Goal: Task Accomplishment & Management: Manage account settings

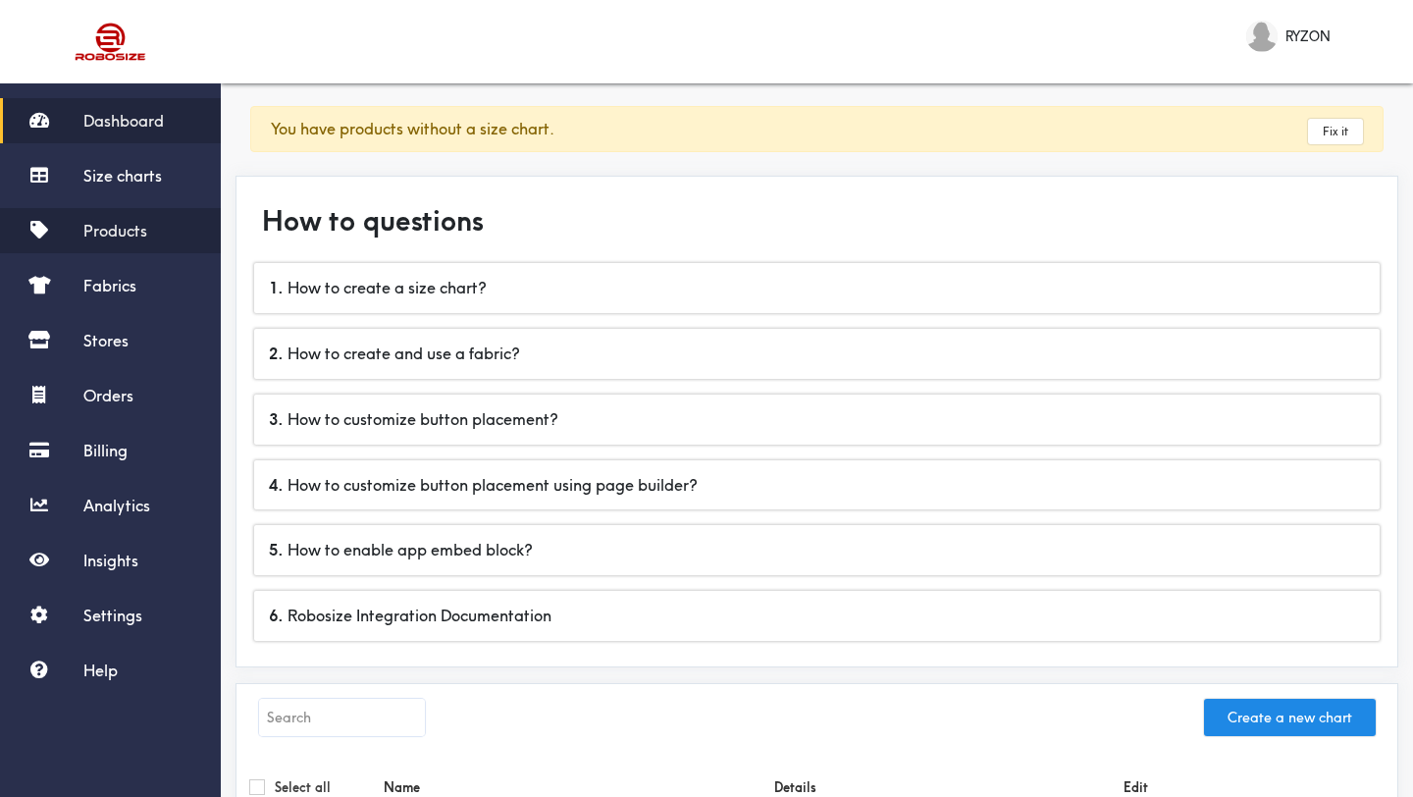
click at [140, 226] on span "Products" at bounding box center [115, 231] width 64 height 20
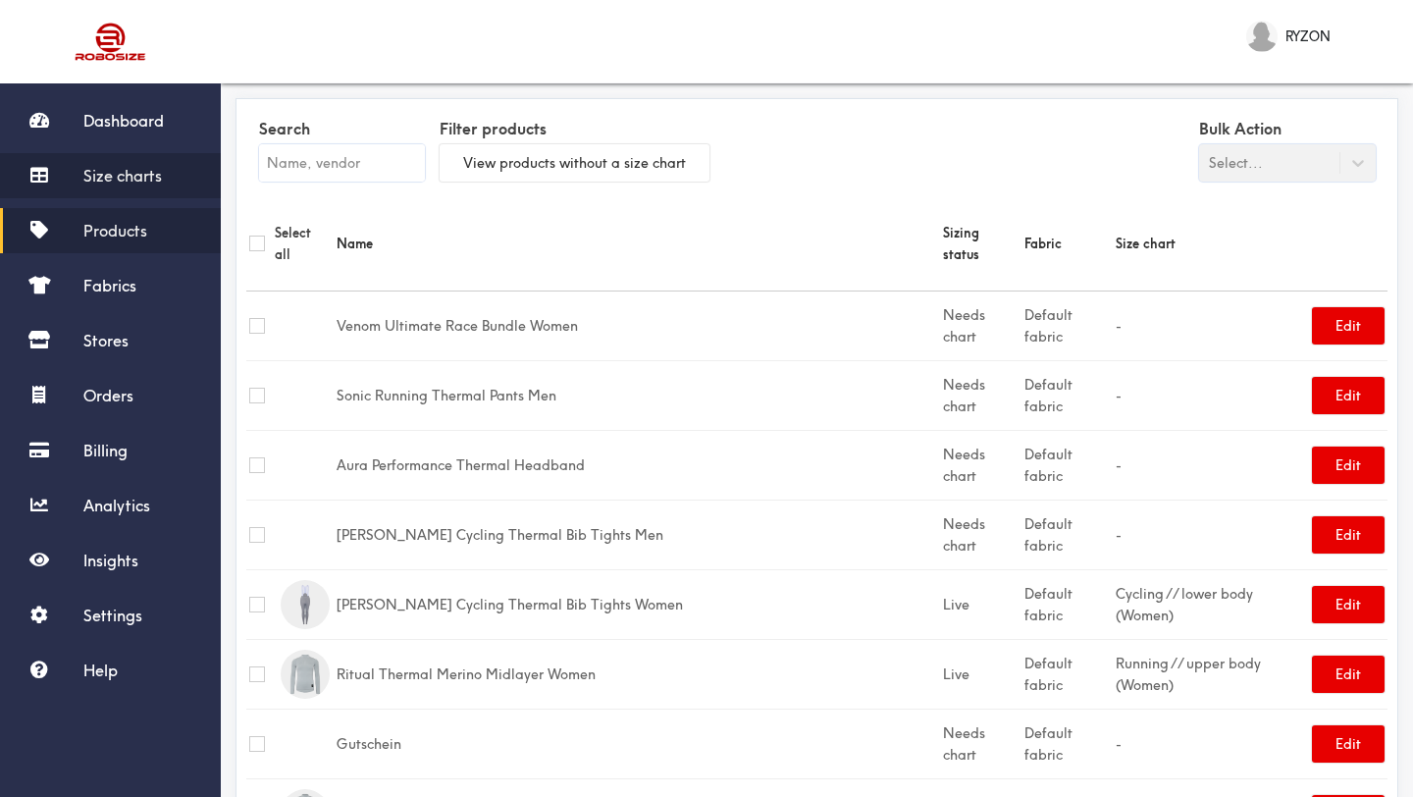
click at [133, 176] on span "Size charts" at bounding box center [122, 176] width 79 height 20
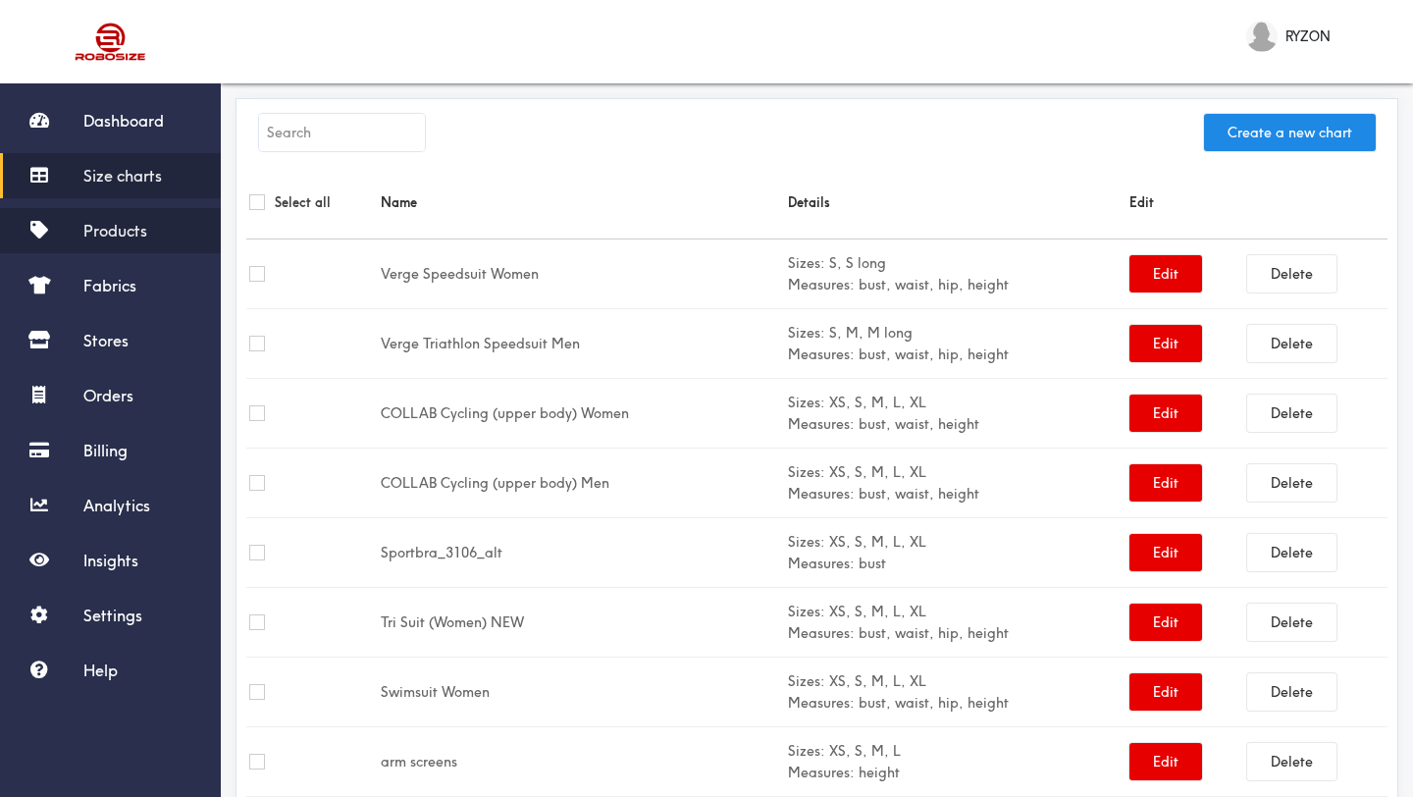
click at [135, 226] on span "Products" at bounding box center [115, 231] width 64 height 20
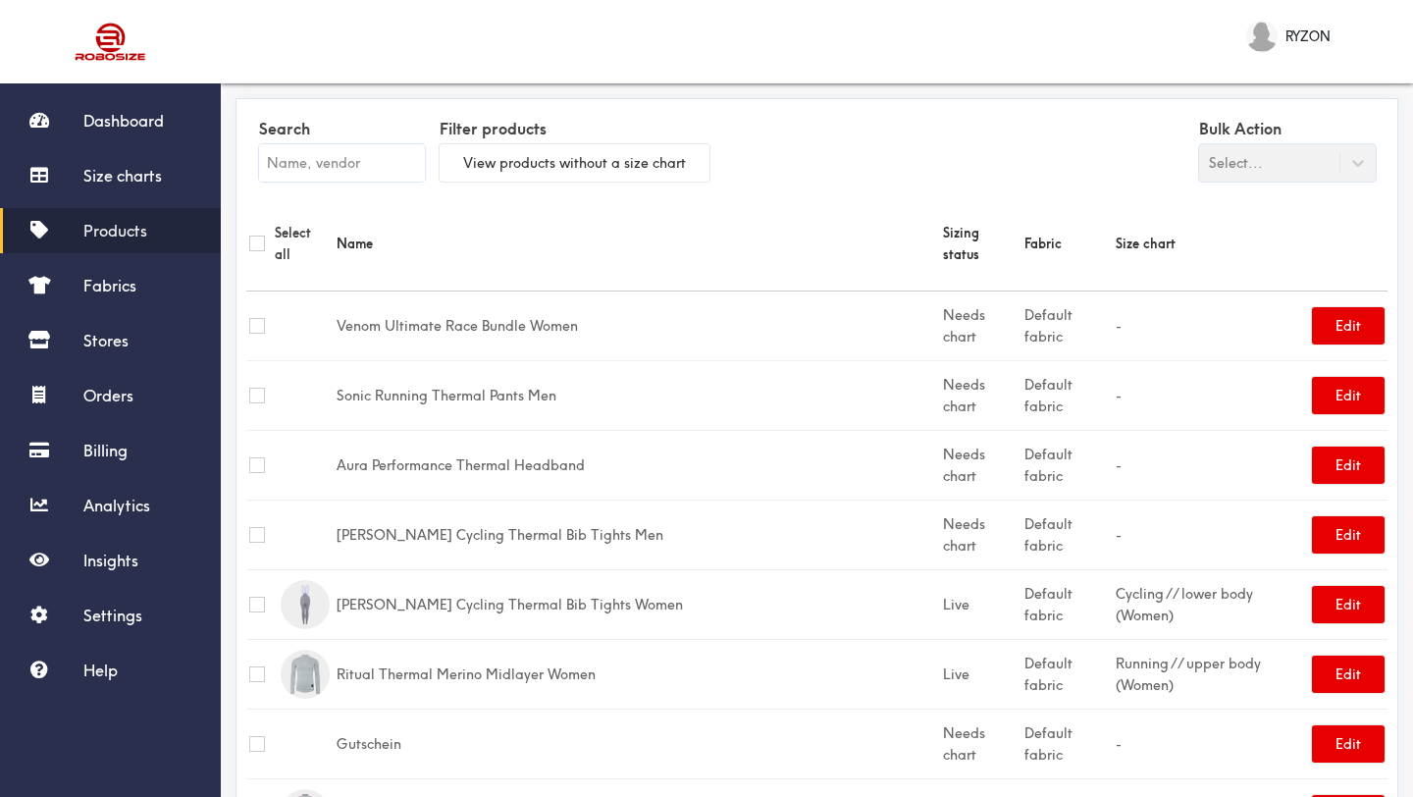
click at [256, 527] on input "checkbox" at bounding box center [257, 535] width 16 height 16
checkbox input "true"
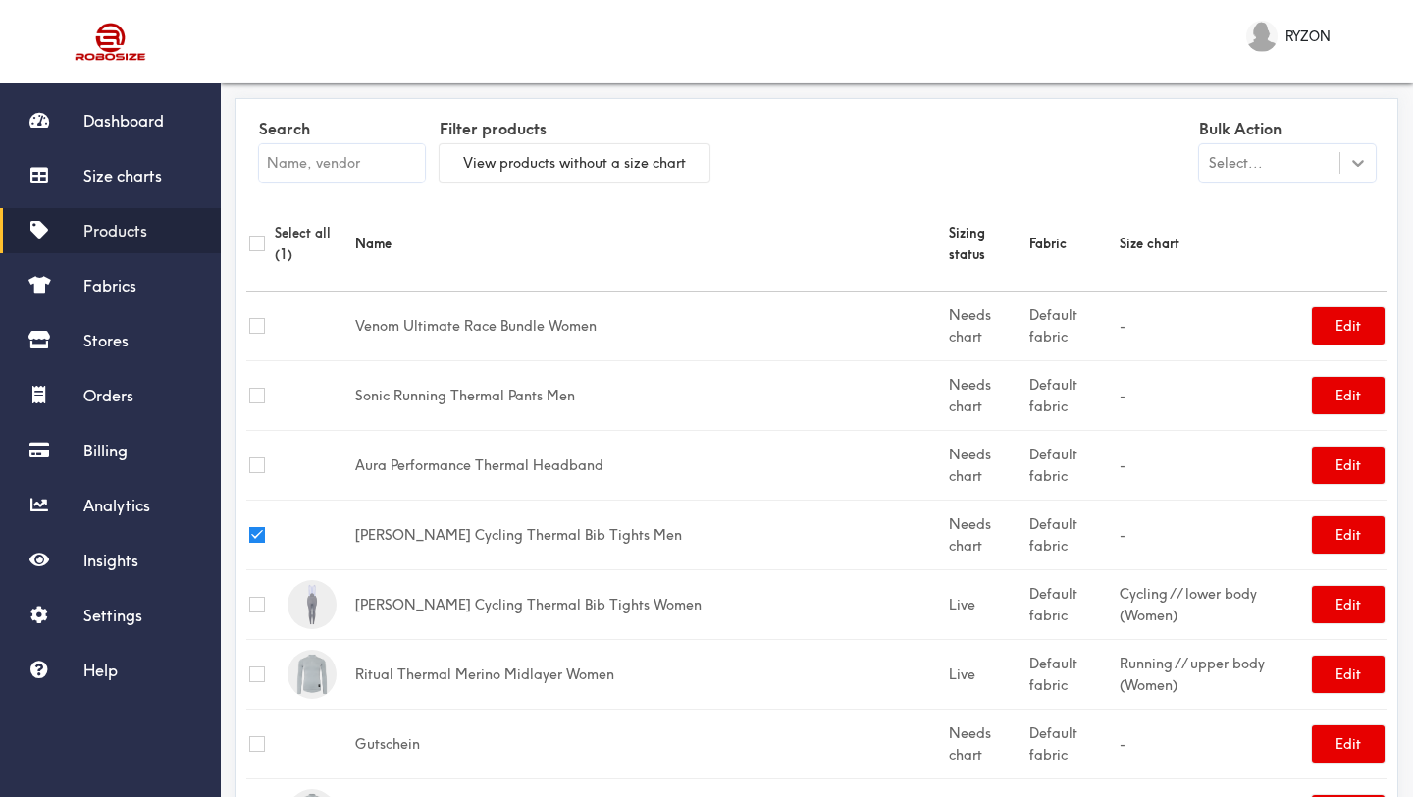
click at [1355, 158] on icon at bounding box center [1358, 163] width 20 height 20
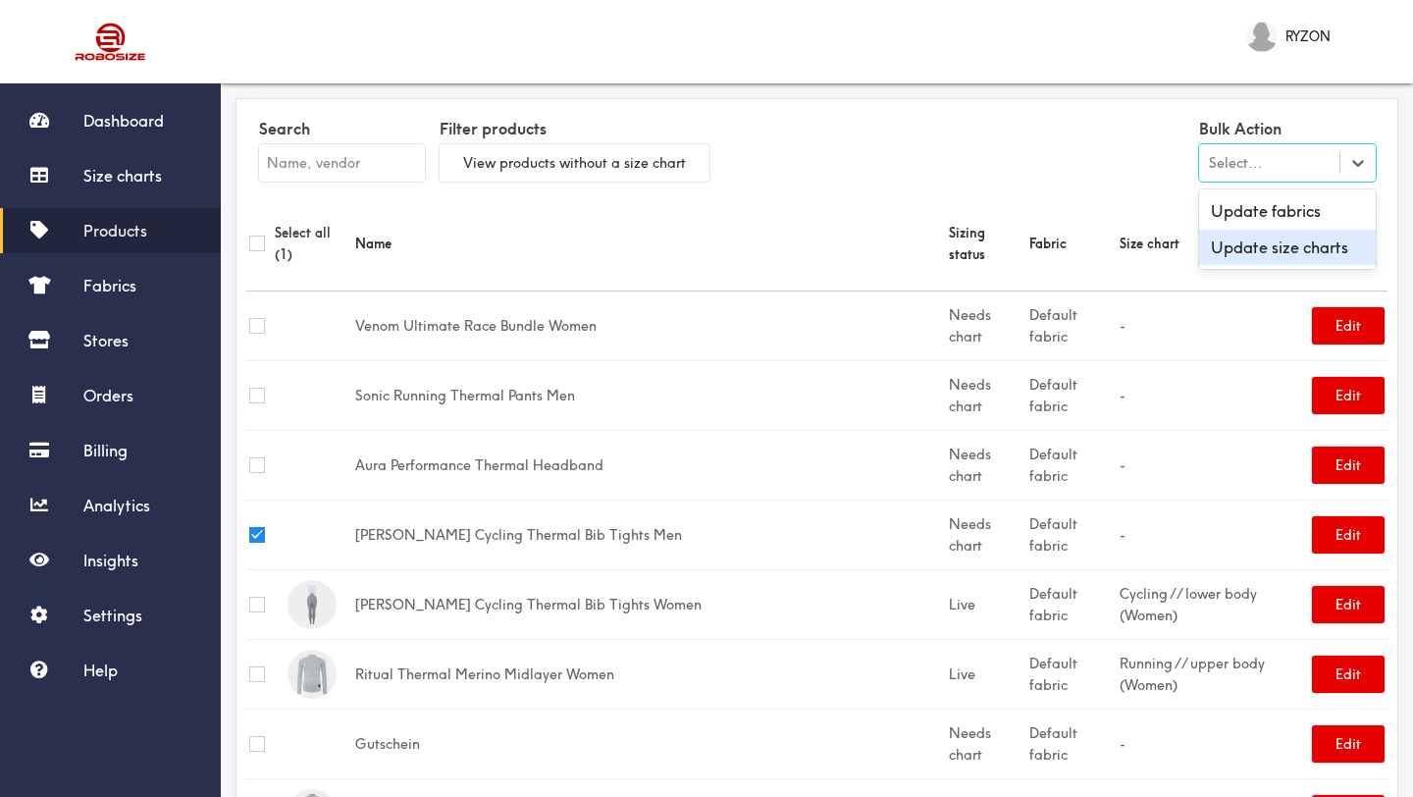
click at [1312, 245] on div "Update size charts" at bounding box center [1287, 248] width 177 height 36
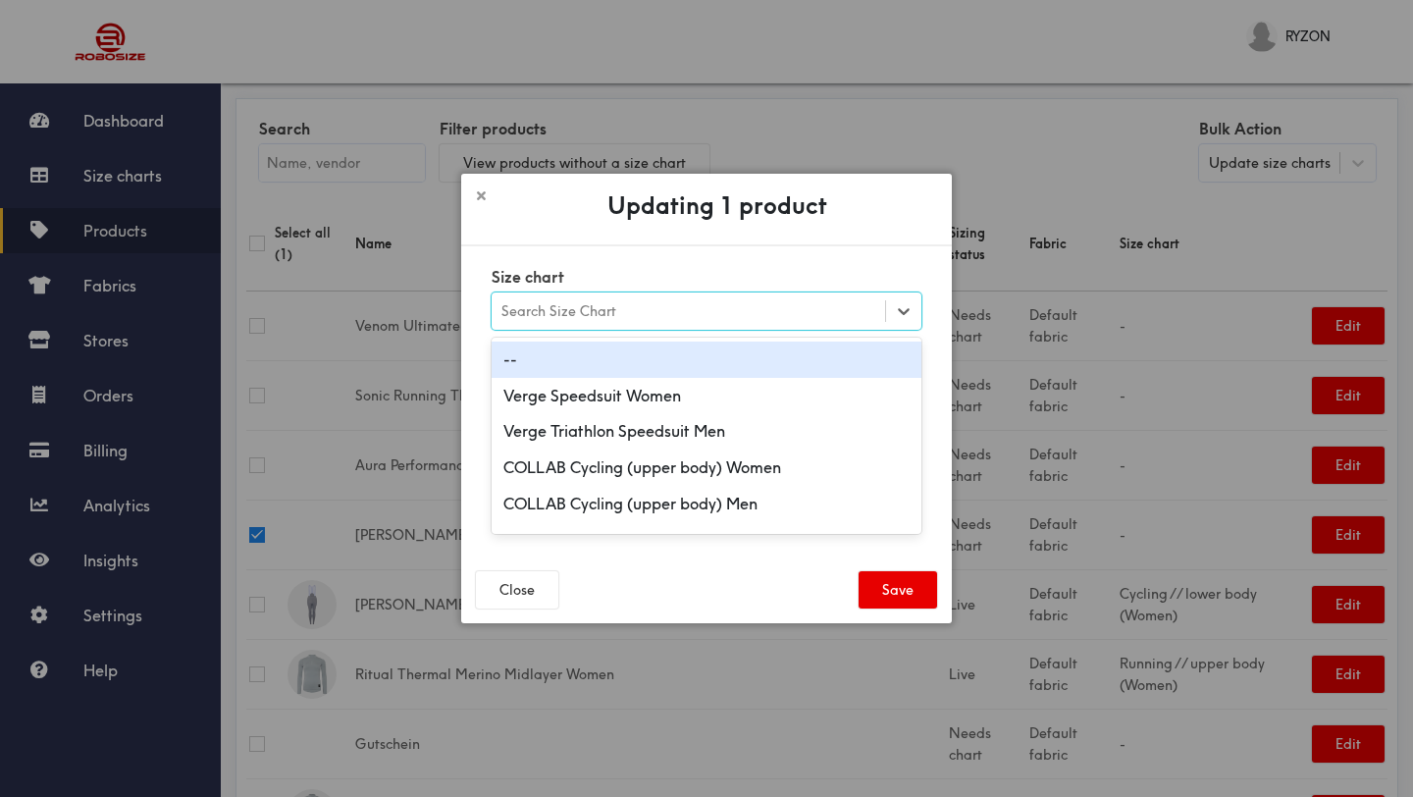
click at [809, 315] on div "Search Size Chart" at bounding box center [689, 310] width 394 height 33
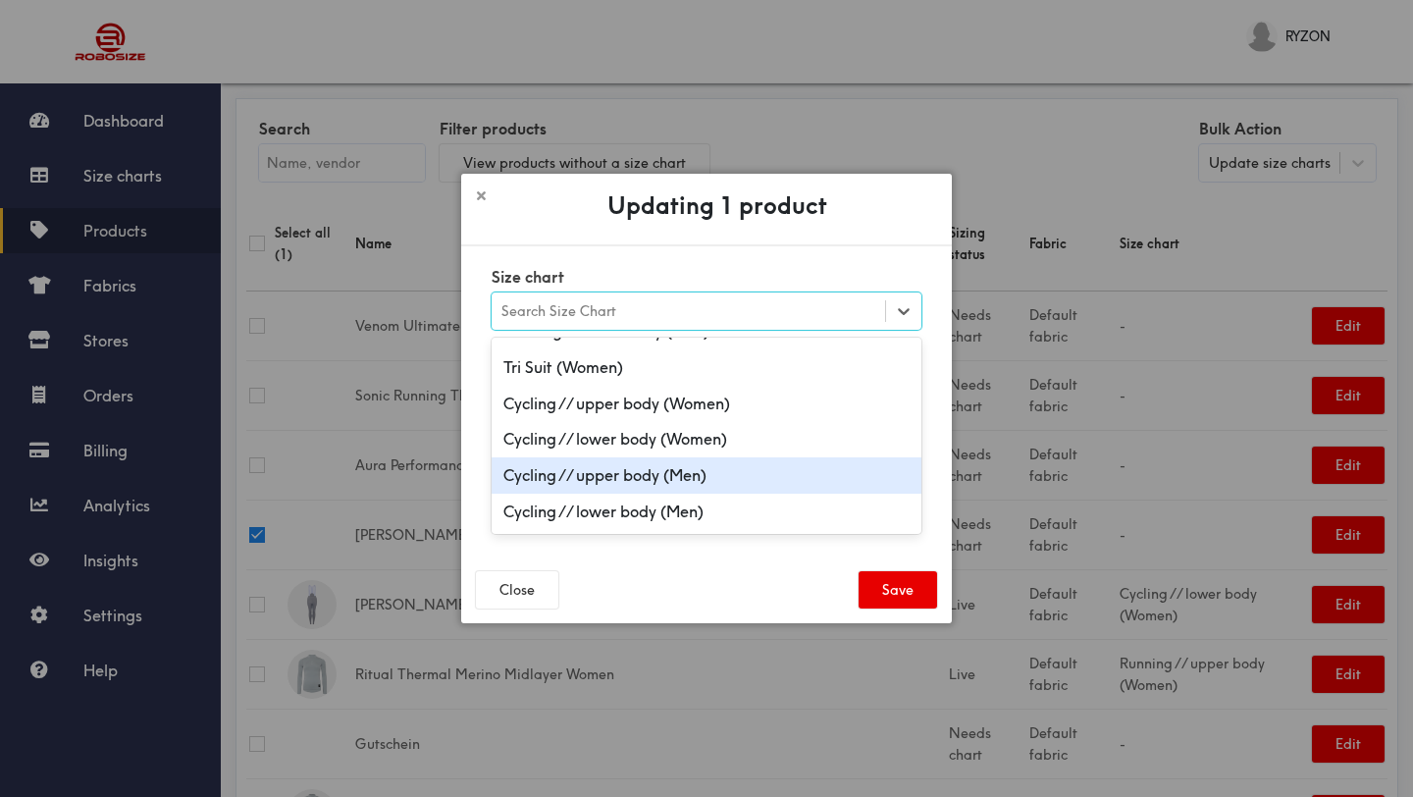
scroll to position [895, 0]
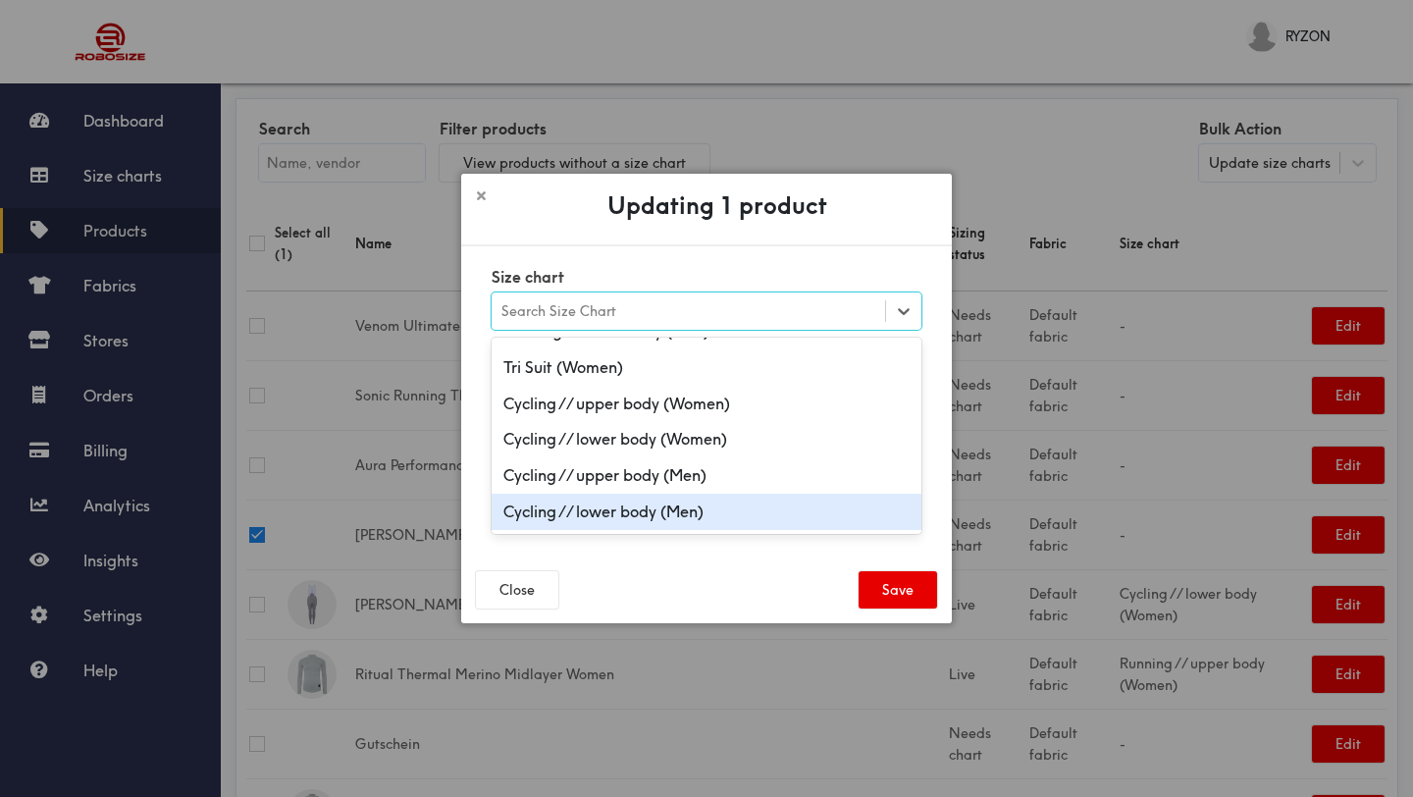
click at [655, 518] on div "Cycling // lower body (Men)" at bounding box center [707, 512] width 430 height 36
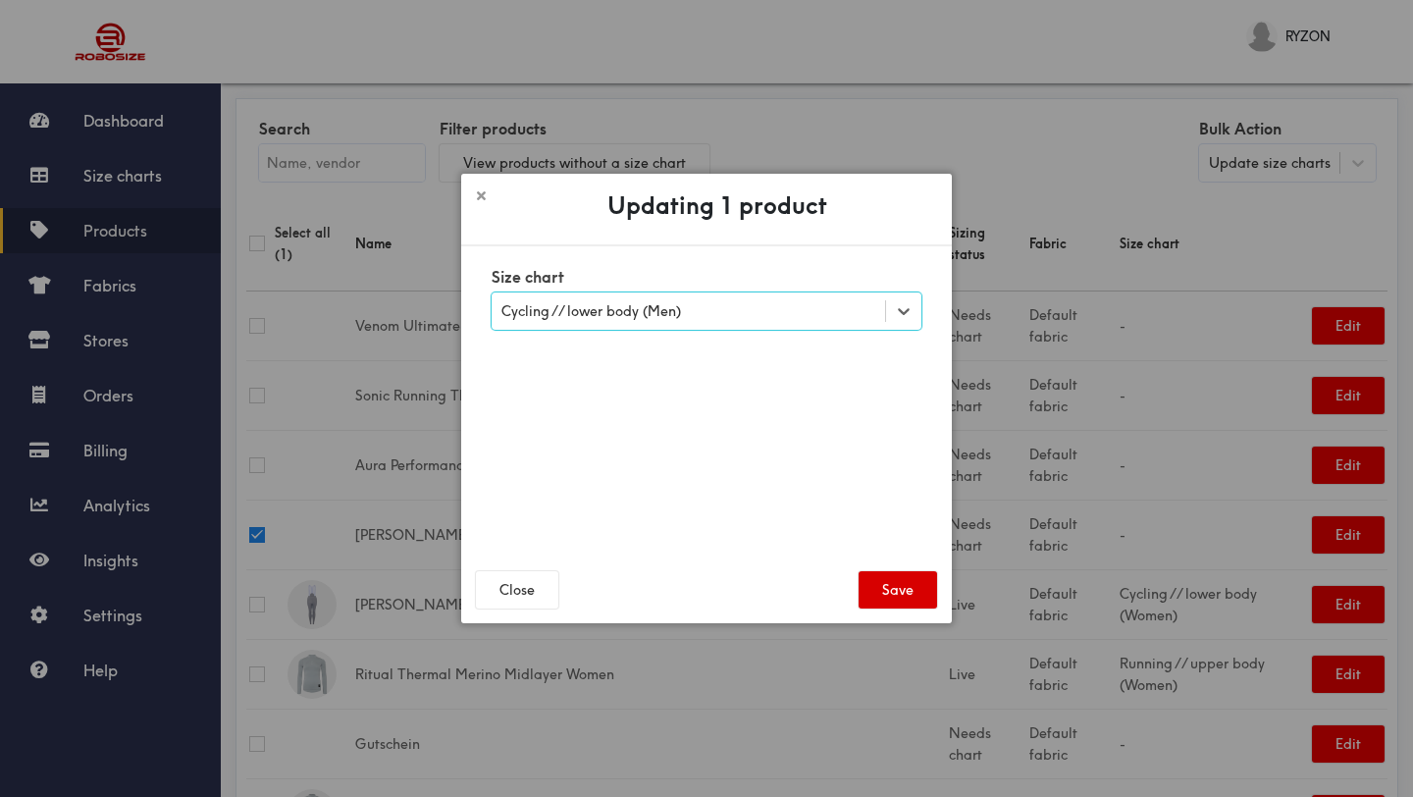
click at [910, 591] on button "Save" at bounding box center [898, 589] width 79 height 37
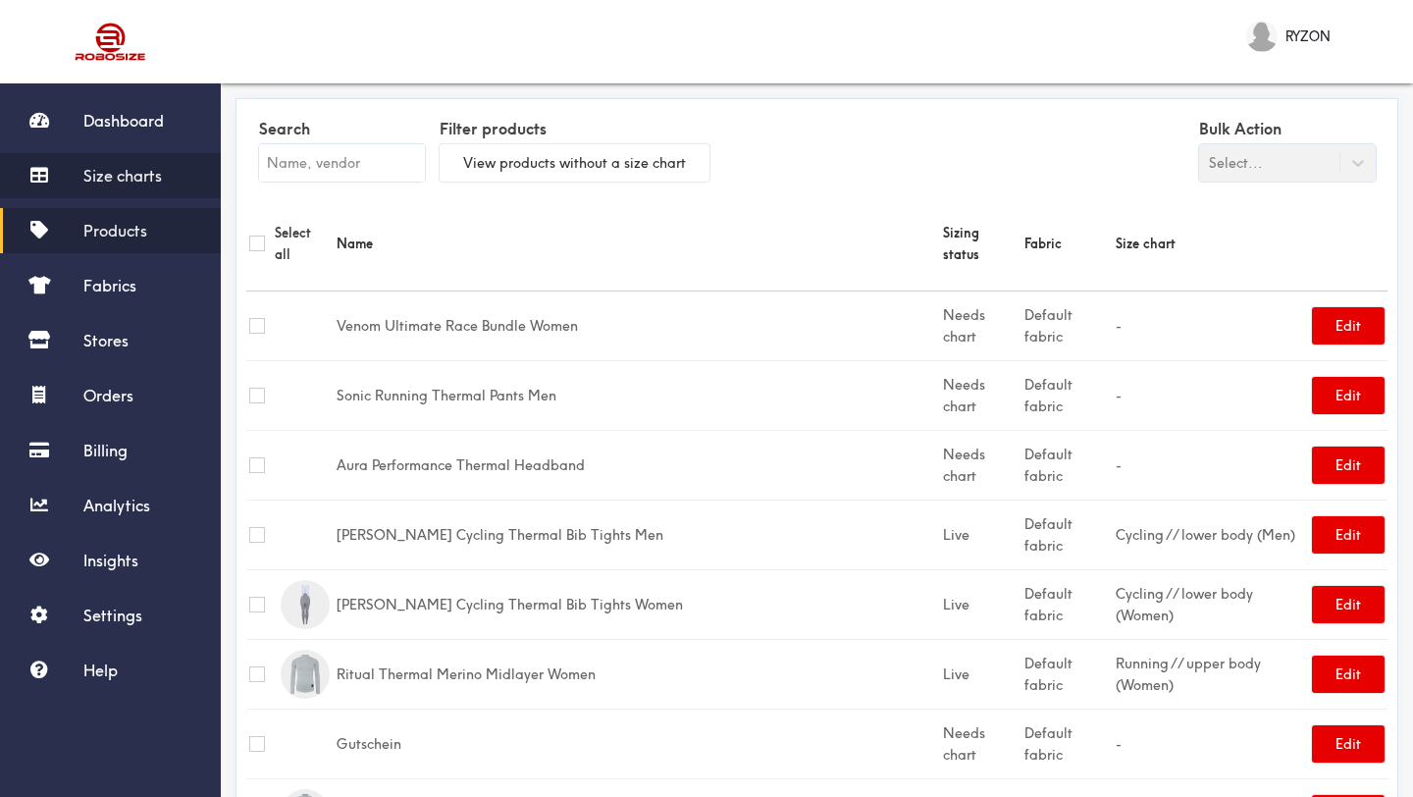
click at [113, 166] on span "Size charts" at bounding box center [122, 176] width 79 height 20
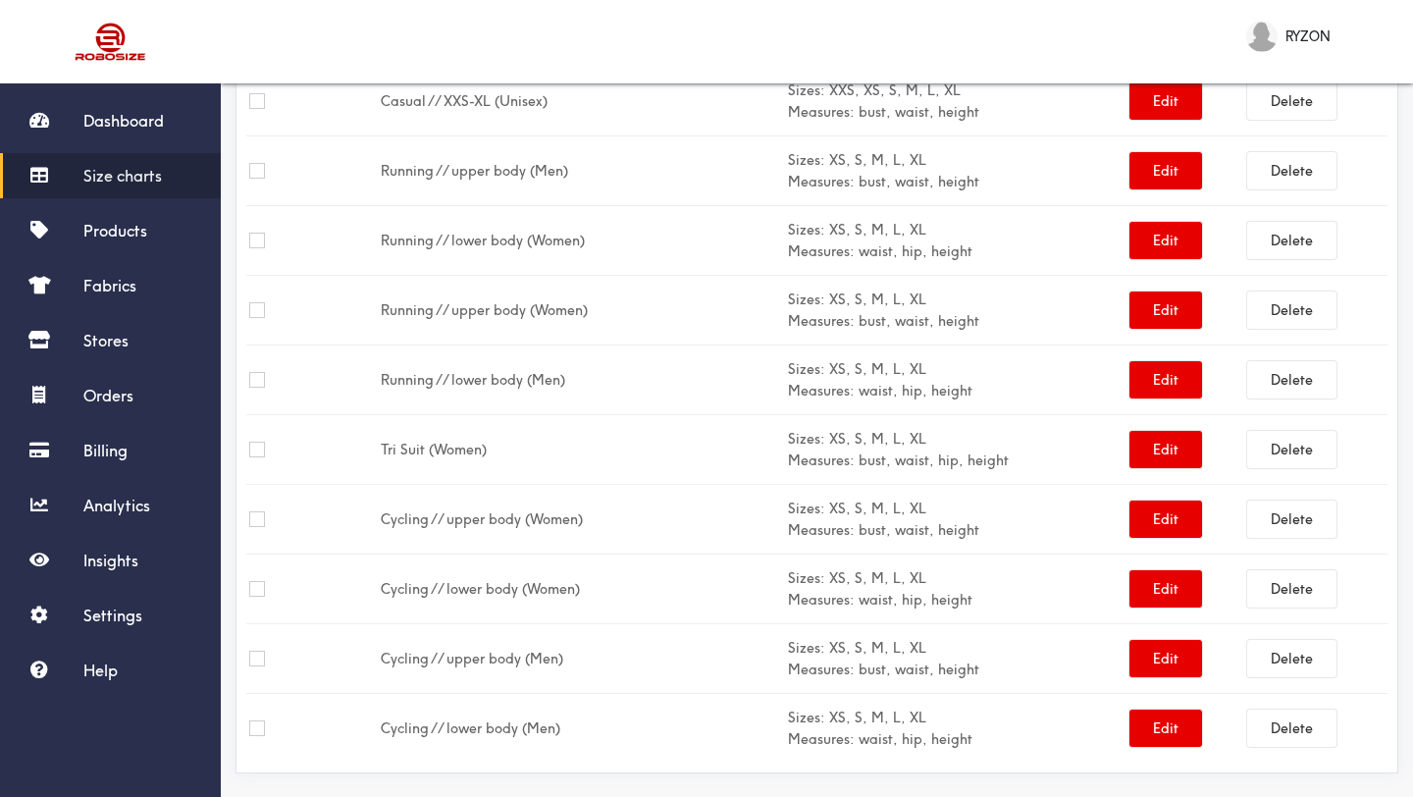
scroll to position [1513, 0]
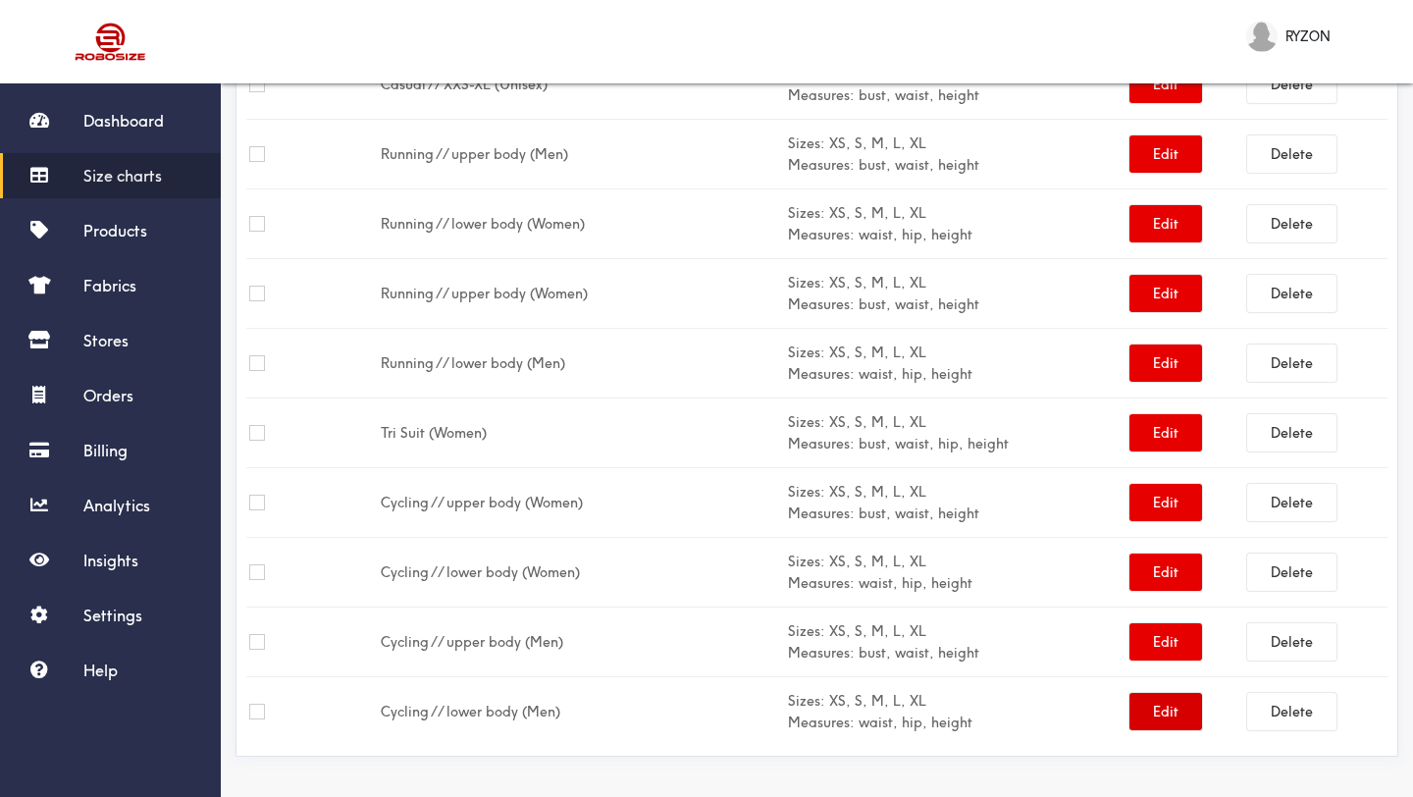
click at [1168, 711] on button "Edit" at bounding box center [1166, 711] width 73 height 37
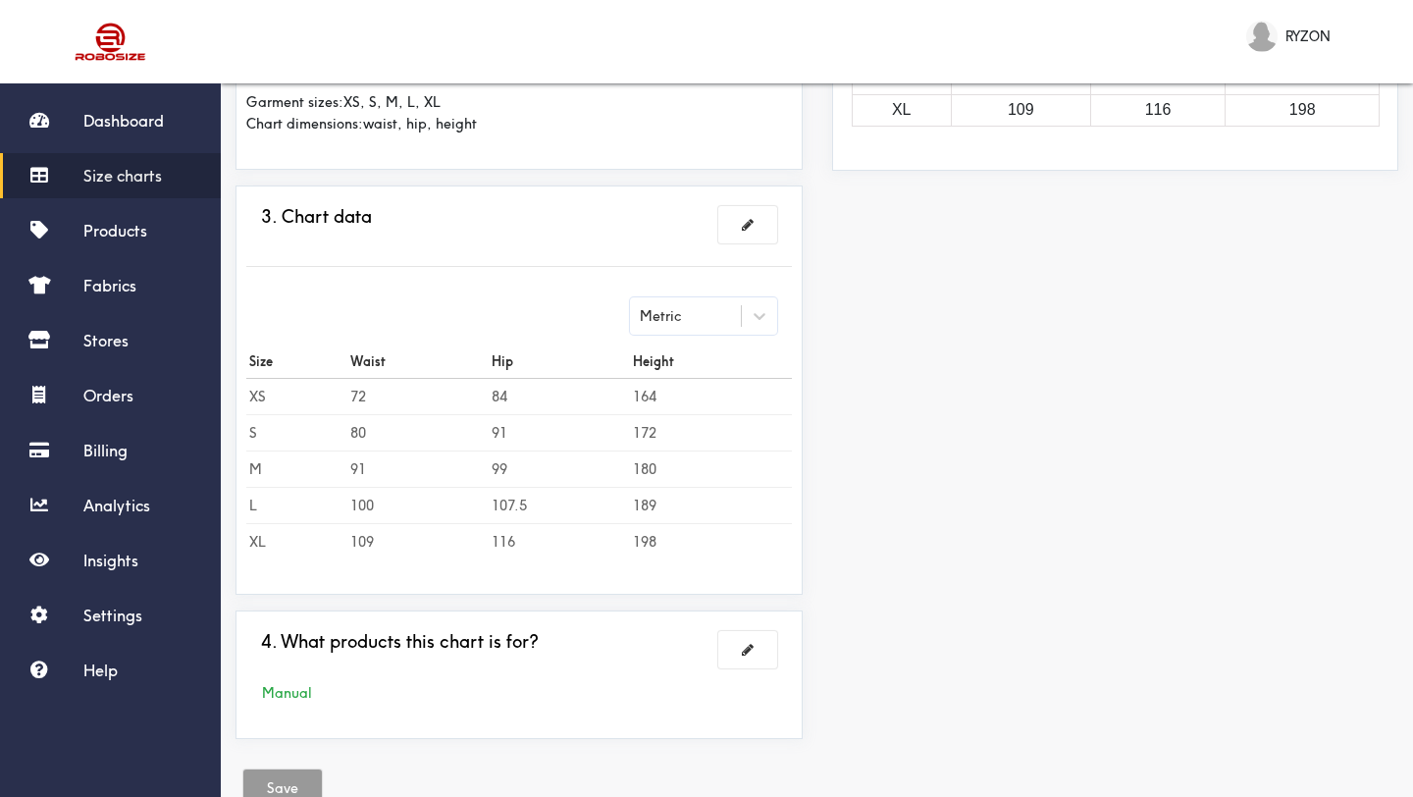
scroll to position [487, 0]
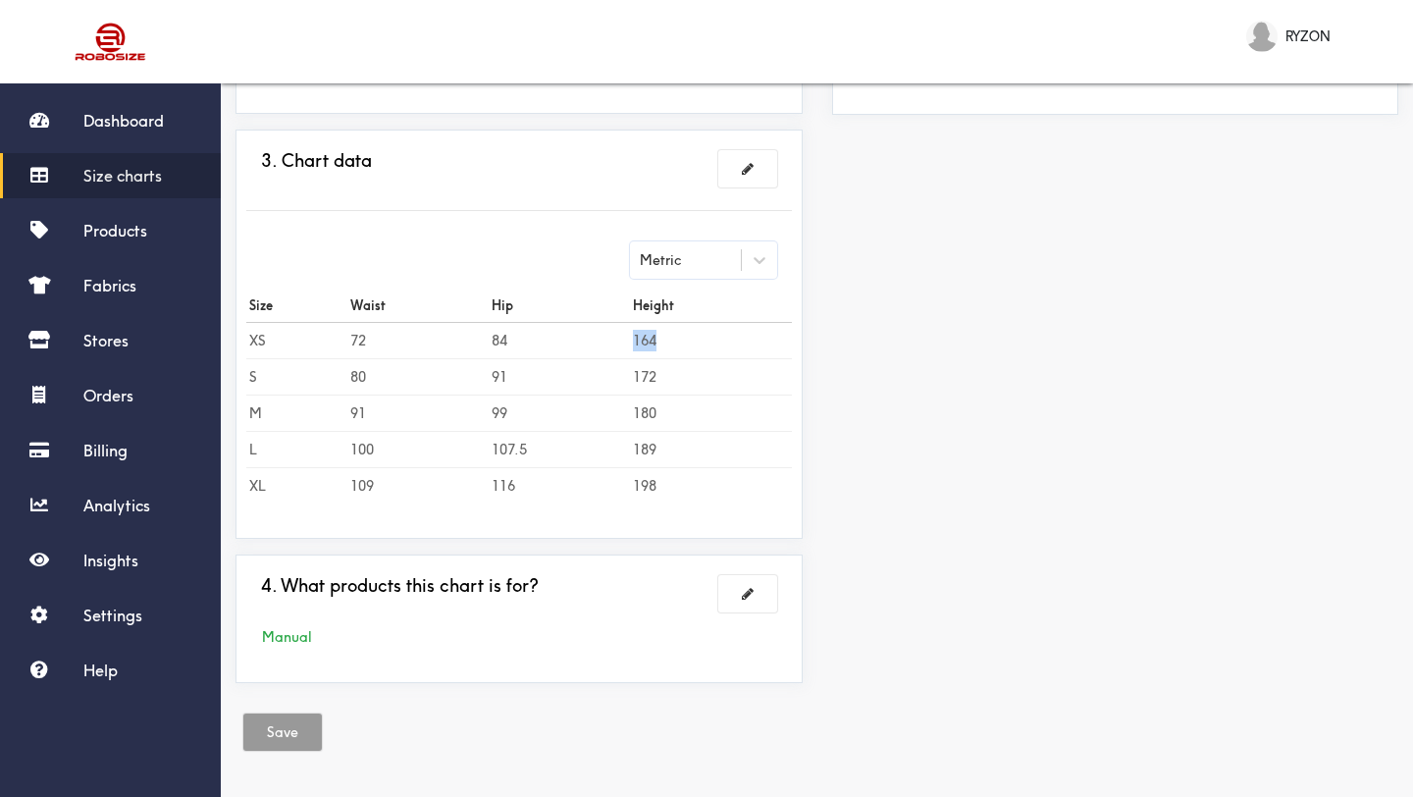
drag, startPoint x: 635, startPoint y: 338, endPoint x: 676, endPoint y: 339, distance: 41.2
click at [674, 339] on td "164" at bounding box center [711, 340] width 162 height 36
click at [653, 342] on td "164" at bounding box center [711, 340] width 162 height 36
drag, startPoint x: 634, startPoint y: 378, endPoint x: 663, endPoint y: 378, distance: 29.4
click at [663, 378] on td "172" at bounding box center [711, 376] width 162 height 36
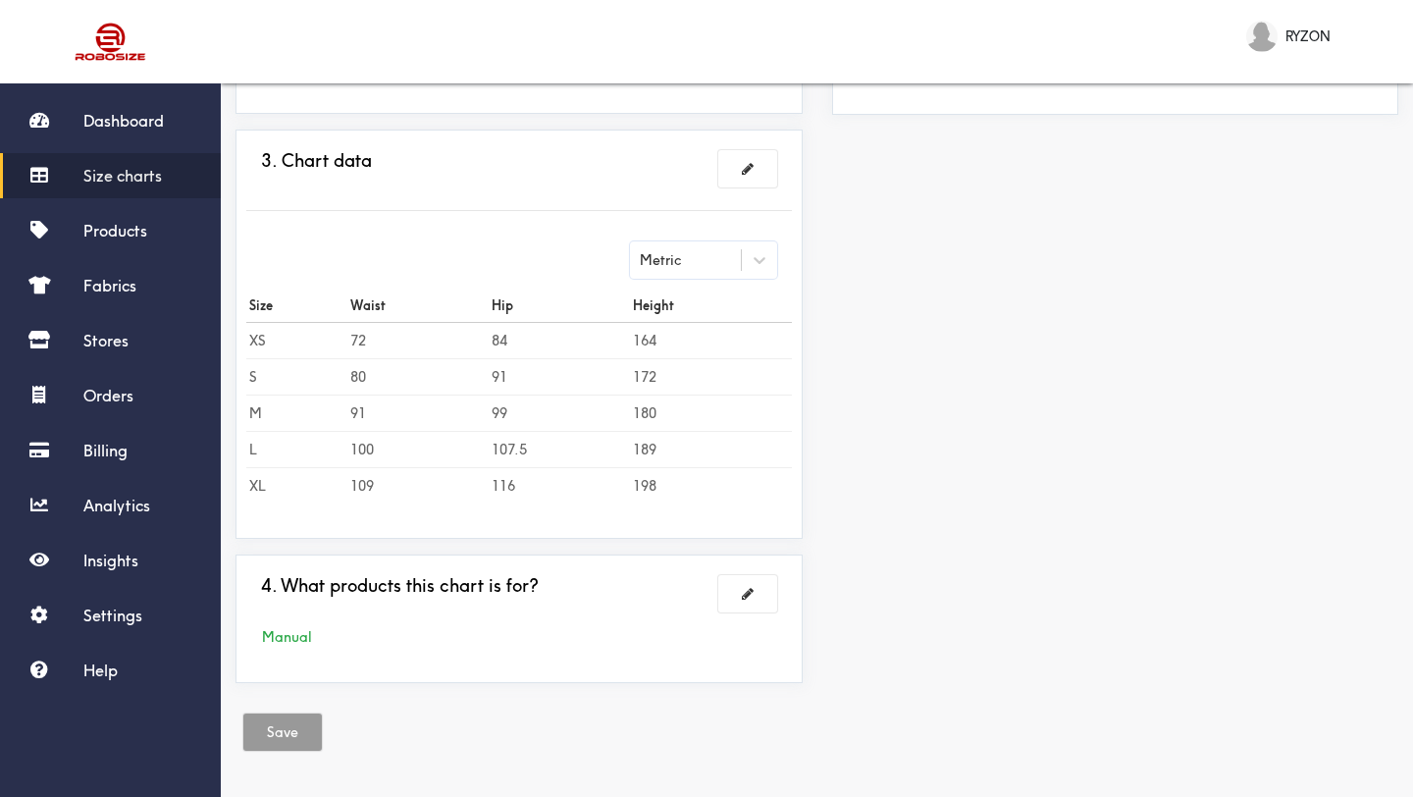
click at [508, 344] on td "84" at bounding box center [559, 340] width 141 height 36
click at [630, 373] on td "172" at bounding box center [711, 376] width 162 height 36
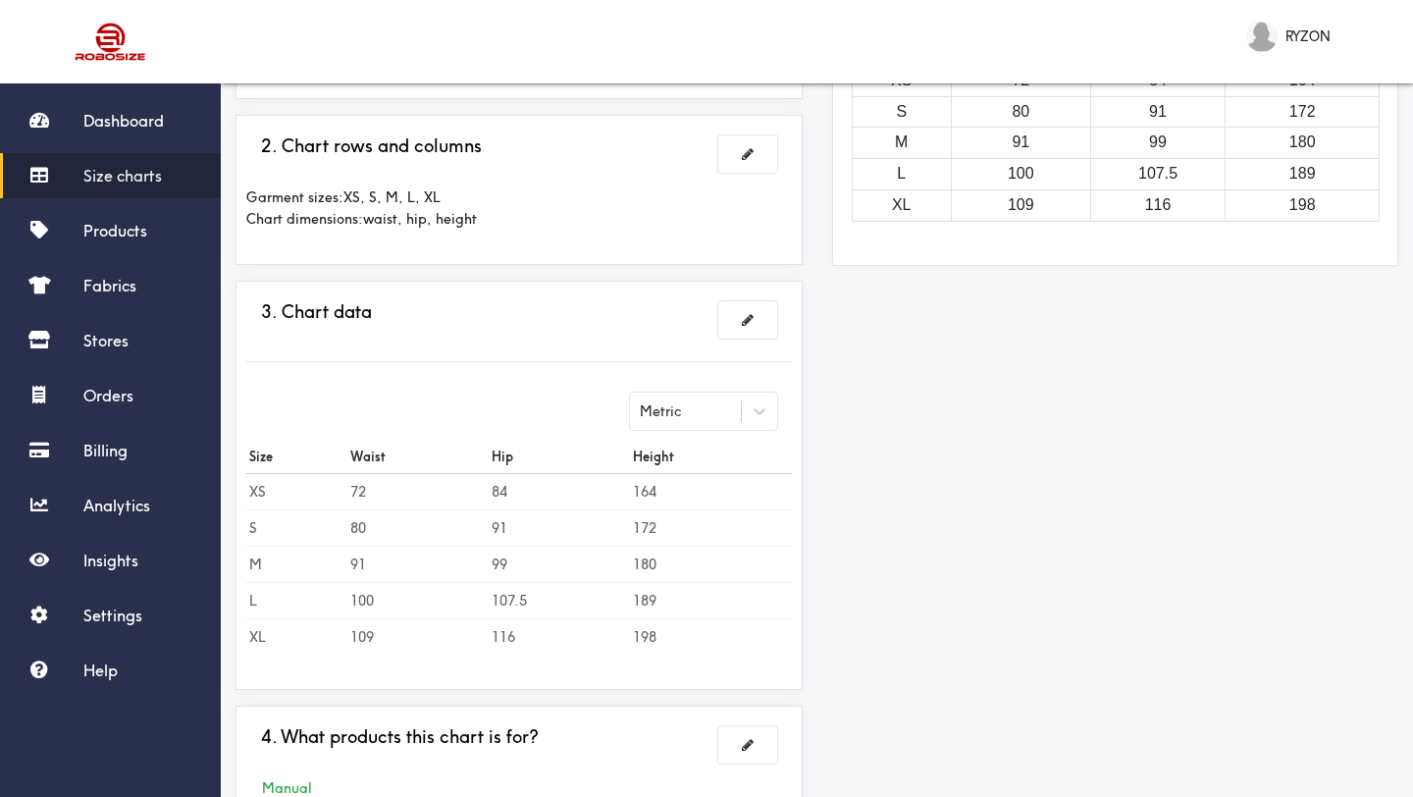
scroll to position [0, 0]
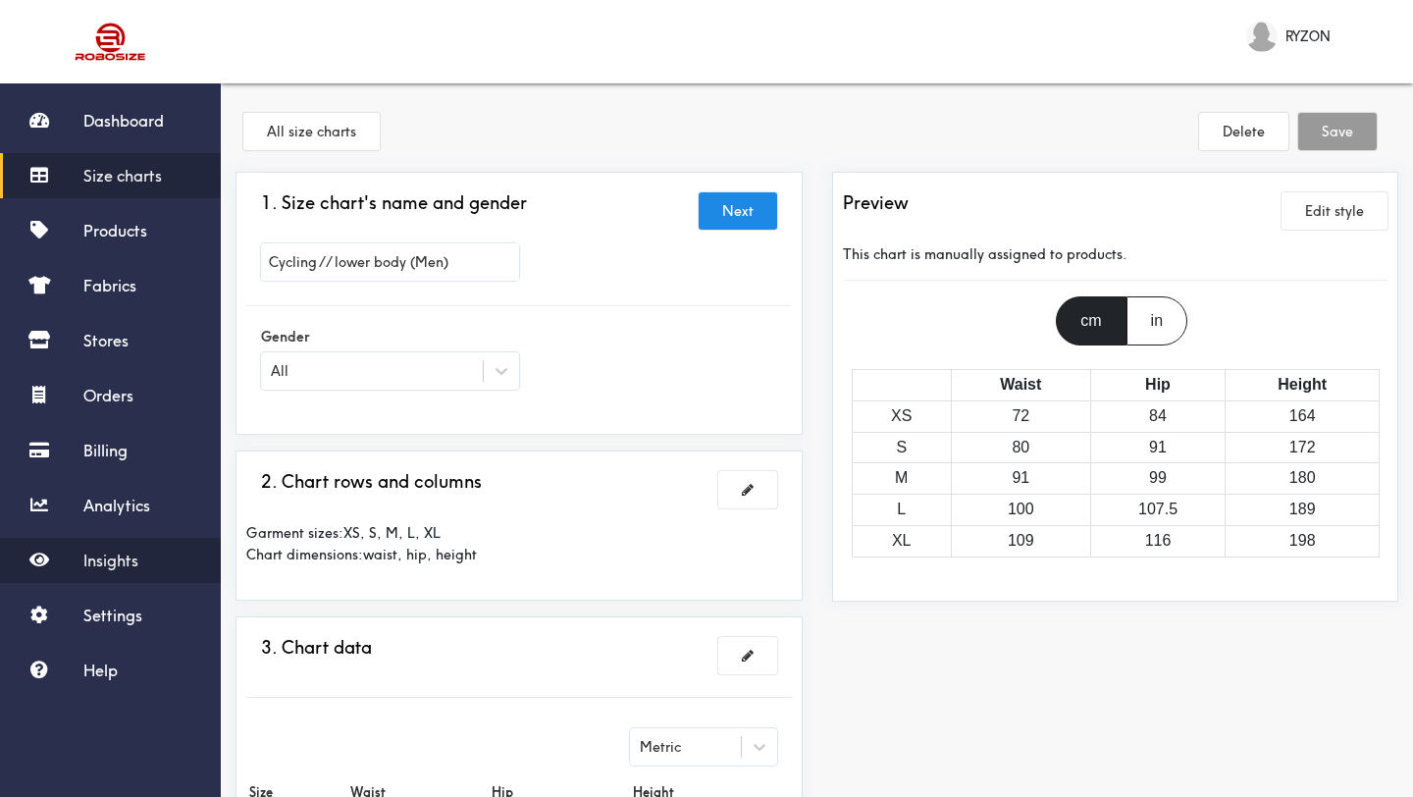
click at [120, 554] on span "Insights" at bounding box center [110, 561] width 55 height 20
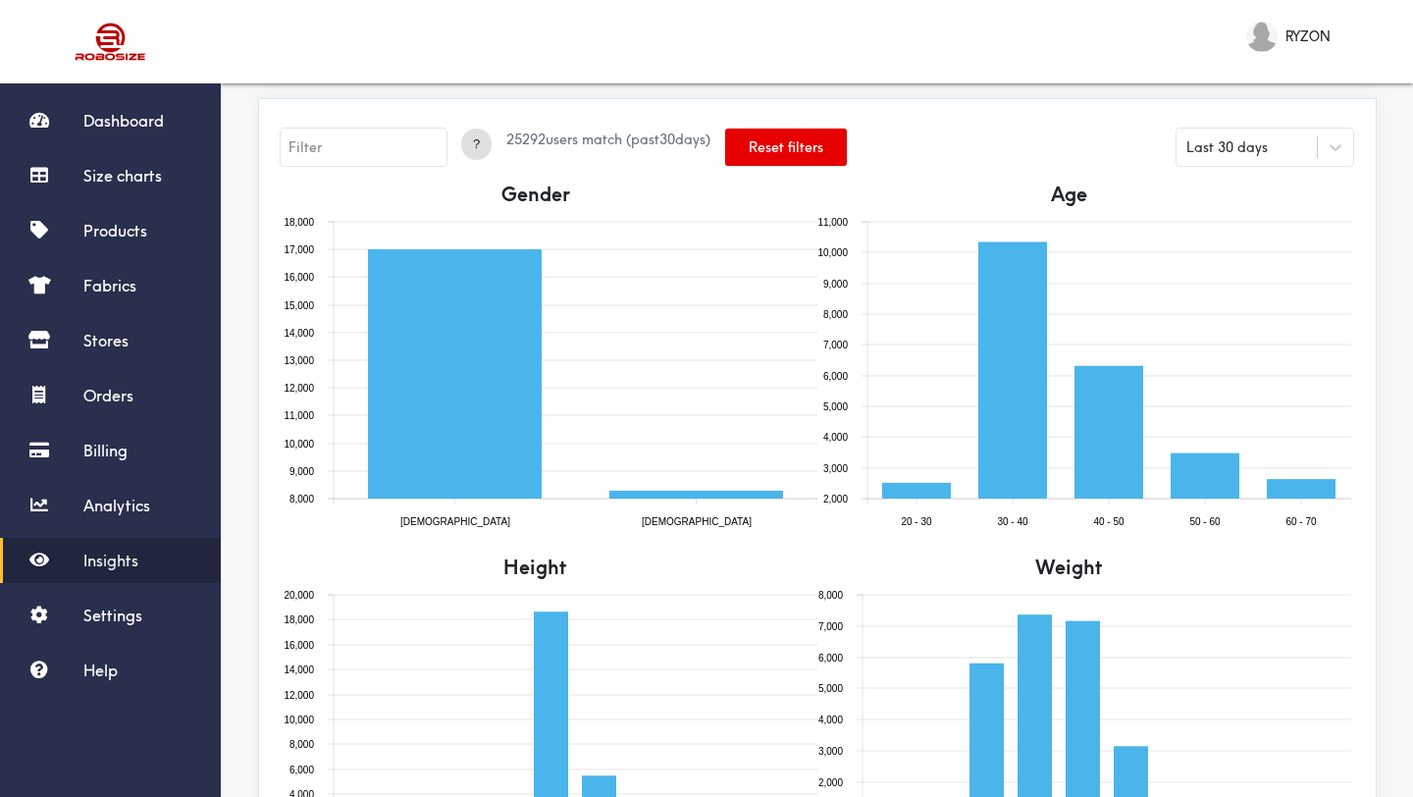
click at [379, 154] on input "text" at bounding box center [364, 147] width 166 height 37
click at [469, 137] on span "?" at bounding box center [476, 144] width 30 height 20
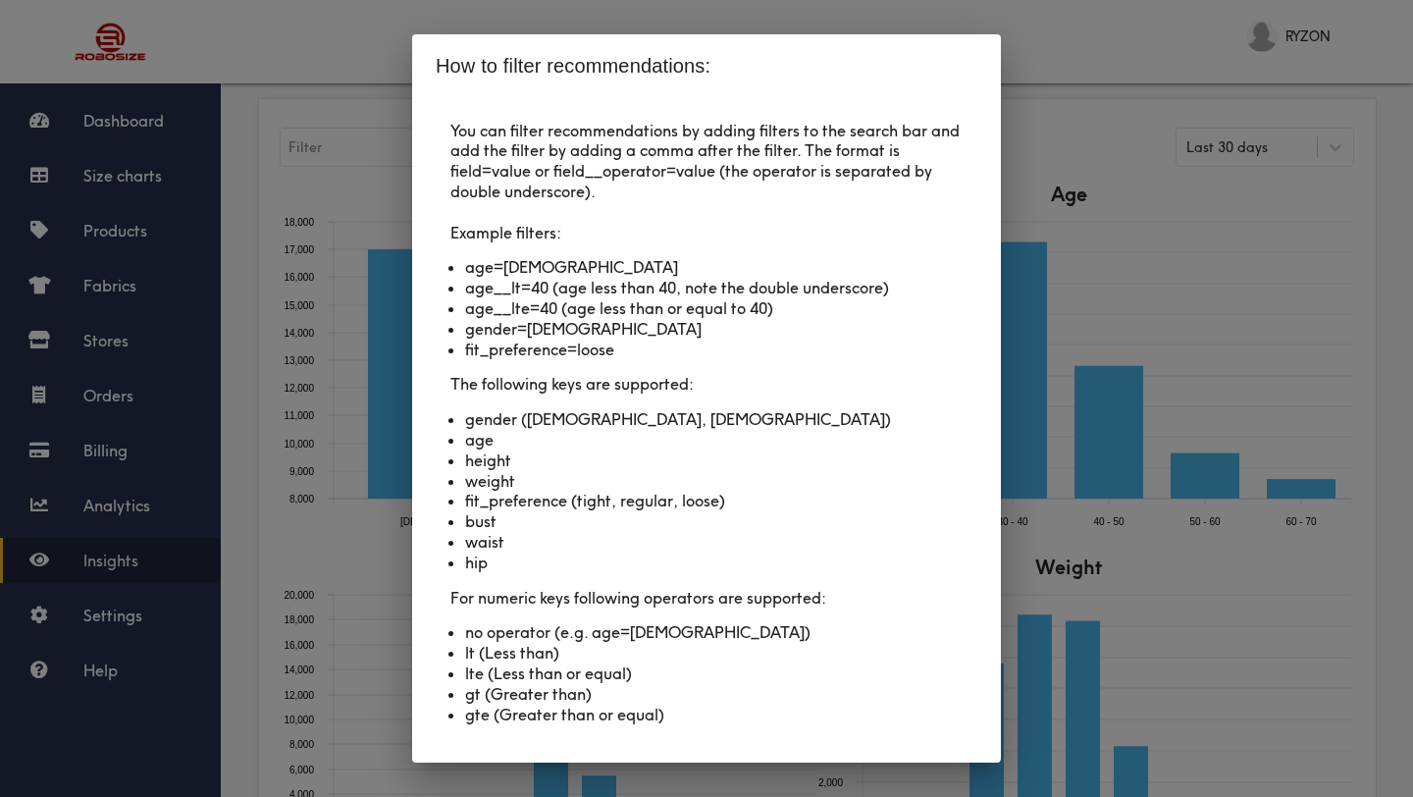
click at [1132, 69] on div "How to filter recommendations: You can filter recommendations by adding filters…" at bounding box center [706, 398] width 1413 height 797
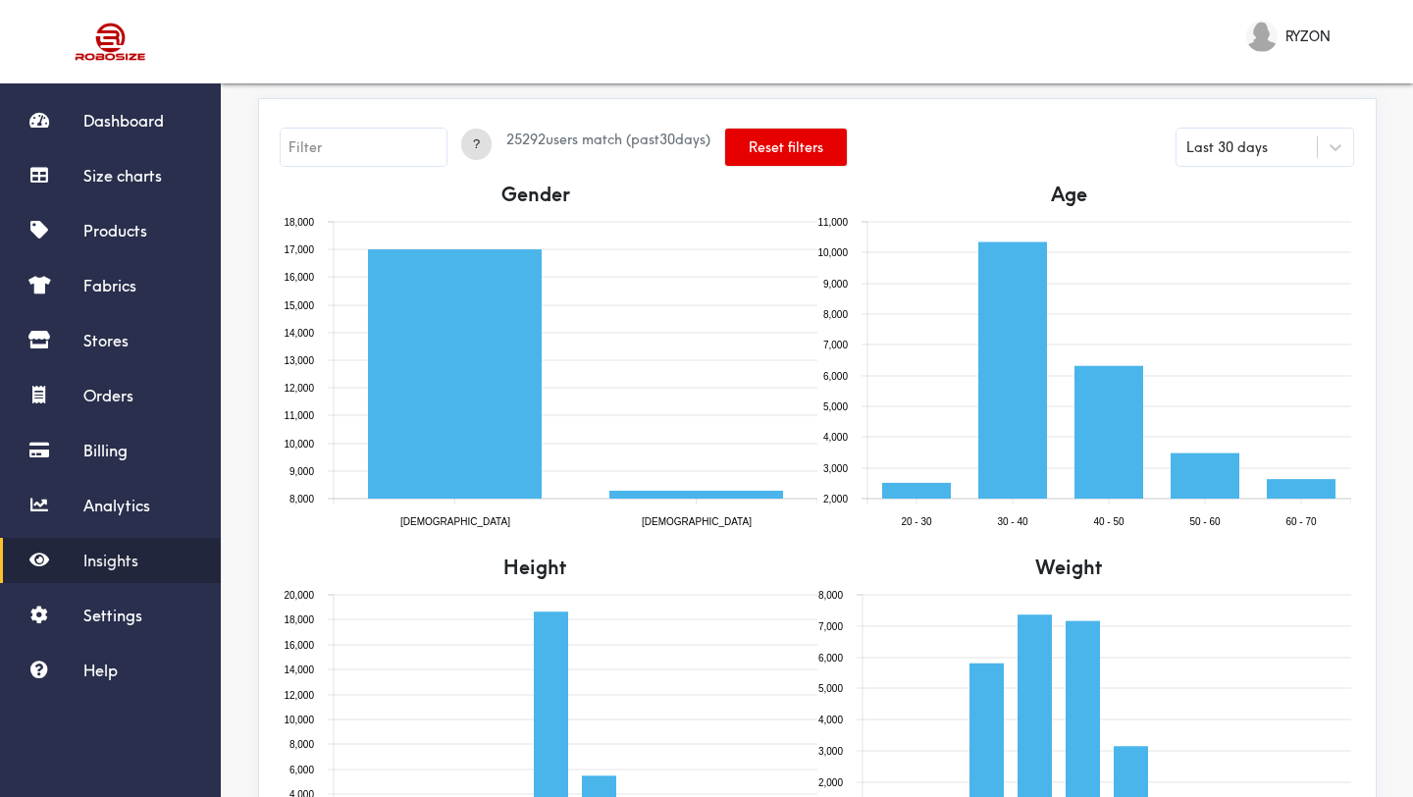
click at [318, 127] on div "? 25292 users match (past 30 days) Reset filters Last 30 days" at bounding box center [817, 152] width 1097 height 57
click at [323, 136] on input "text" at bounding box center [364, 147] width 166 height 37
type input "gender=female"
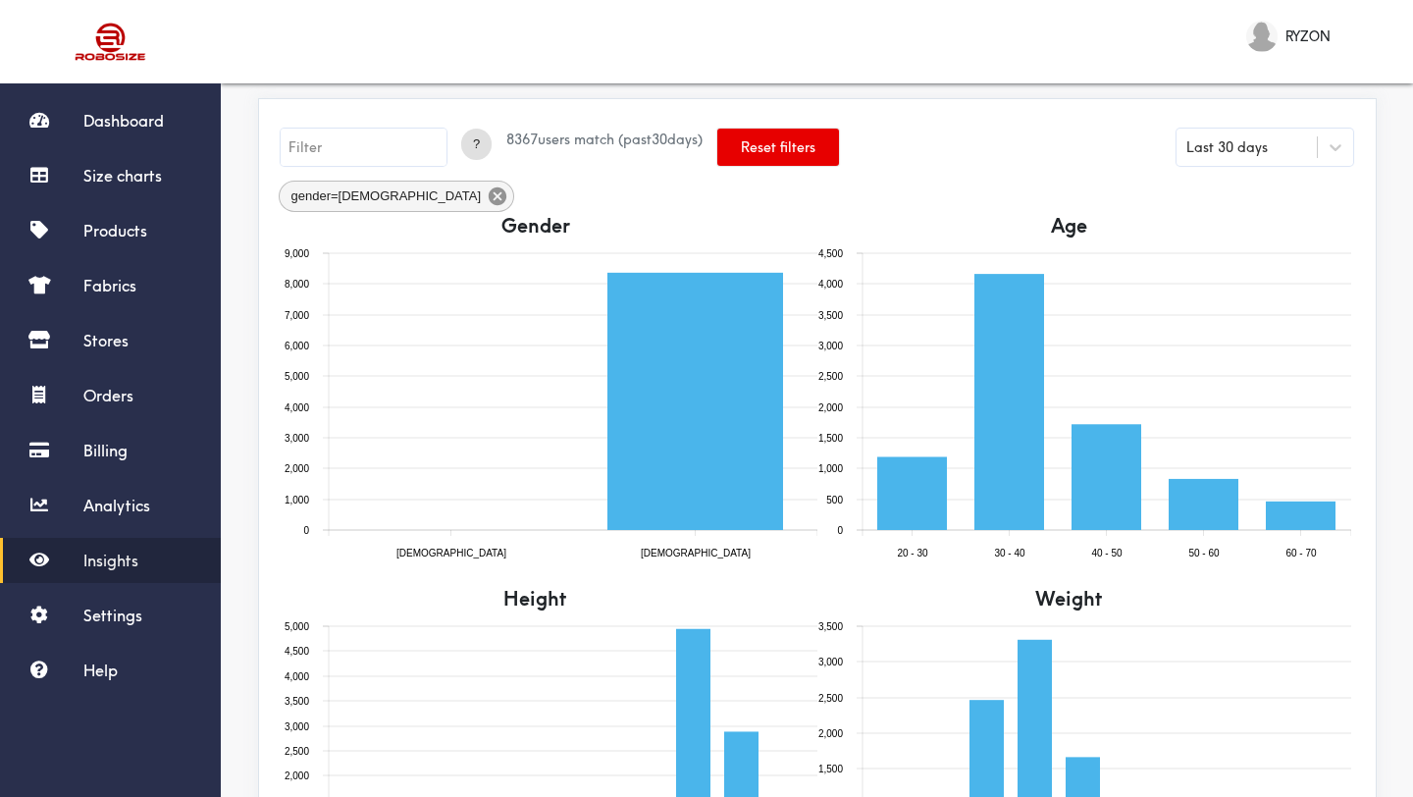
click at [489, 197] on icon at bounding box center [498, 196] width 18 height 18
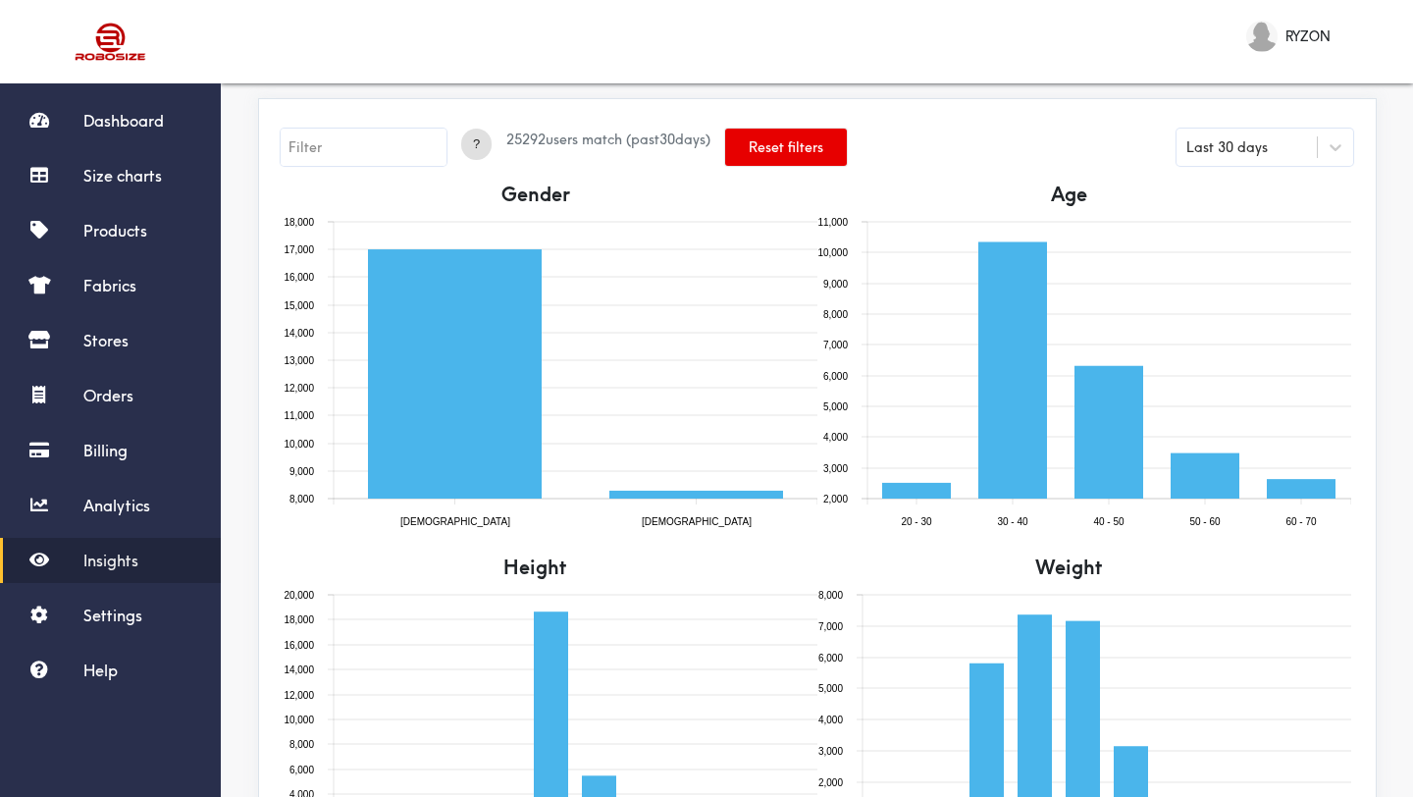
click at [350, 131] on input "text" at bounding box center [364, 147] width 166 height 37
type input "gender=male"
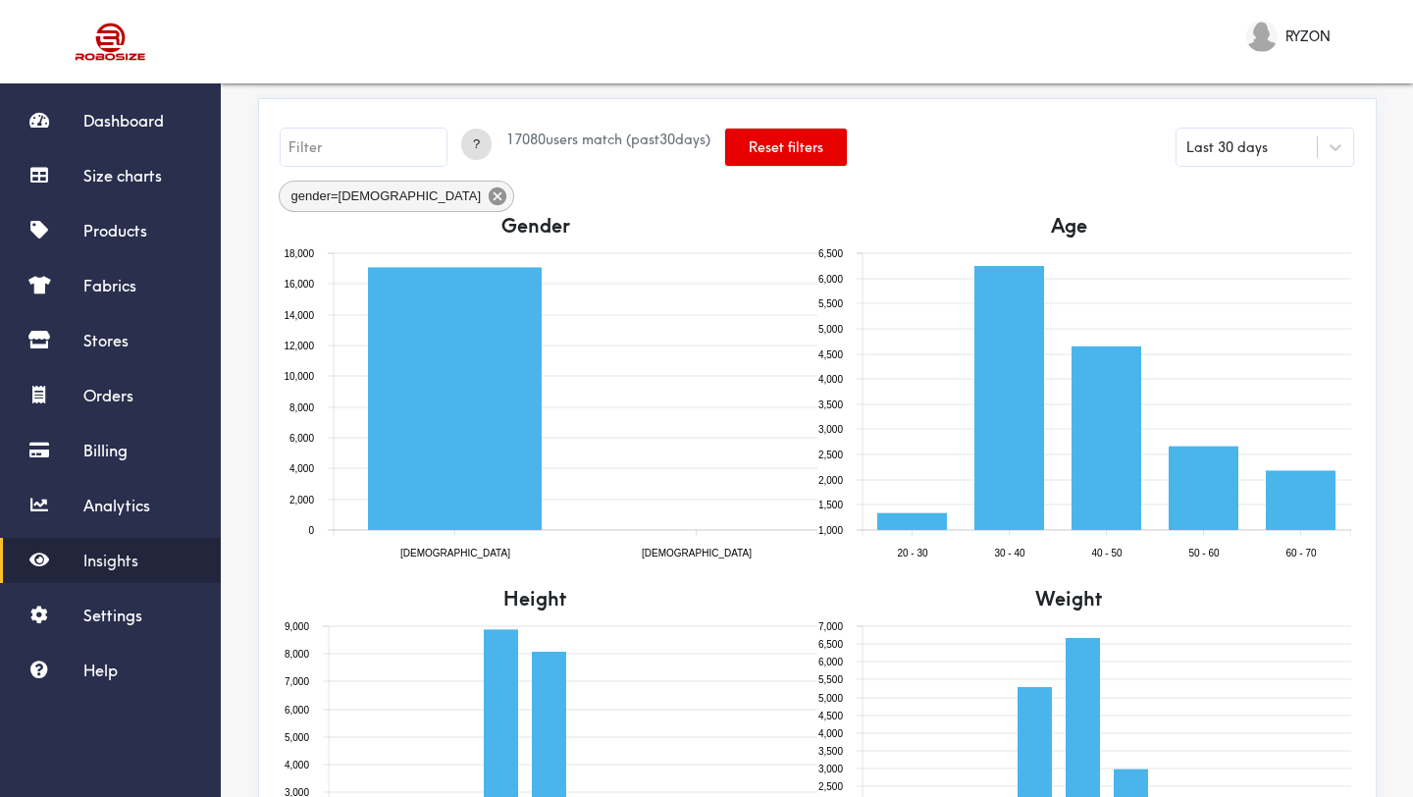
click at [489, 199] on icon at bounding box center [498, 196] width 18 height 18
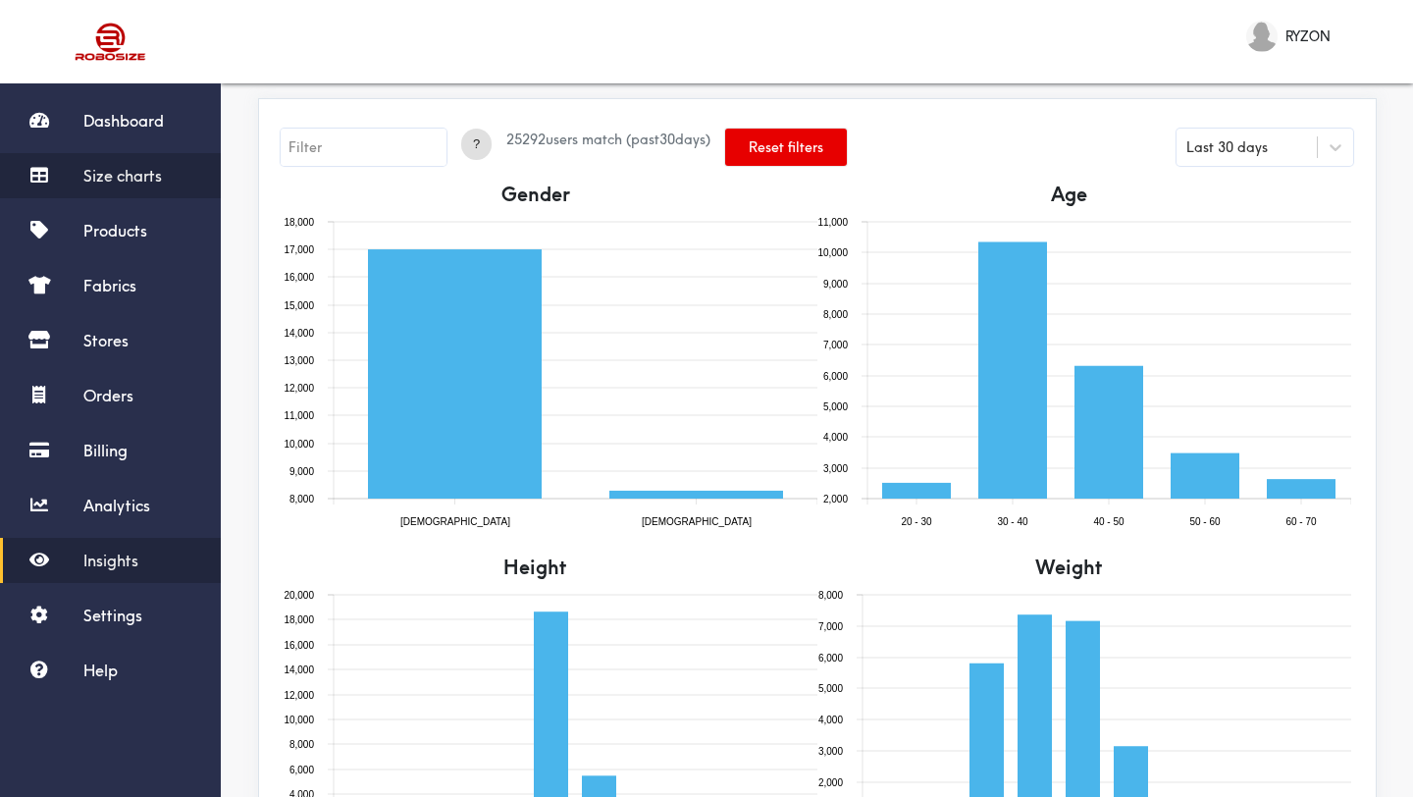
click at [138, 184] on link "Size charts" at bounding box center [110, 175] width 221 height 45
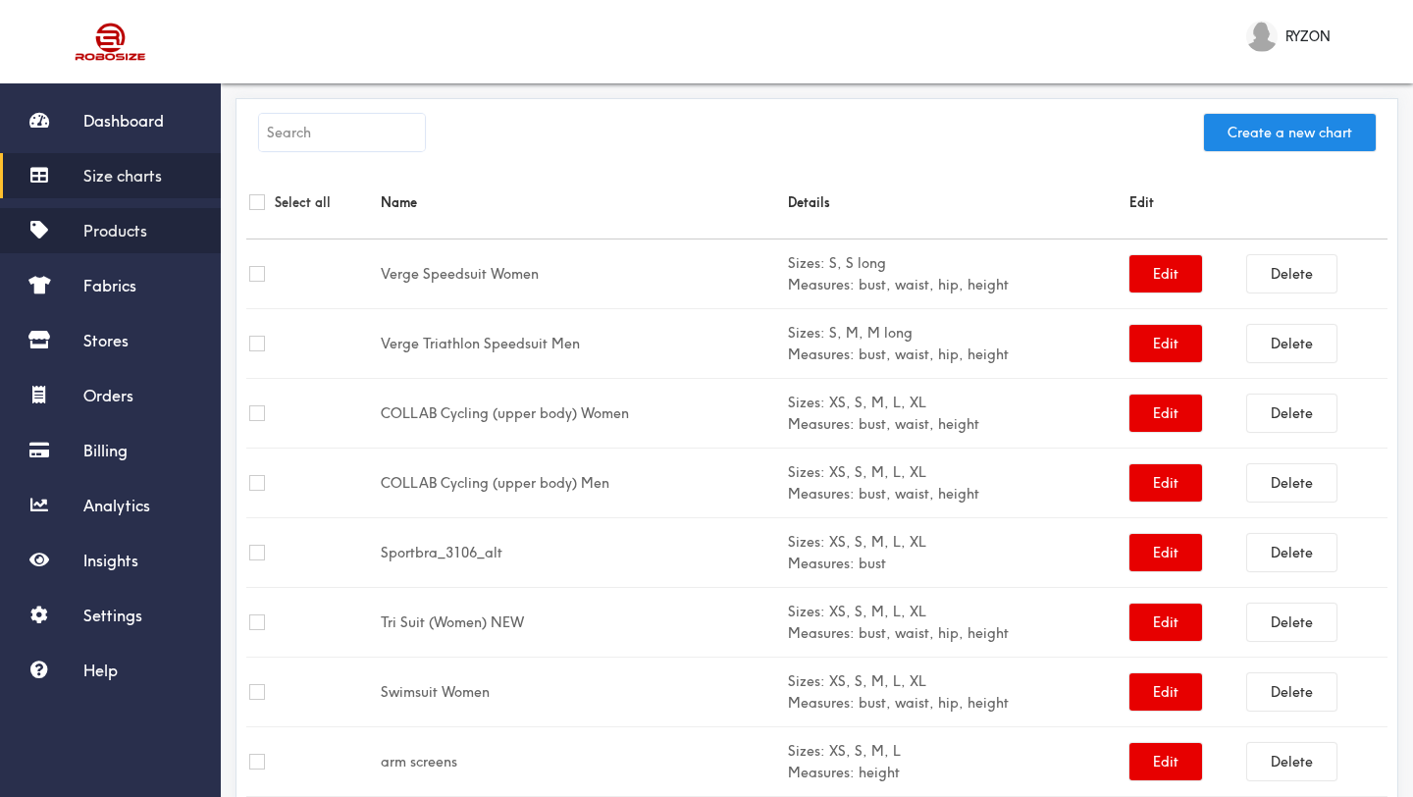
click at [139, 231] on span "Products" at bounding box center [115, 231] width 64 height 20
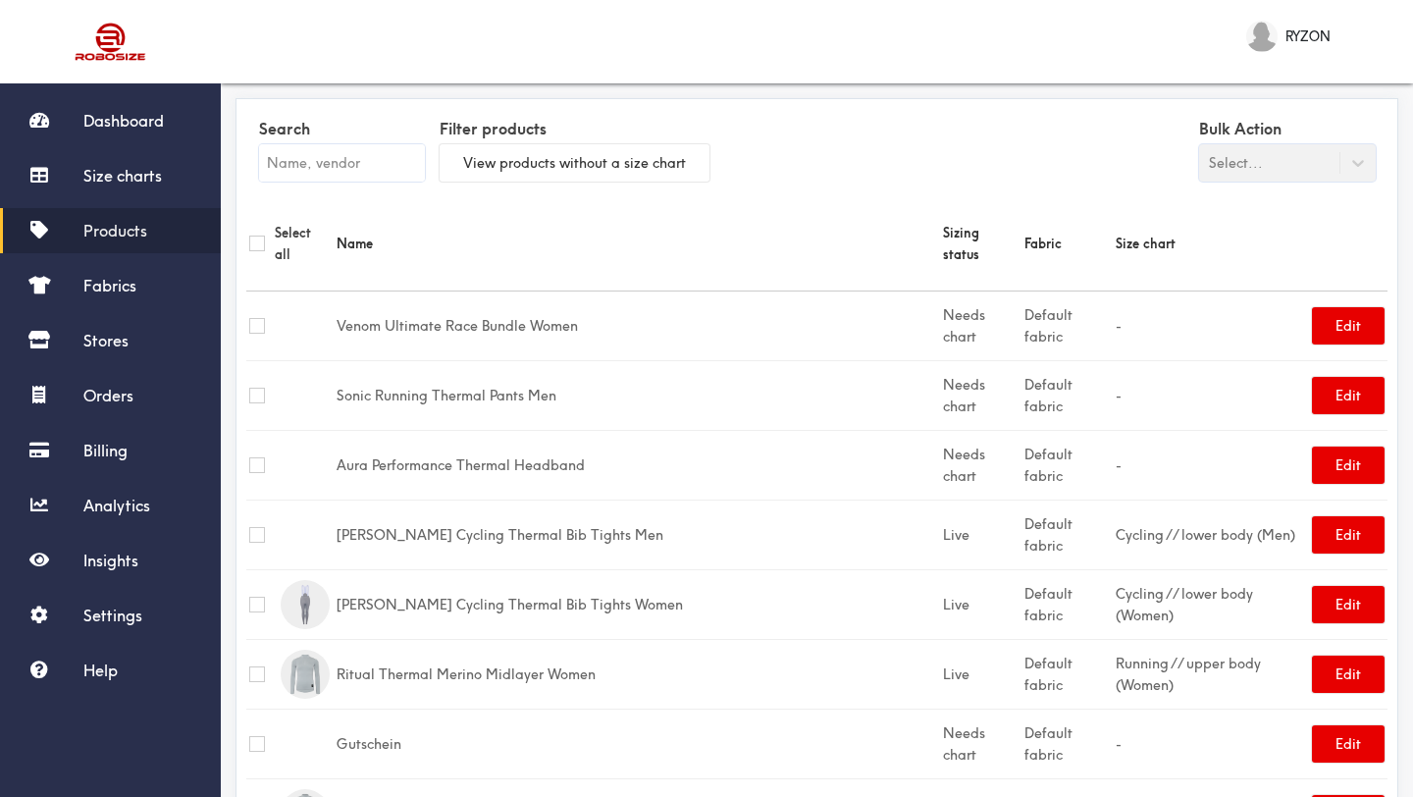
click at [259, 388] on input "checkbox" at bounding box center [257, 396] width 16 height 16
checkbox input "true"
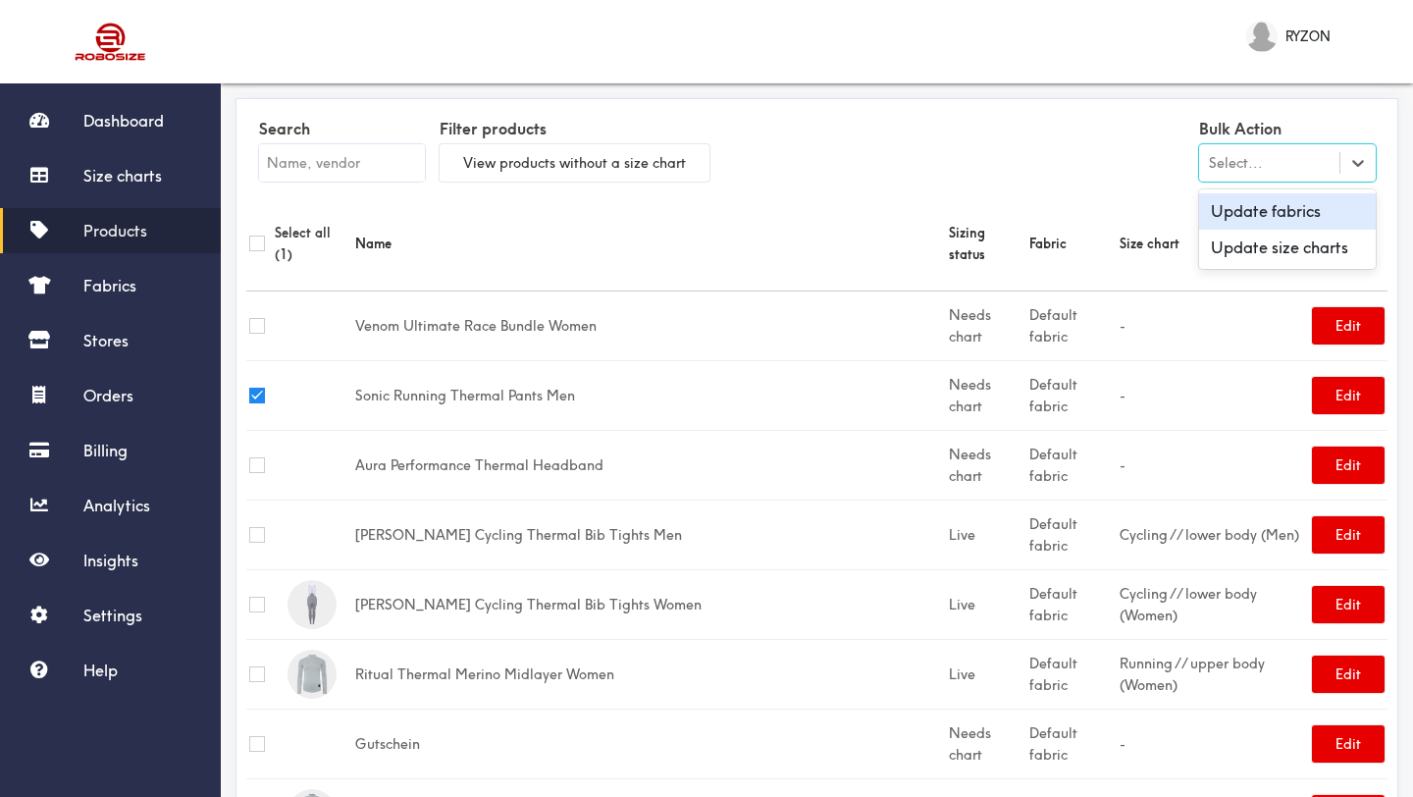
click at [1327, 161] on div "Select..." at bounding box center [1269, 163] width 140 height 20
click at [1311, 249] on div "Update size charts" at bounding box center [1287, 248] width 177 height 36
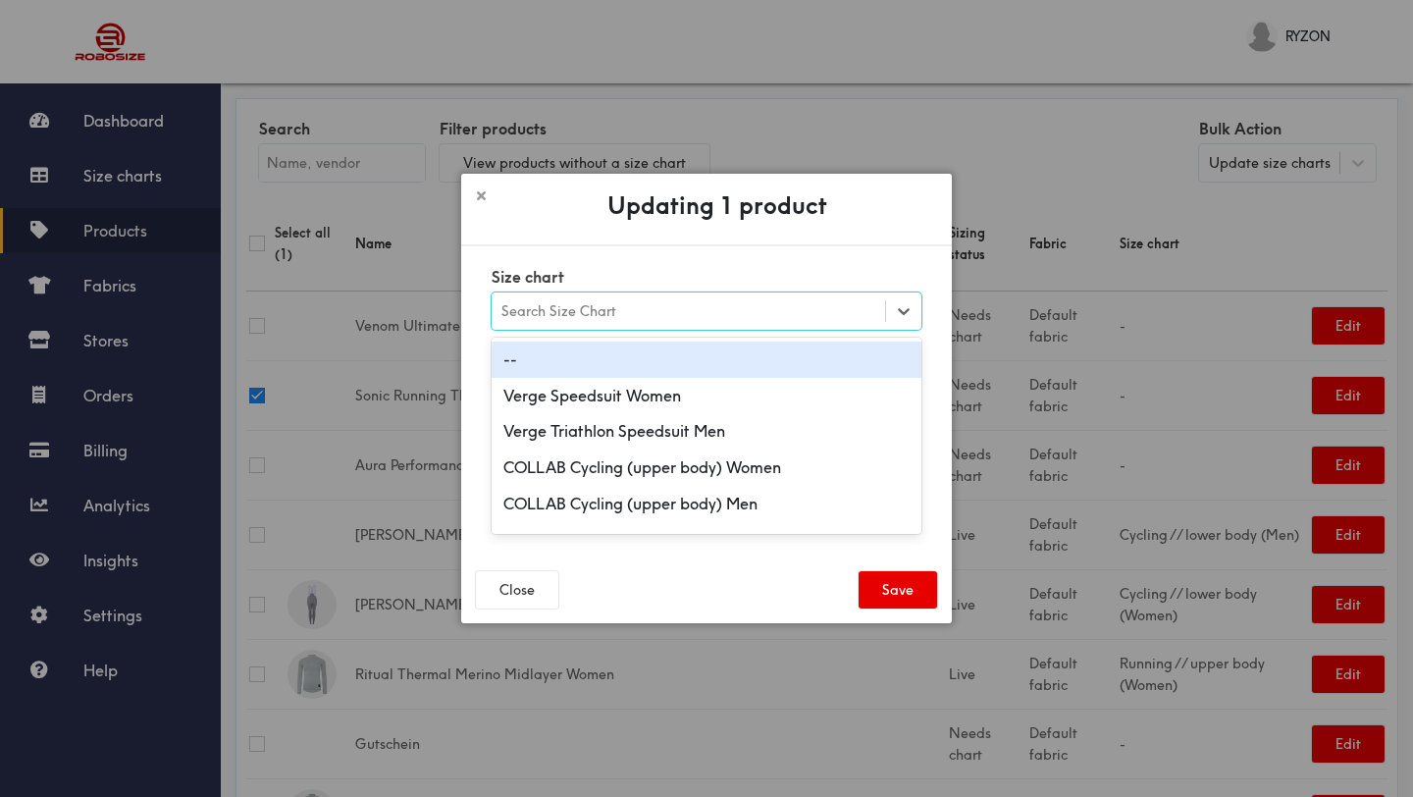
click at [761, 307] on div "Search Size Chart" at bounding box center [689, 310] width 394 height 33
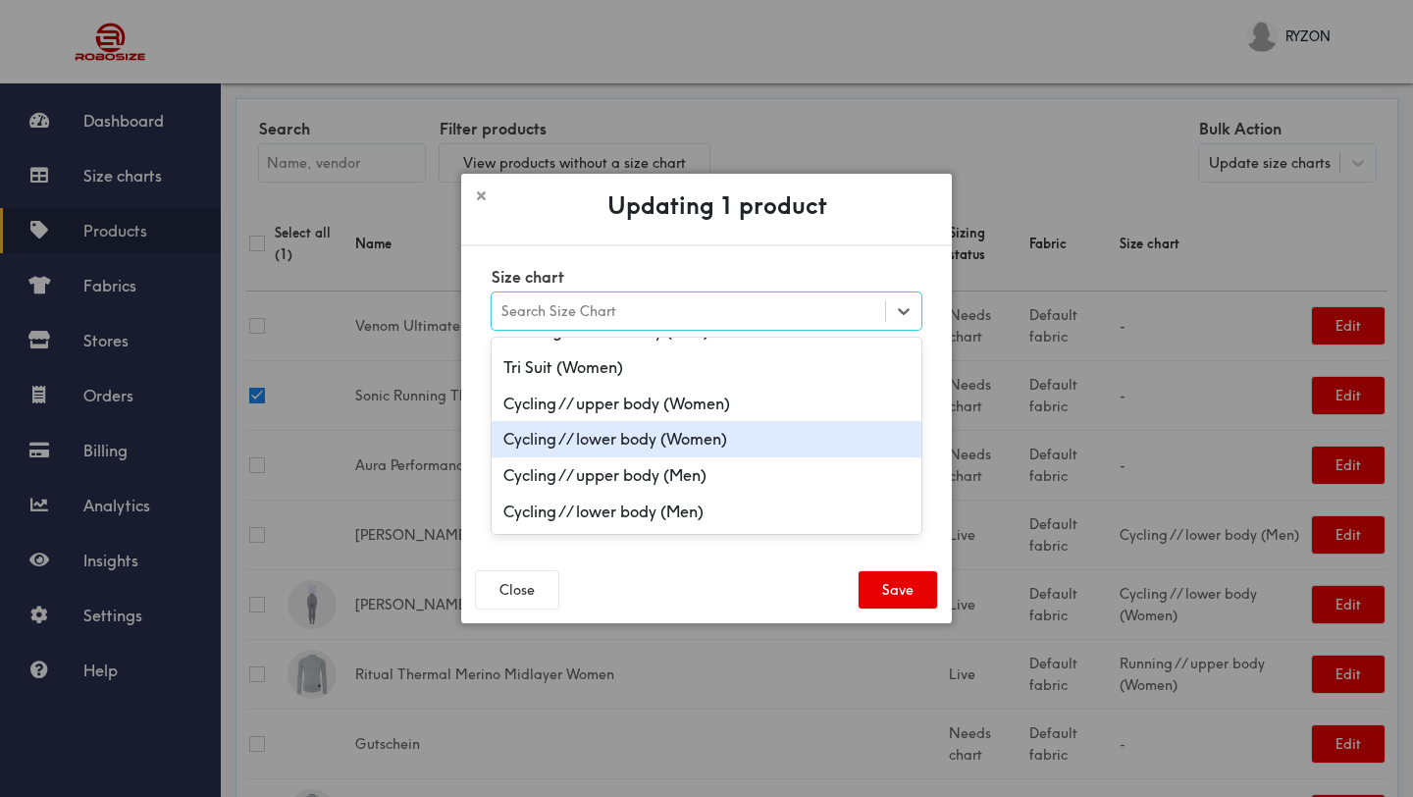
scroll to position [895, 0]
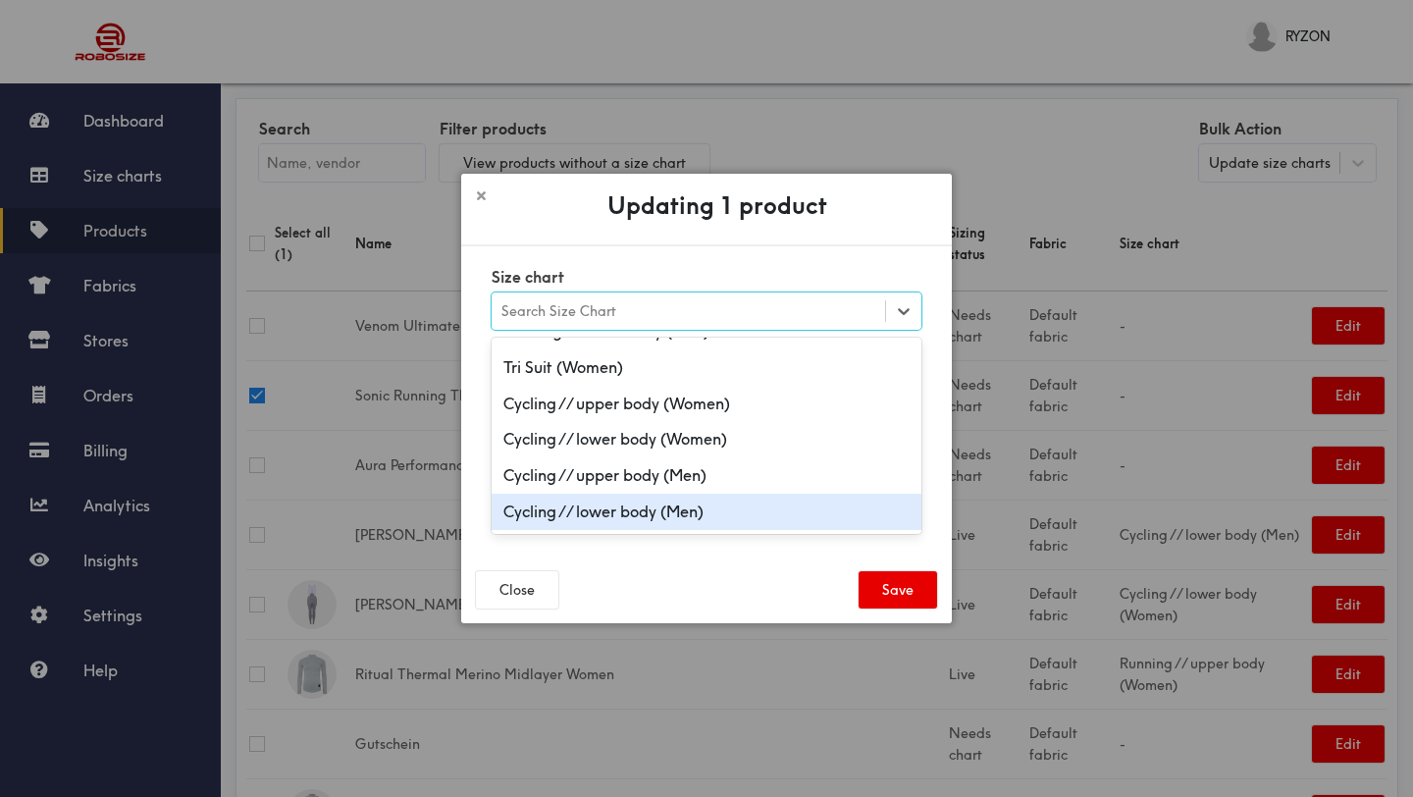
click at [668, 521] on div "Cycling // lower body (Men)" at bounding box center [707, 512] width 430 height 36
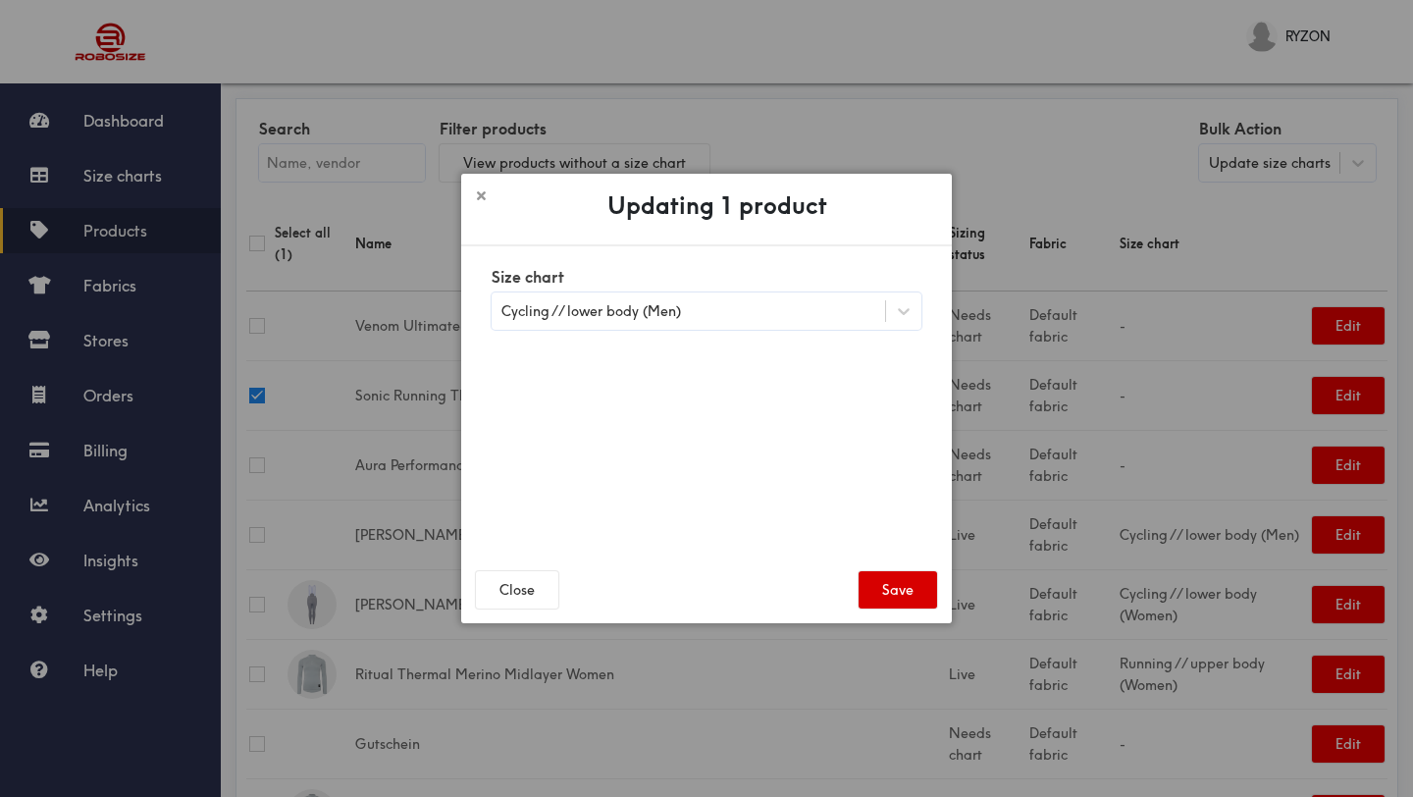
click at [907, 578] on button "Save" at bounding box center [898, 589] width 79 height 37
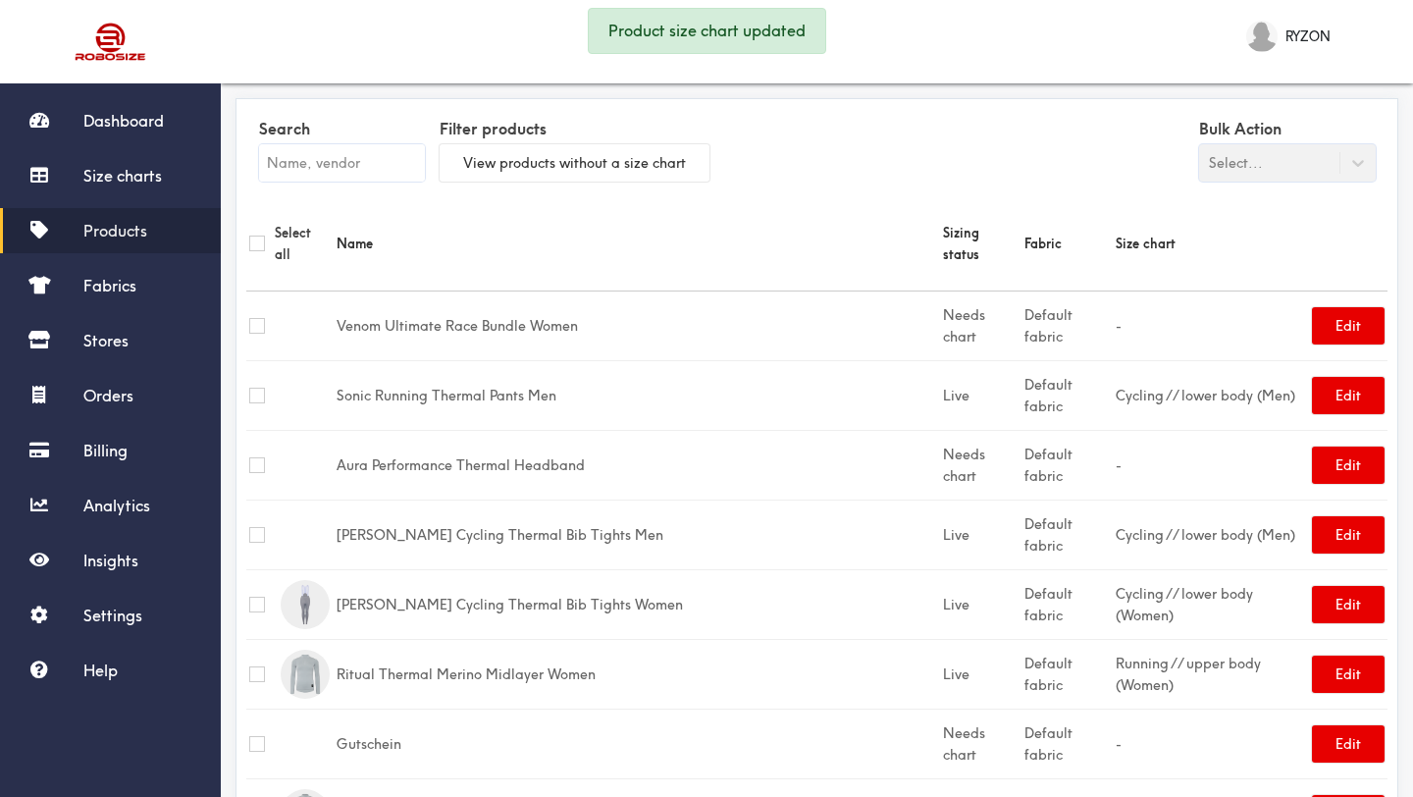
click at [262, 388] on input "checkbox" at bounding box center [257, 396] width 16 height 16
checkbox input "true"
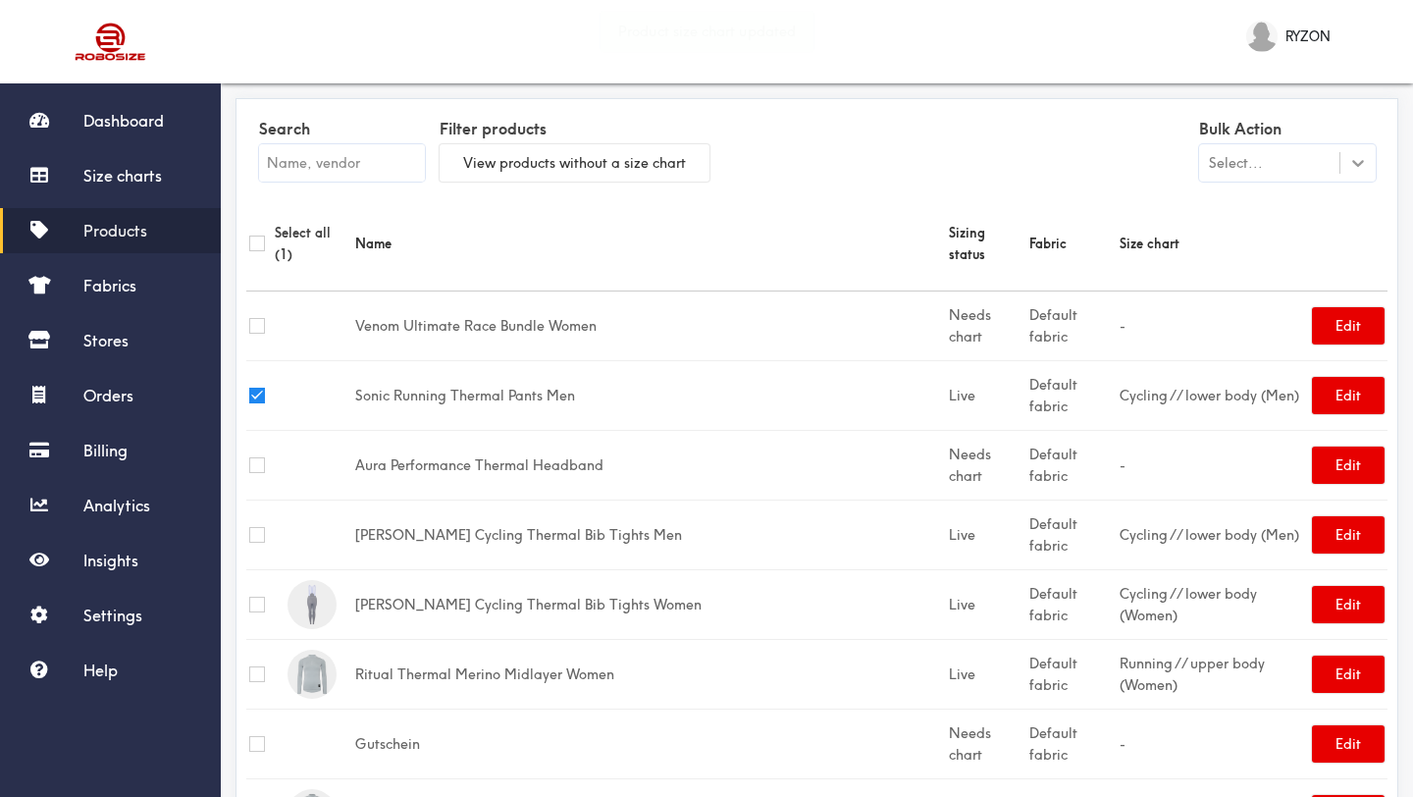
click at [1364, 149] on div at bounding box center [1357, 162] width 35 height 35
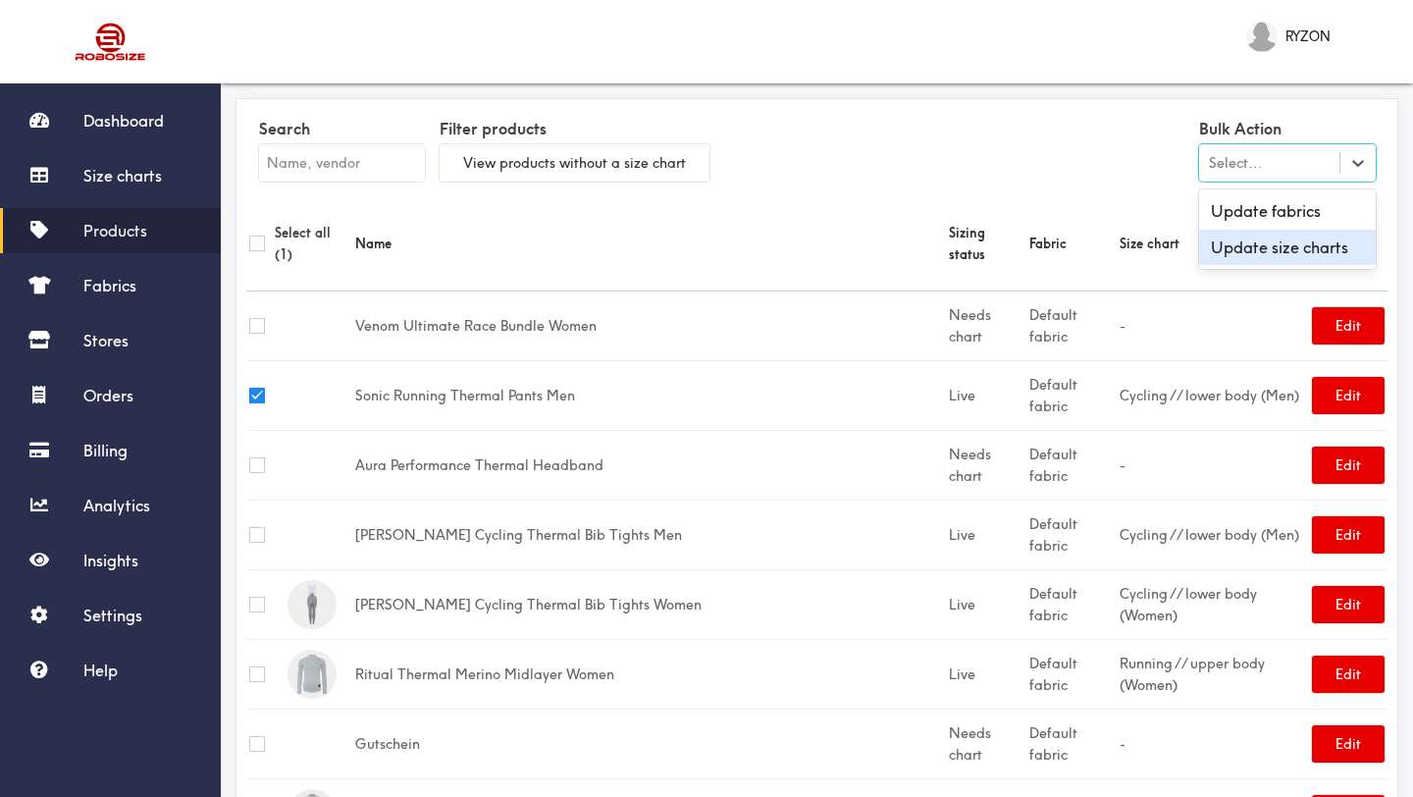
click at [1262, 245] on div "Update size charts" at bounding box center [1287, 248] width 177 height 36
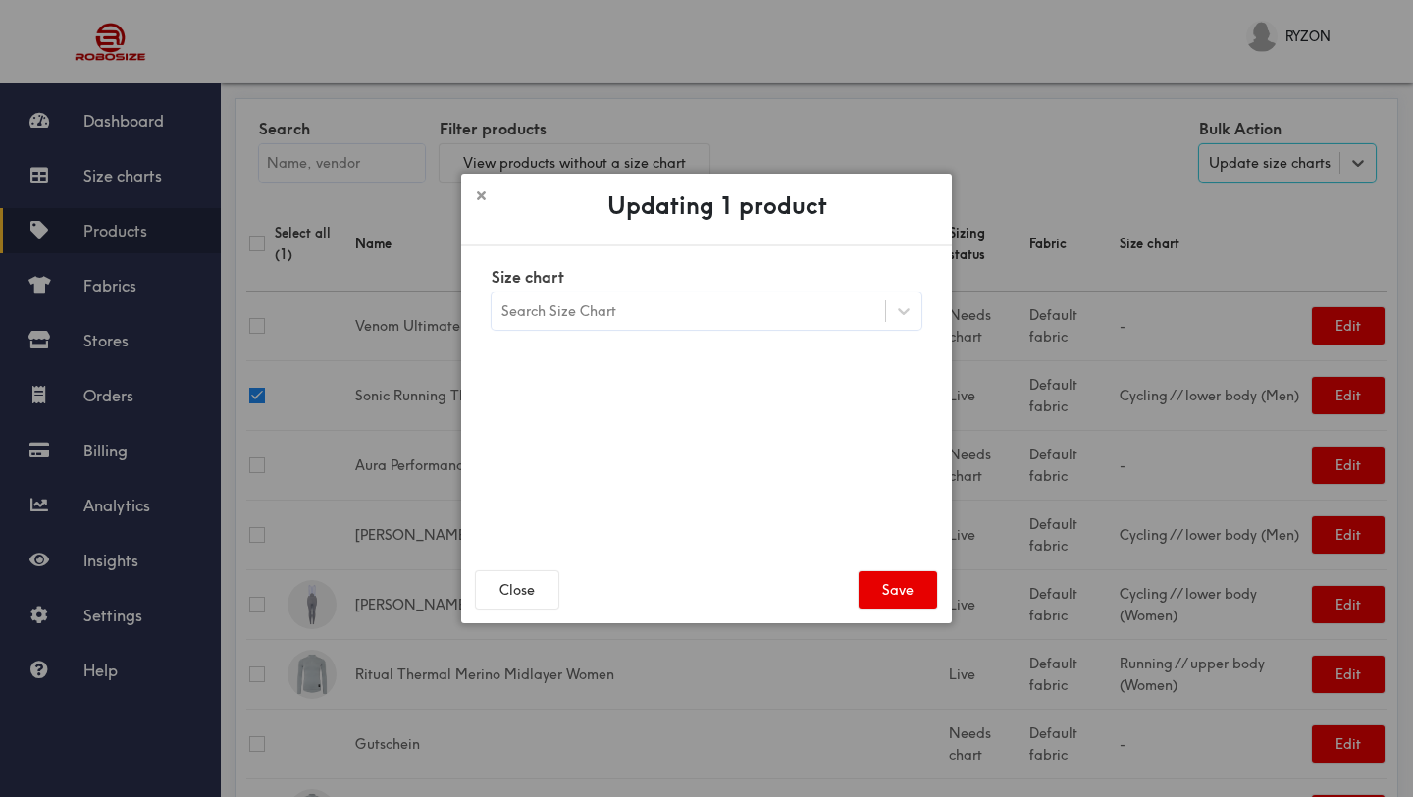
click at [816, 314] on div "Search Size Chart" at bounding box center [689, 310] width 394 height 33
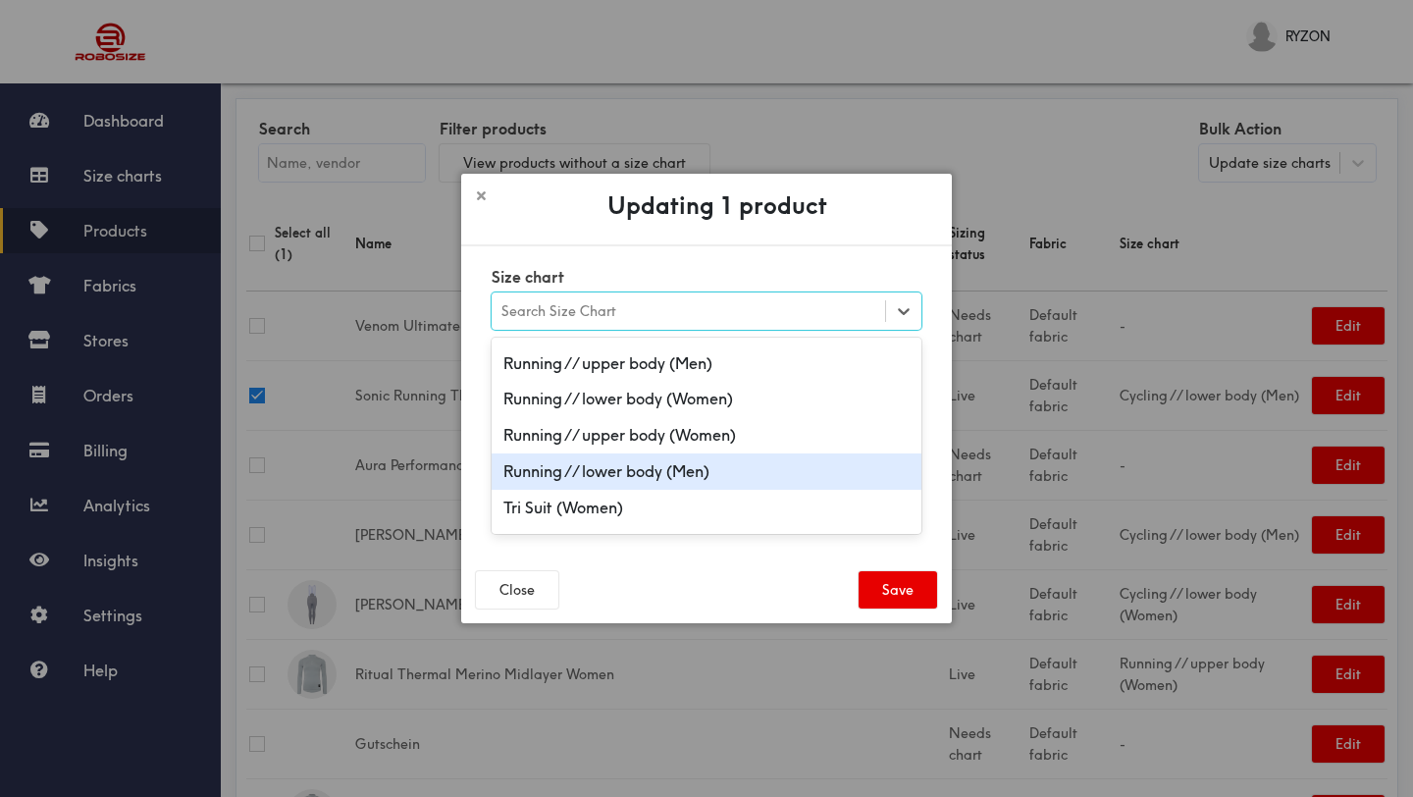
scroll to position [753, 0]
click at [739, 468] on div "Running // lower body (Men)" at bounding box center [707, 473] width 430 height 36
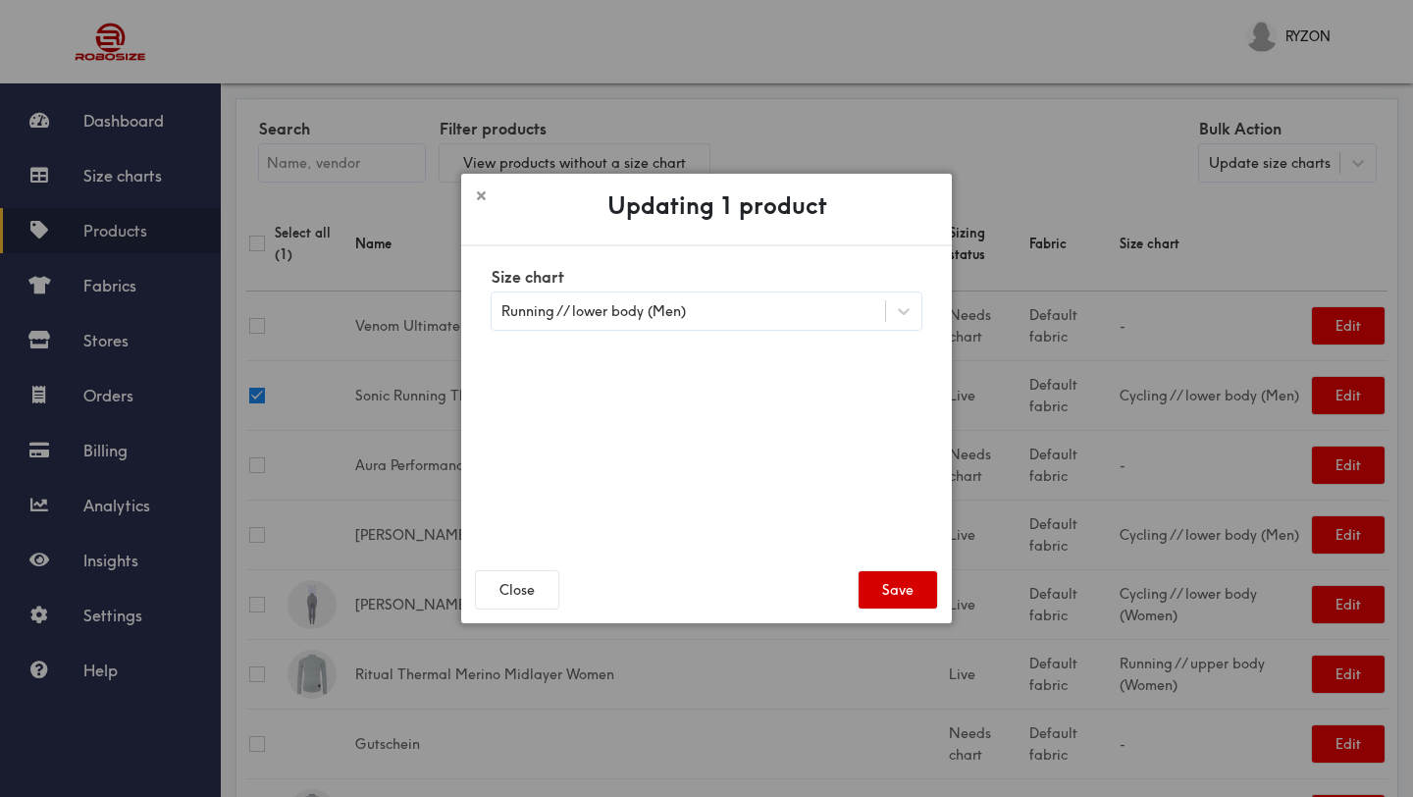
click at [903, 583] on button "Save" at bounding box center [898, 589] width 79 height 37
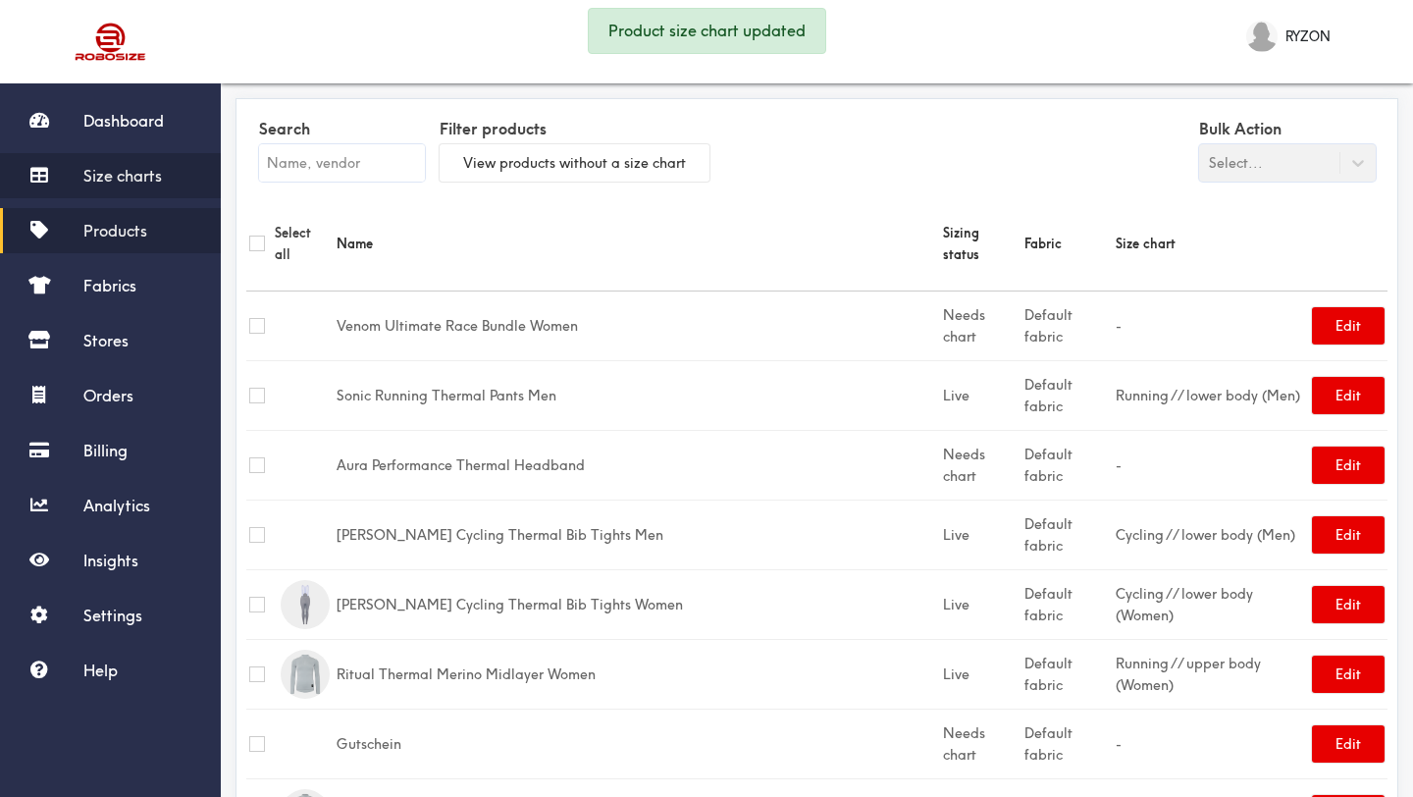
click at [131, 183] on span "Size charts" at bounding box center [122, 176] width 79 height 20
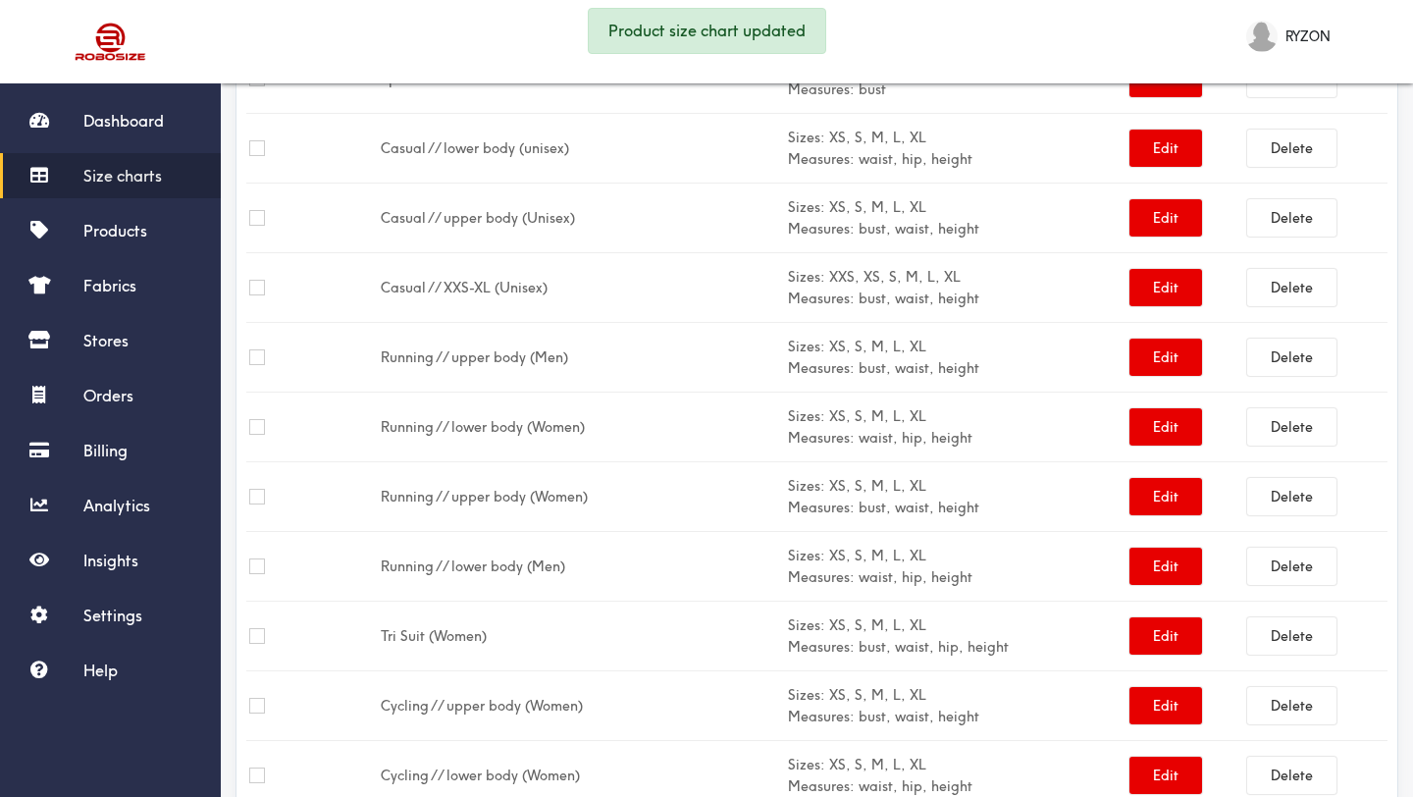
scroll to position [1513, 0]
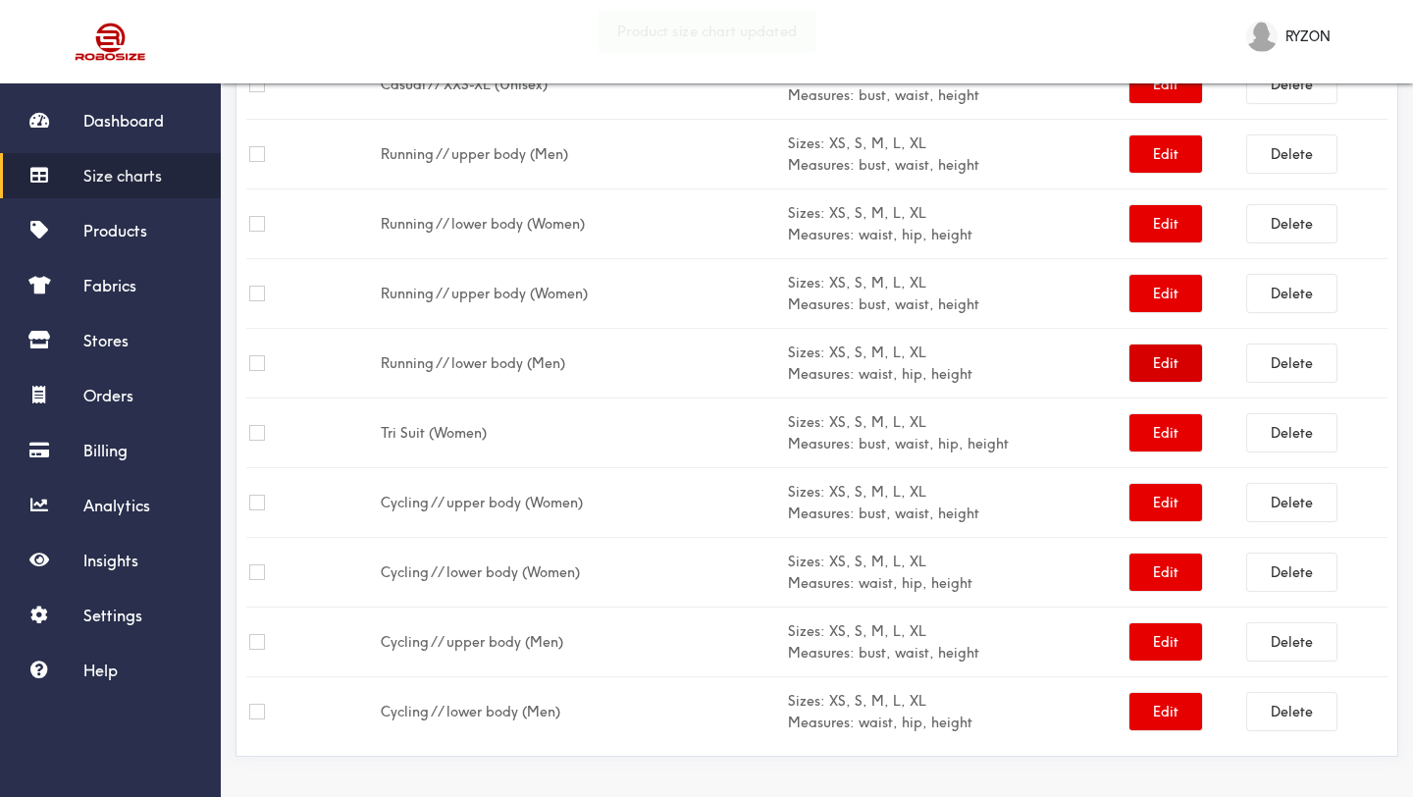
click at [1158, 361] on button "Edit" at bounding box center [1166, 362] width 73 height 37
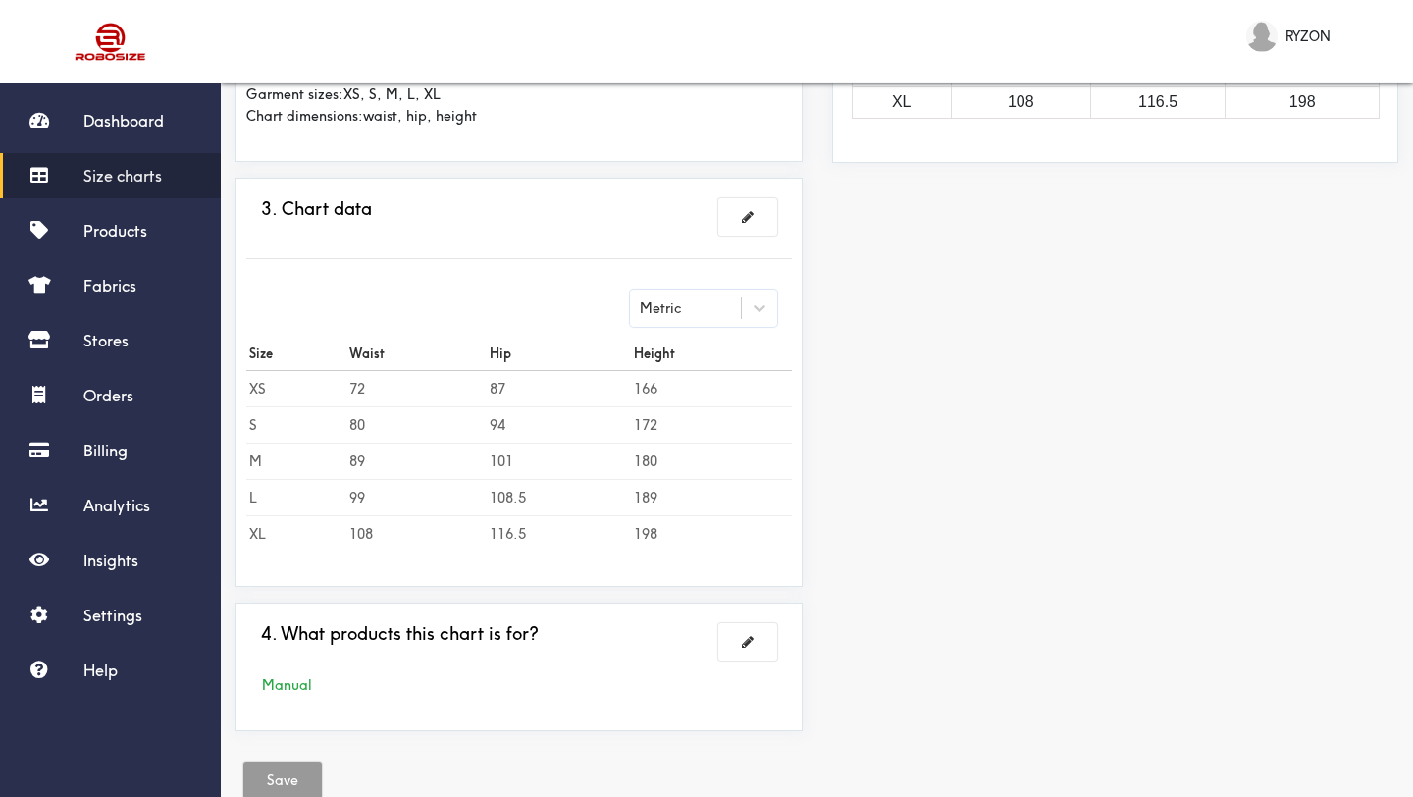
scroll to position [487, 0]
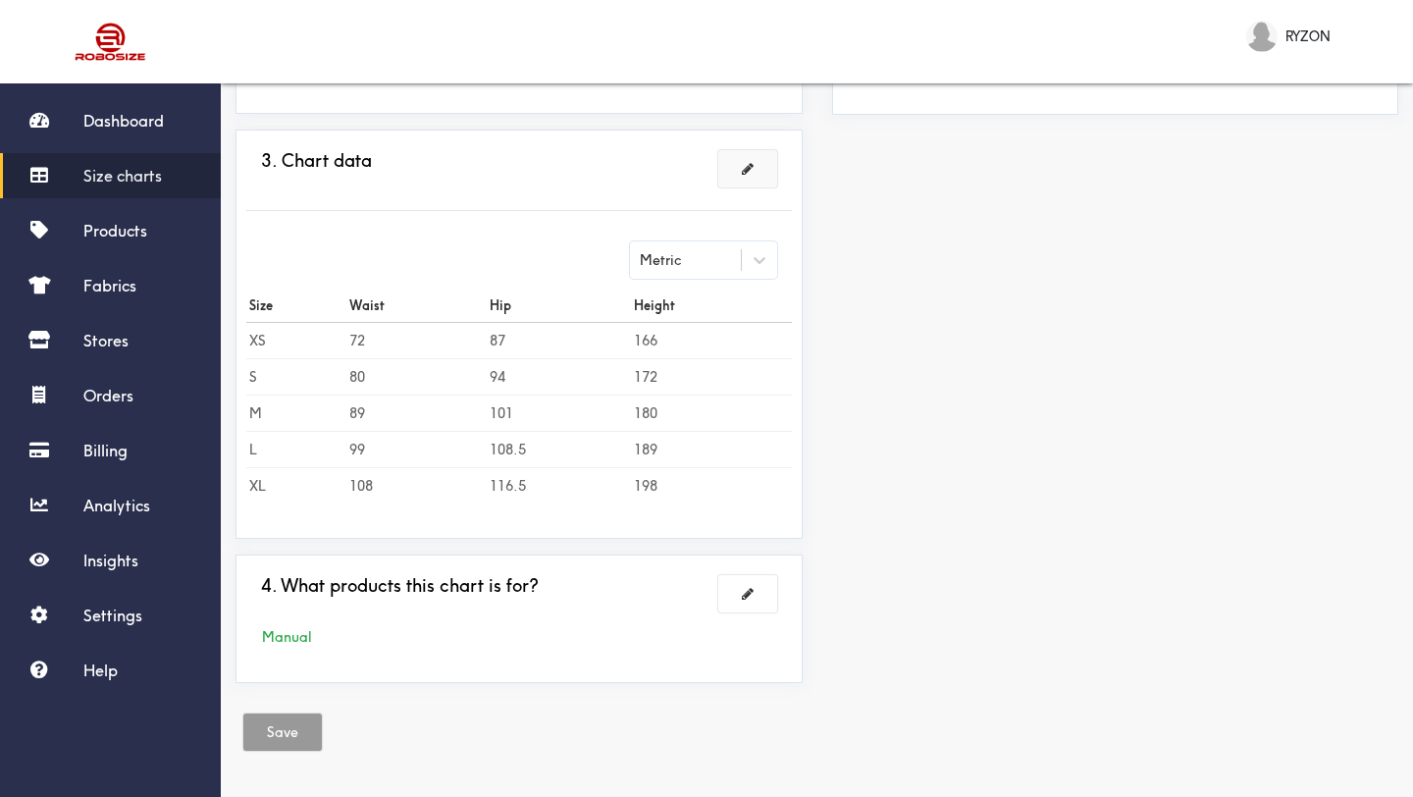
click at [747, 173] on span at bounding box center [748, 169] width 12 height 14
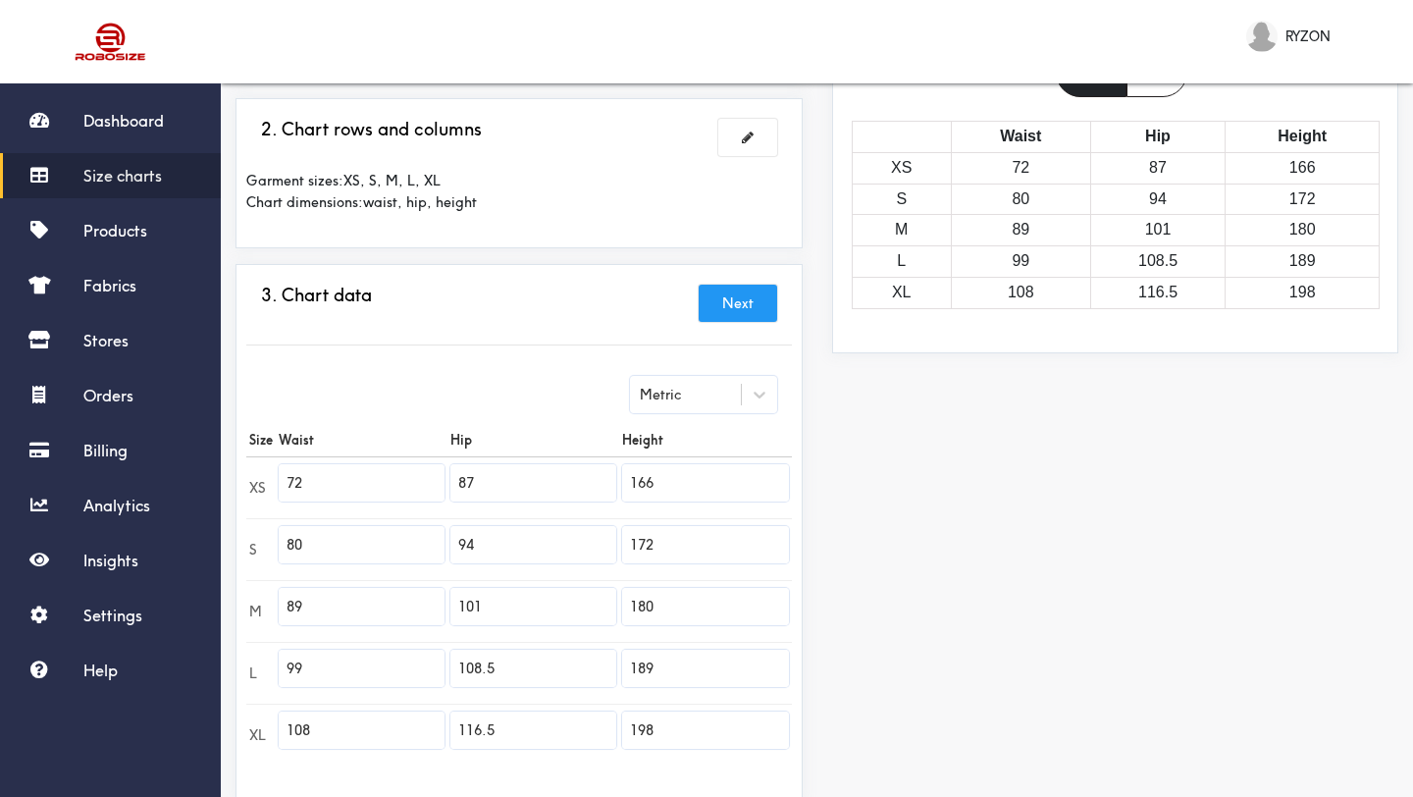
scroll to position [0, 0]
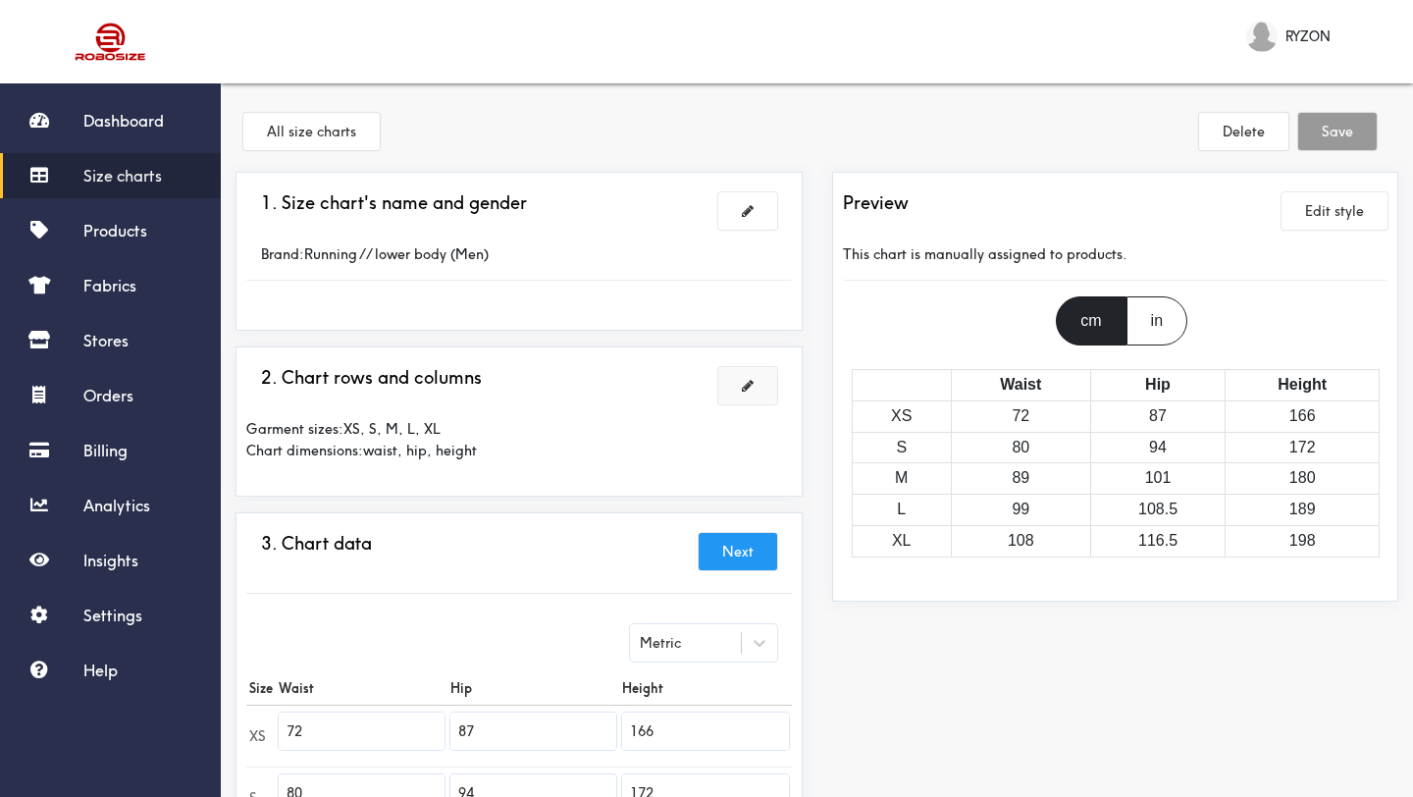
click at [748, 374] on button at bounding box center [747, 385] width 59 height 37
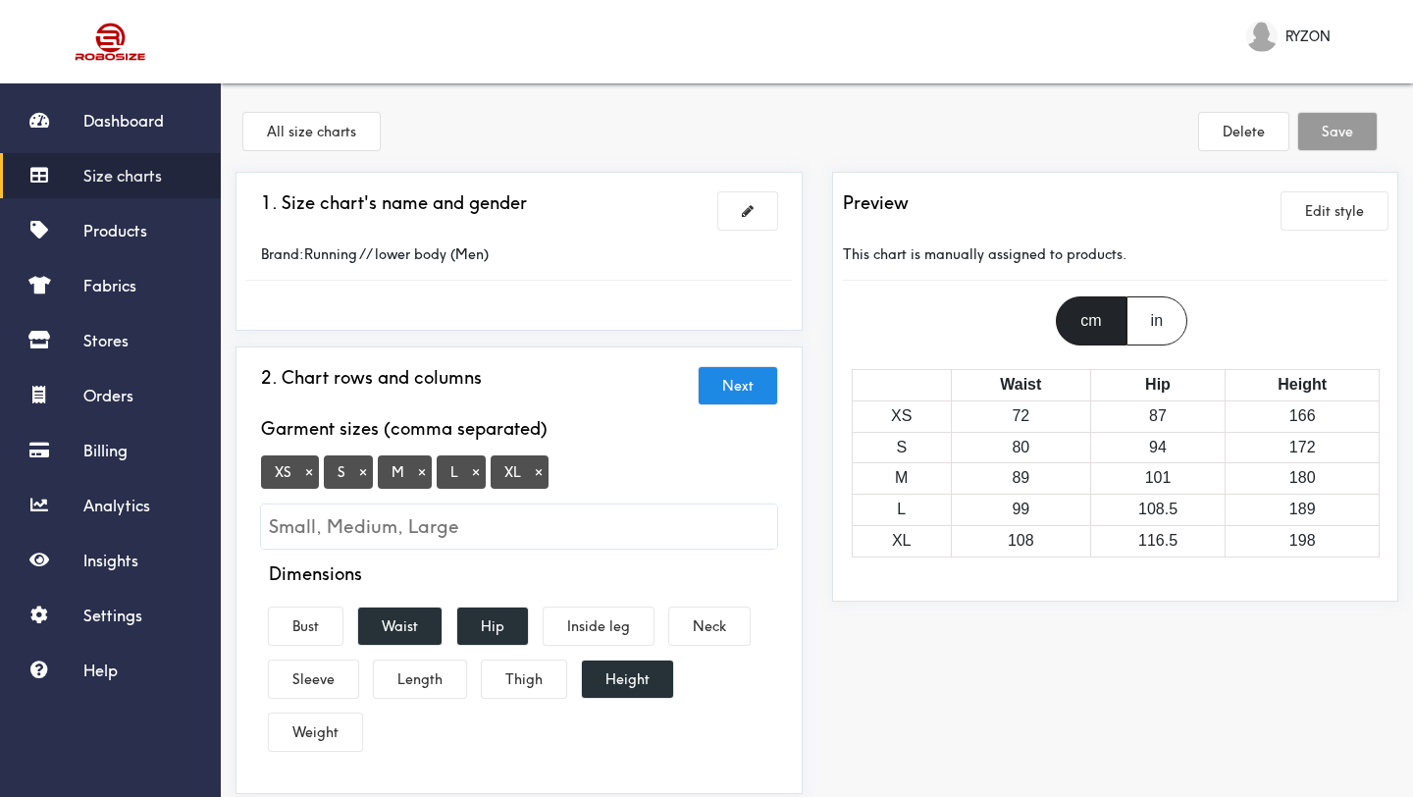
click at [537, 515] on input "Small, Medium, Large" at bounding box center [519, 526] width 516 height 44
type input "XXL"
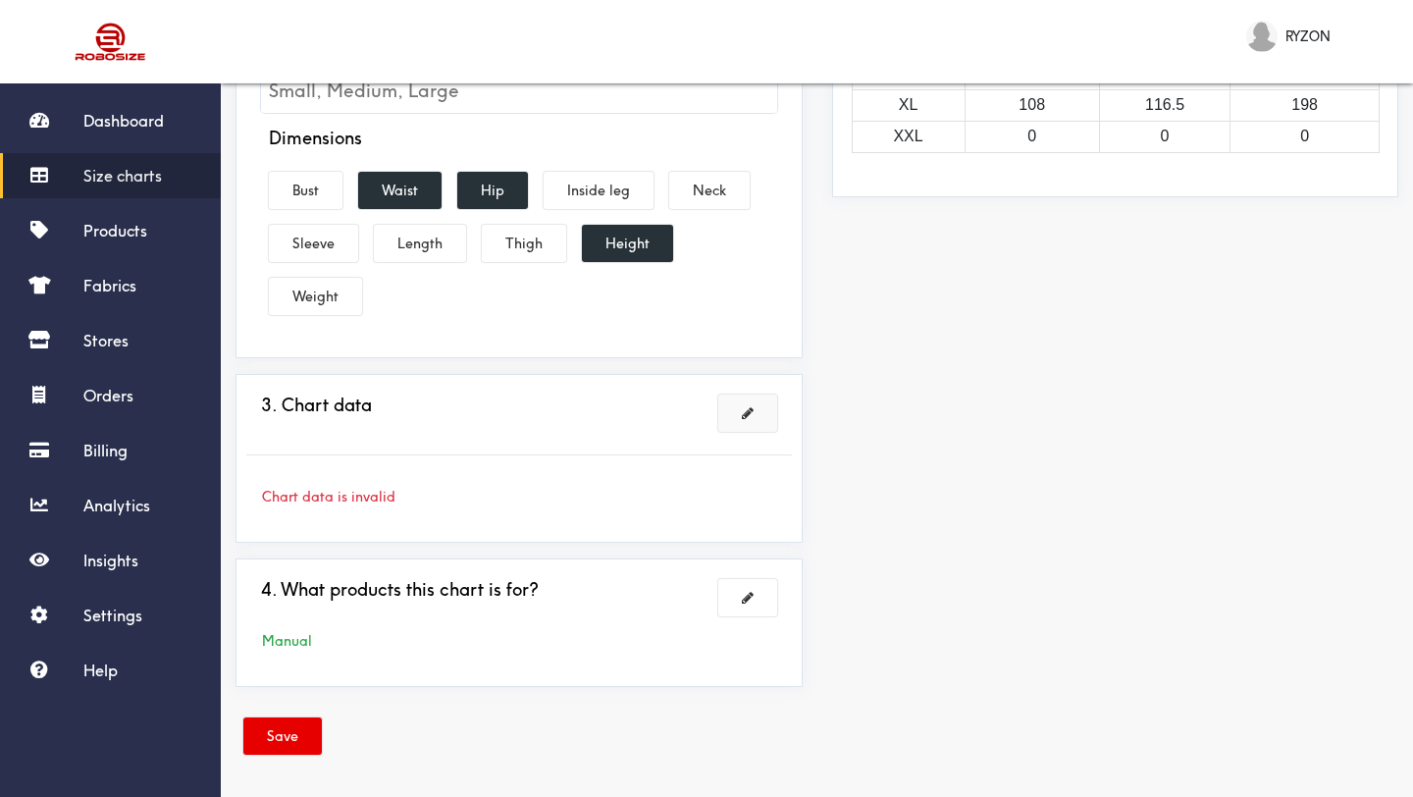
scroll to position [440, 0]
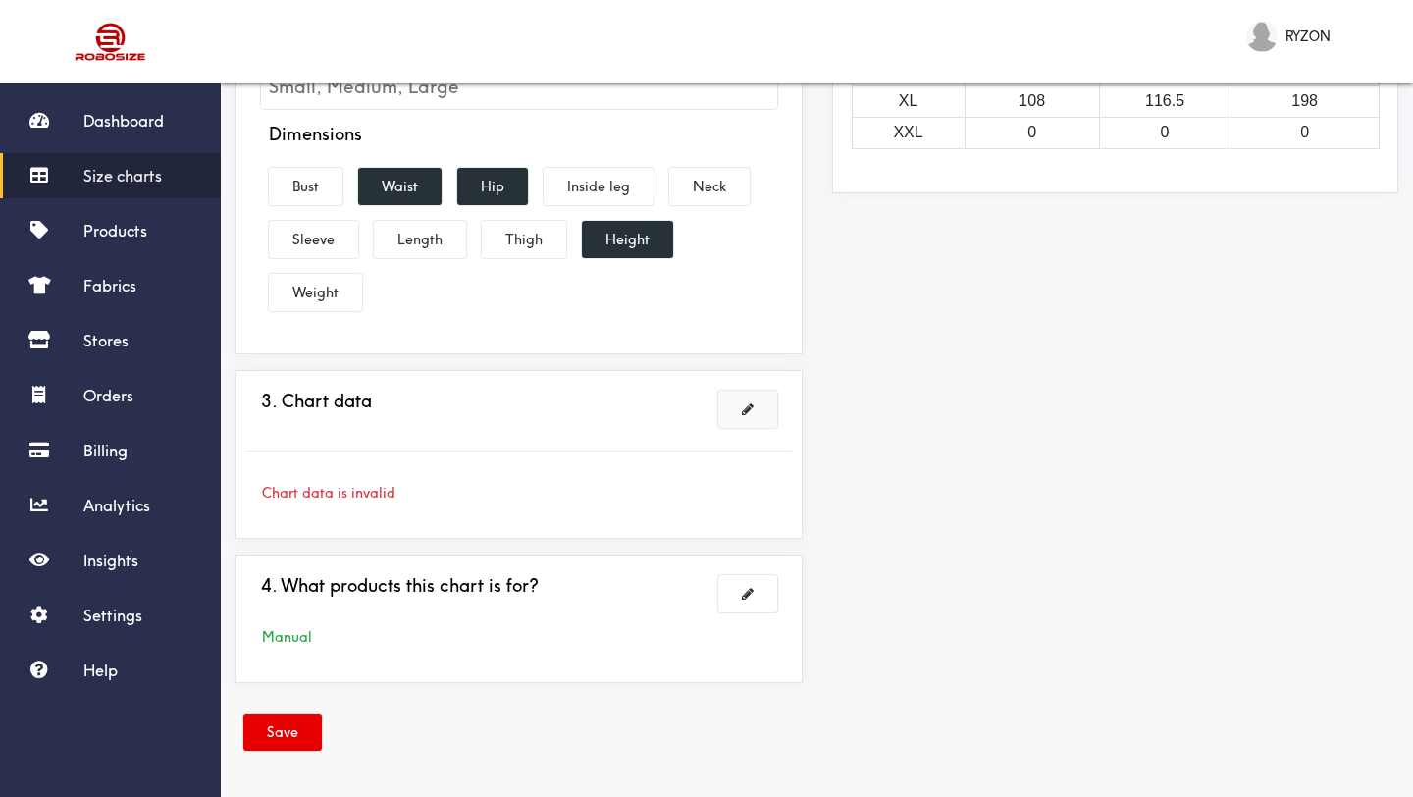
click at [750, 413] on span at bounding box center [748, 409] width 12 height 14
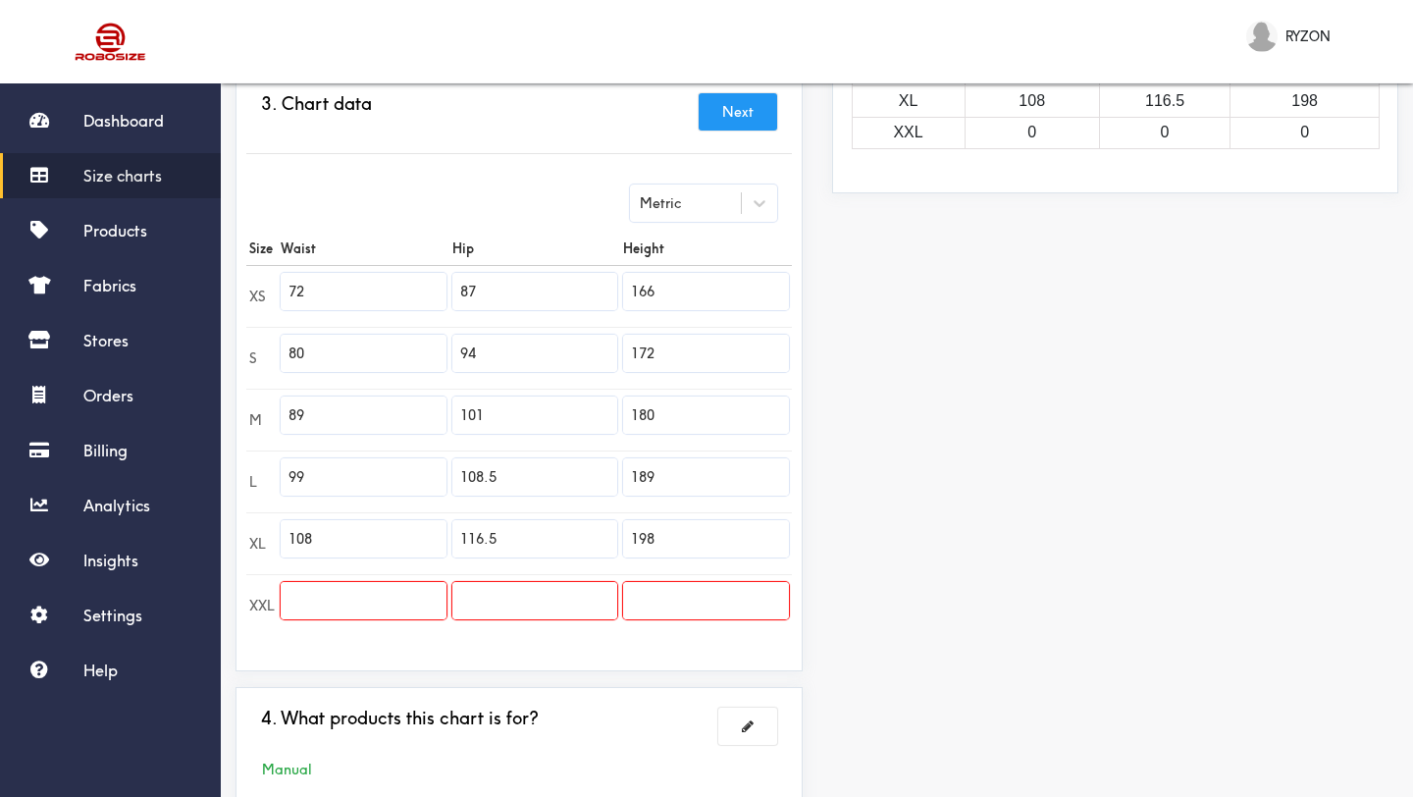
click at [322, 603] on input "text" at bounding box center [364, 600] width 166 height 37
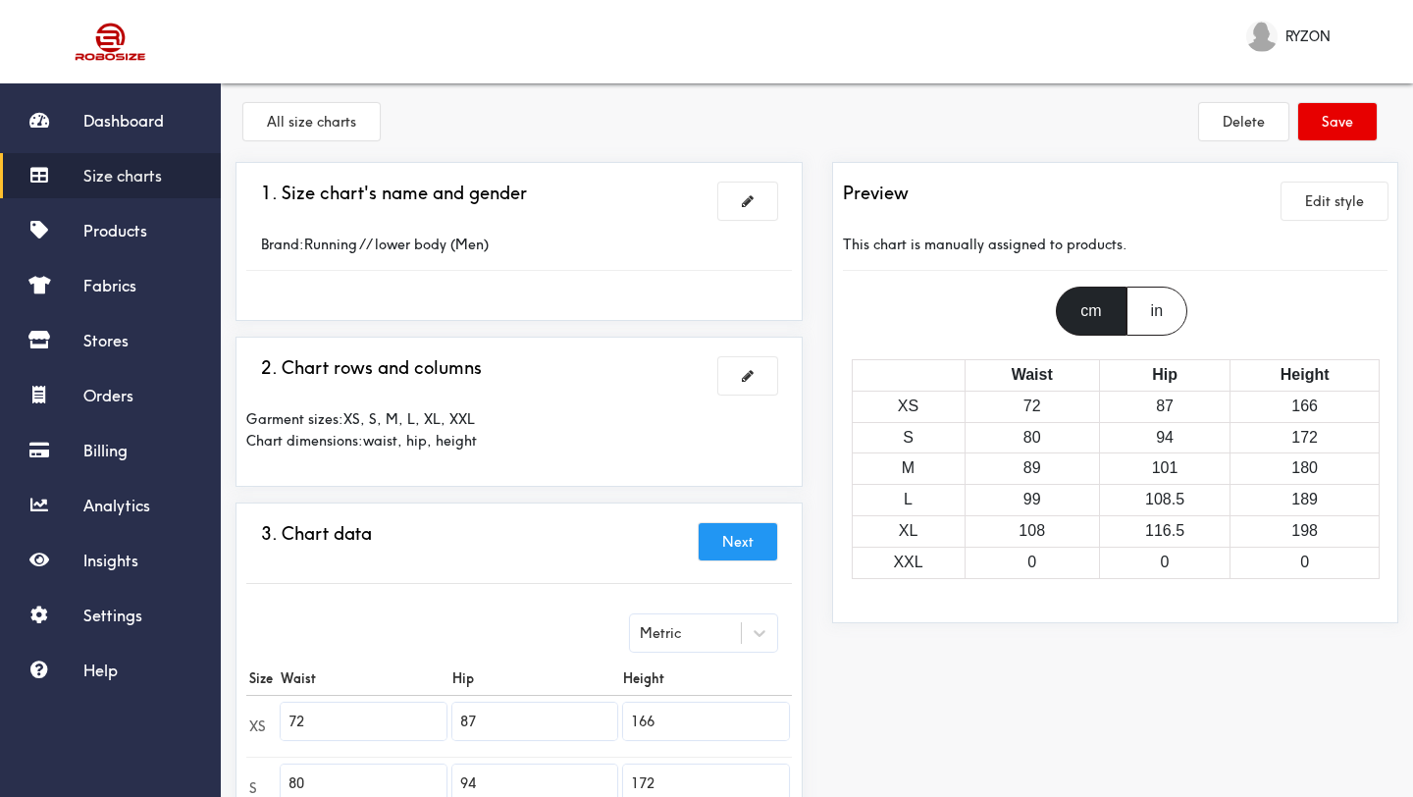
scroll to position [0, 0]
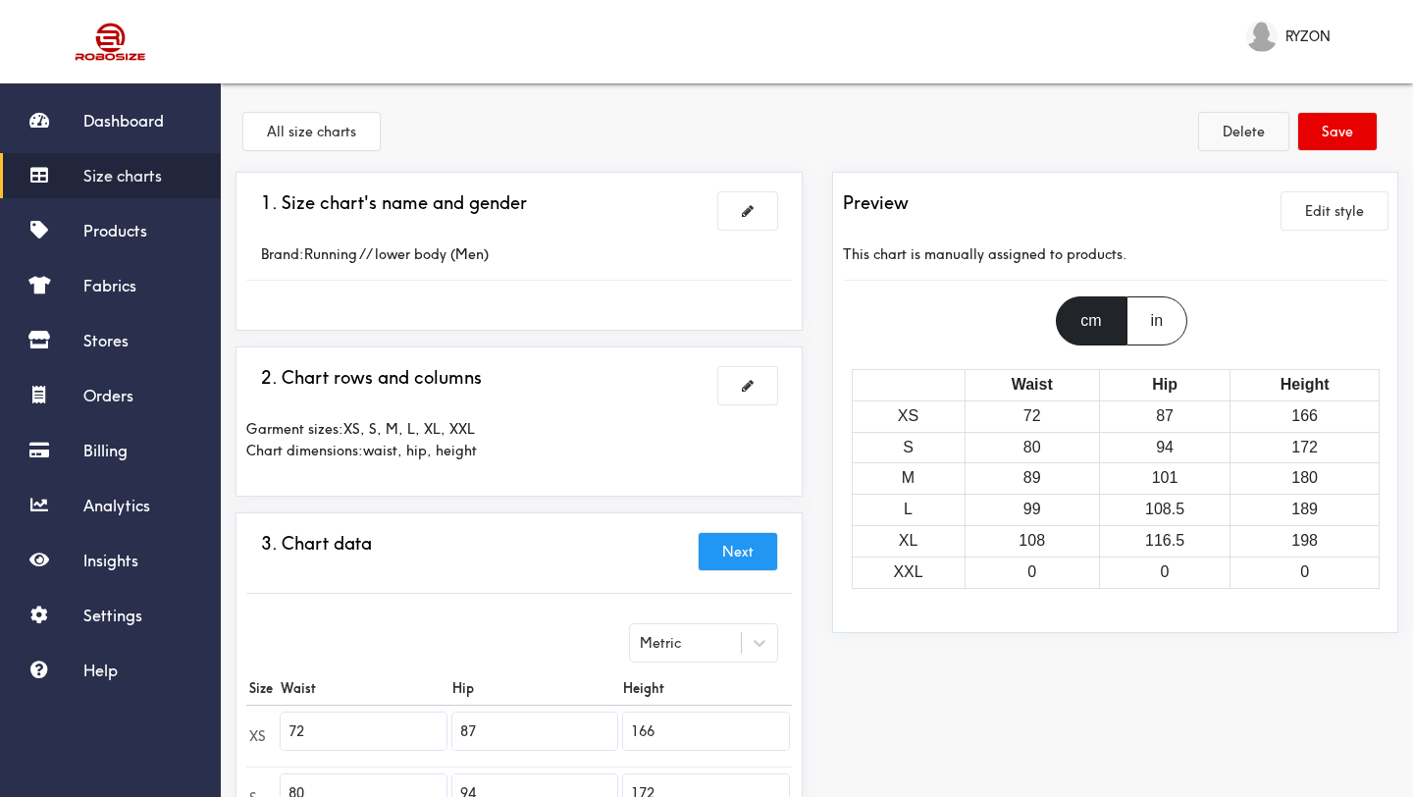
click at [1257, 126] on button "Delete" at bounding box center [1243, 131] width 89 height 37
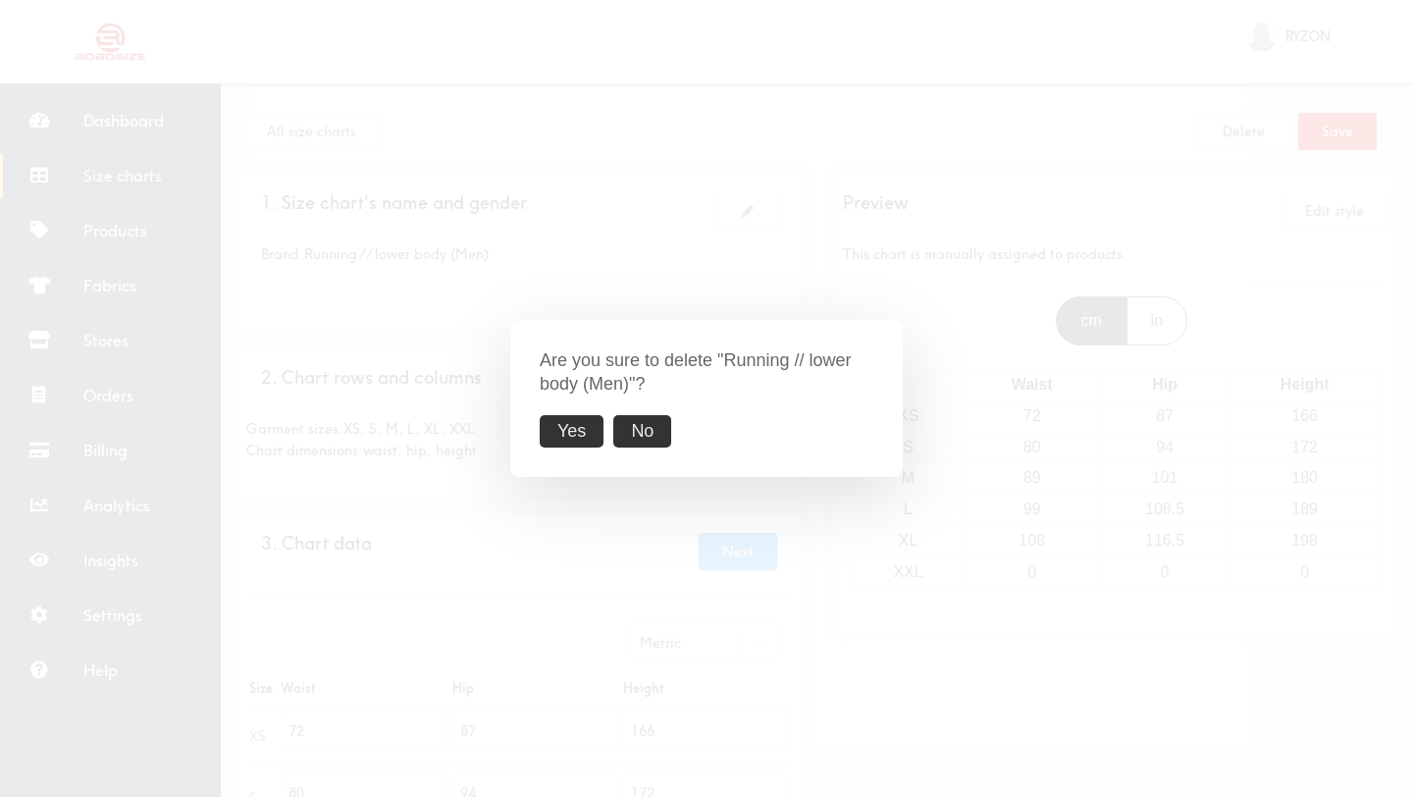
click at [572, 421] on button "Yes" at bounding box center [572, 431] width 64 height 32
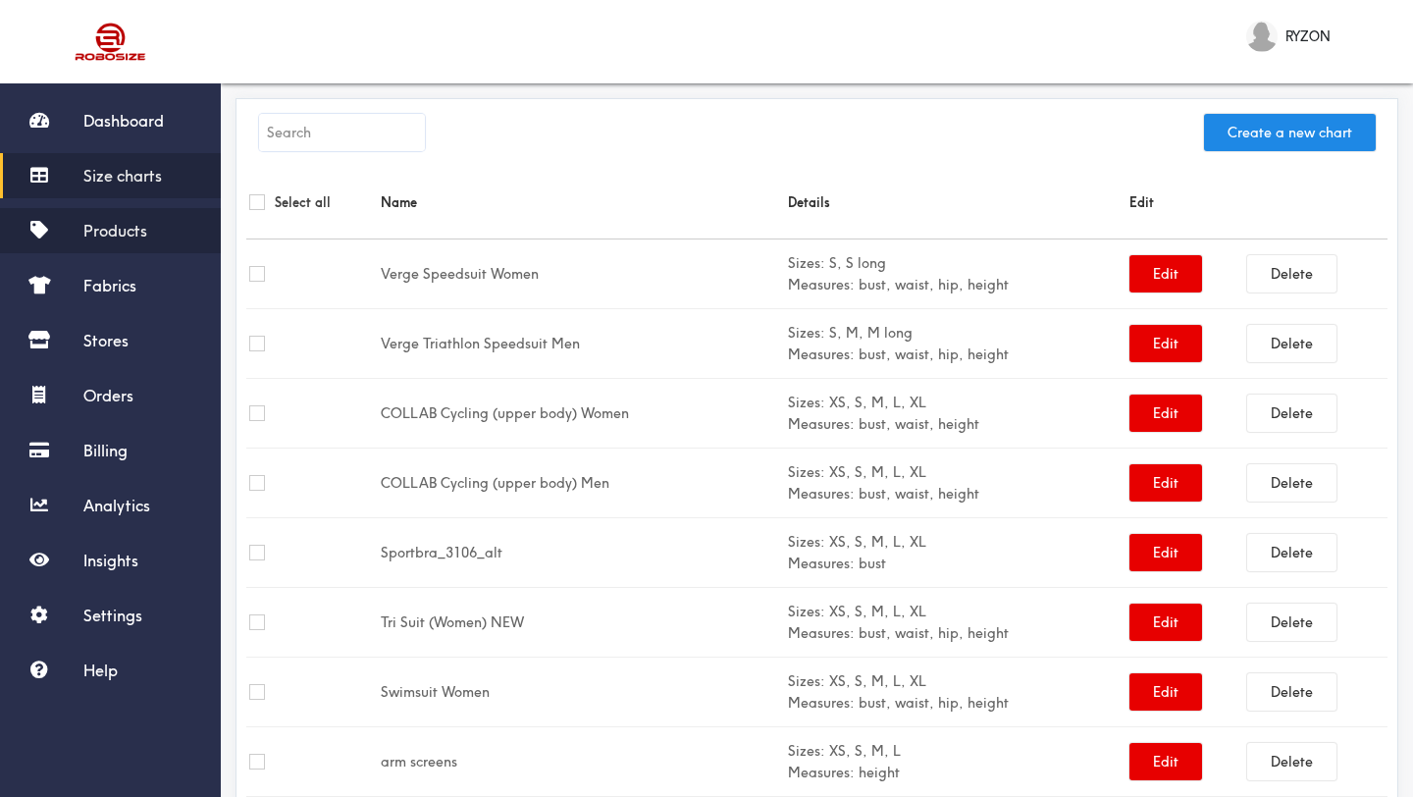
click at [130, 221] on span "Products" at bounding box center [115, 231] width 64 height 20
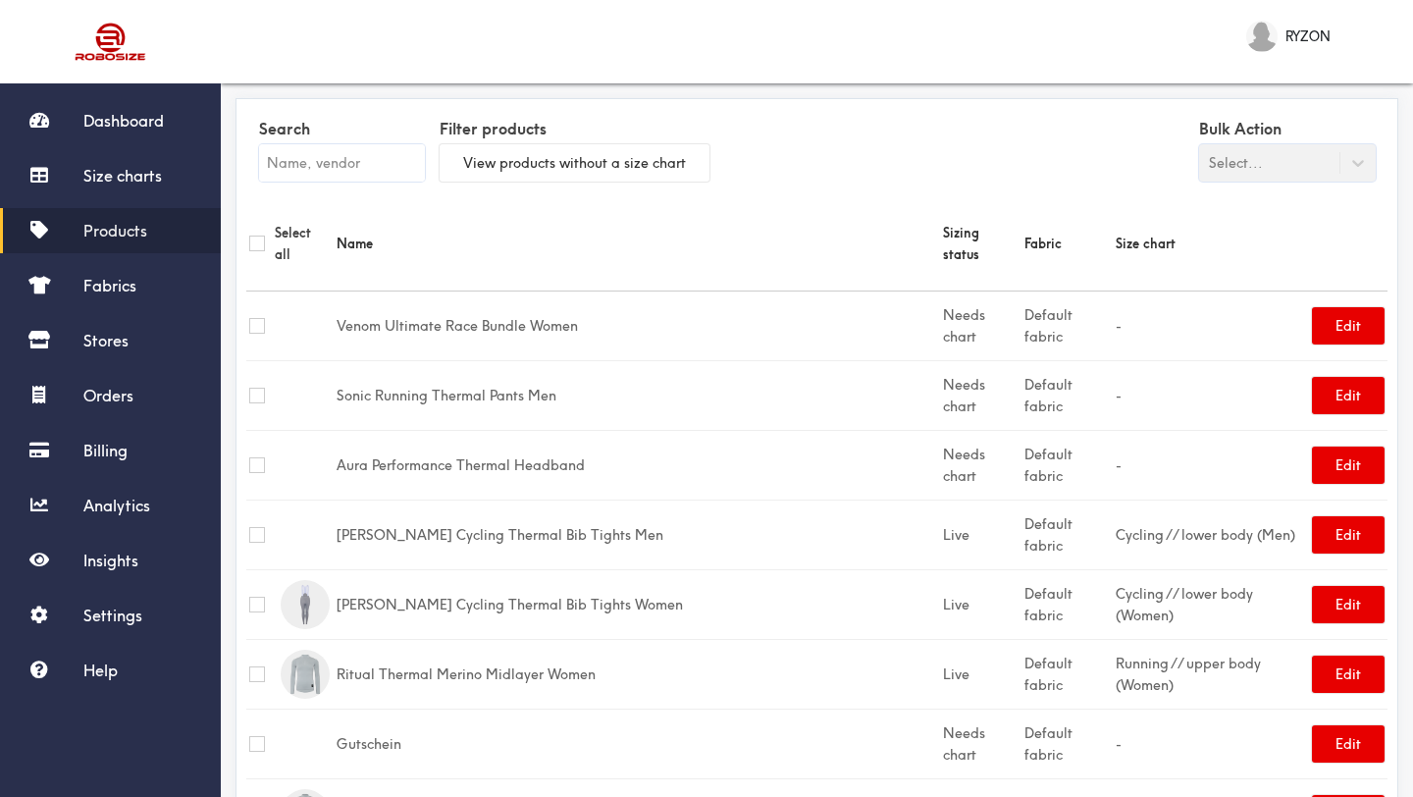
click at [257, 388] on input "checkbox" at bounding box center [257, 396] width 16 height 16
checkbox input "true"
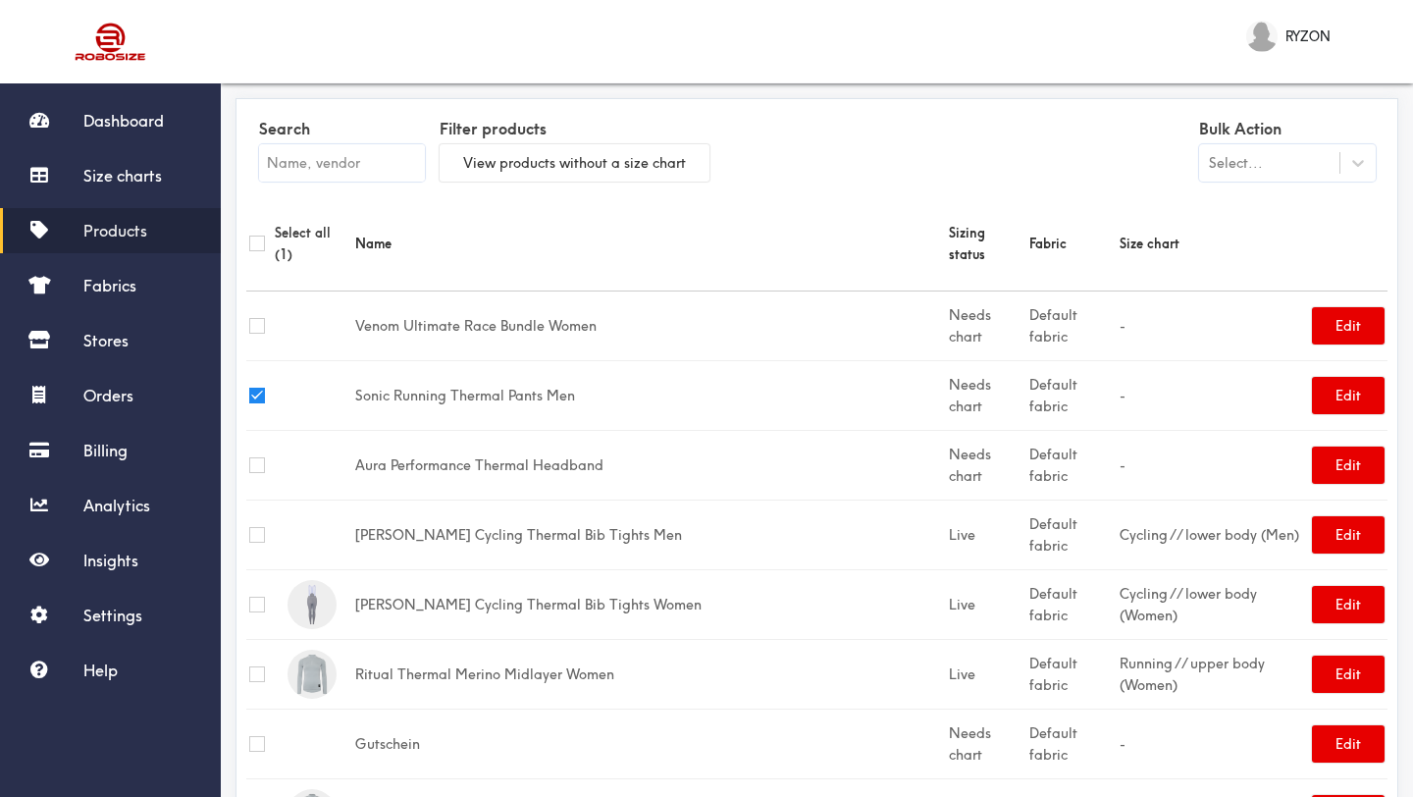
click at [1326, 162] on div "Select..." at bounding box center [1269, 163] width 140 height 20
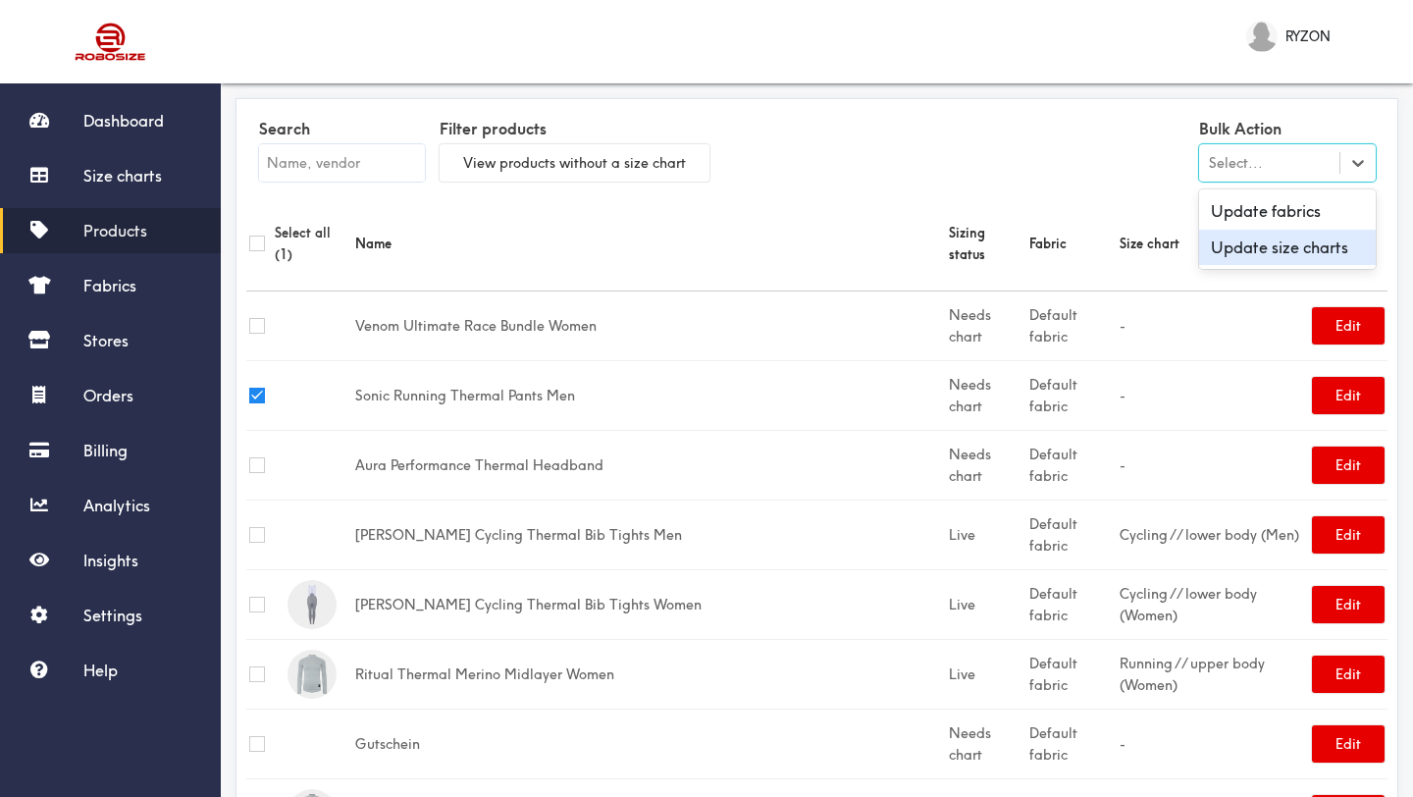
click at [1292, 249] on div "Update size charts" at bounding box center [1287, 248] width 177 height 36
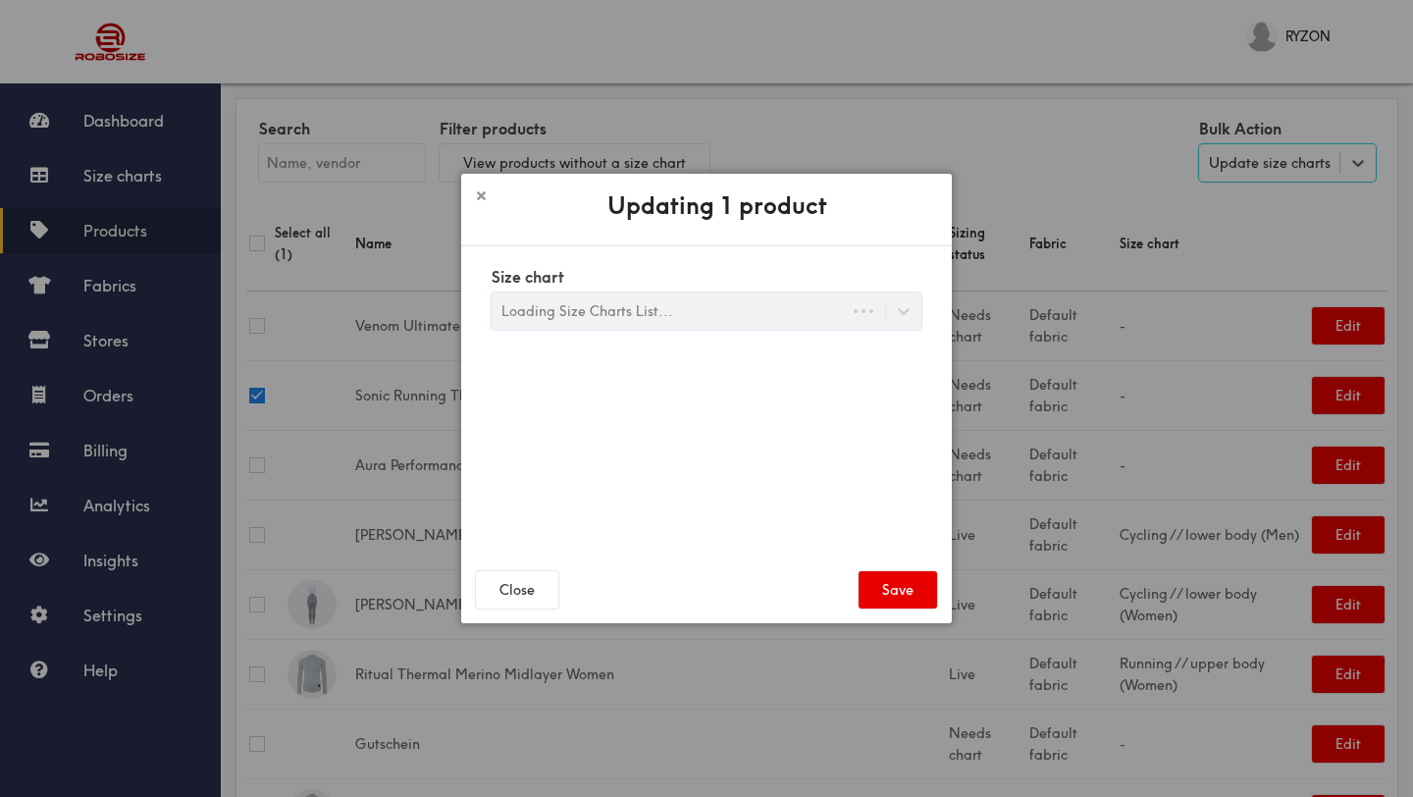
scroll to position [19, 0]
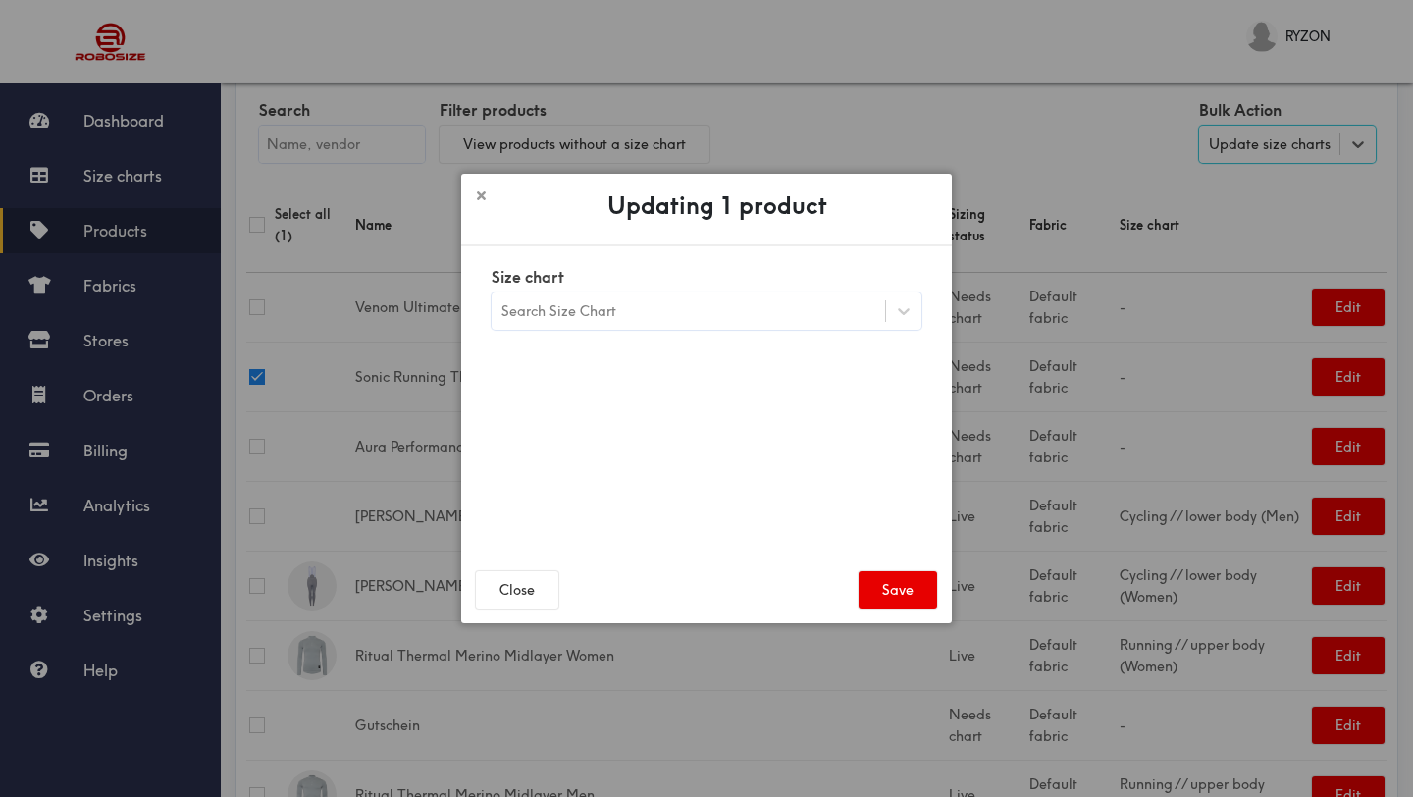
click at [783, 308] on div "Search Size Chart" at bounding box center [689, 310] width 394 height 33
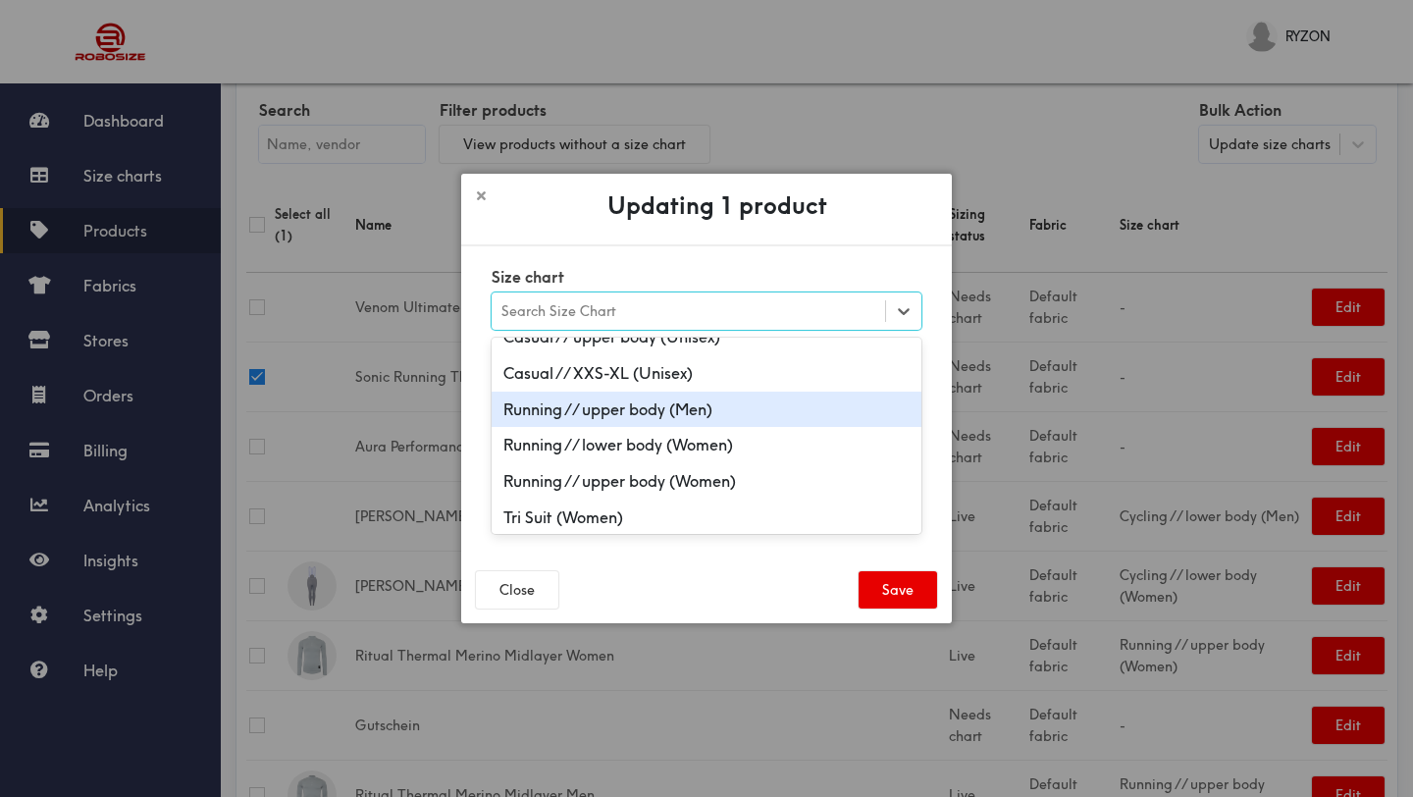
scroll to position [709, 0]
click at [742, 409] on div "Running // upper body (Men)" at bounding box center [707, 409] width 430 height 36
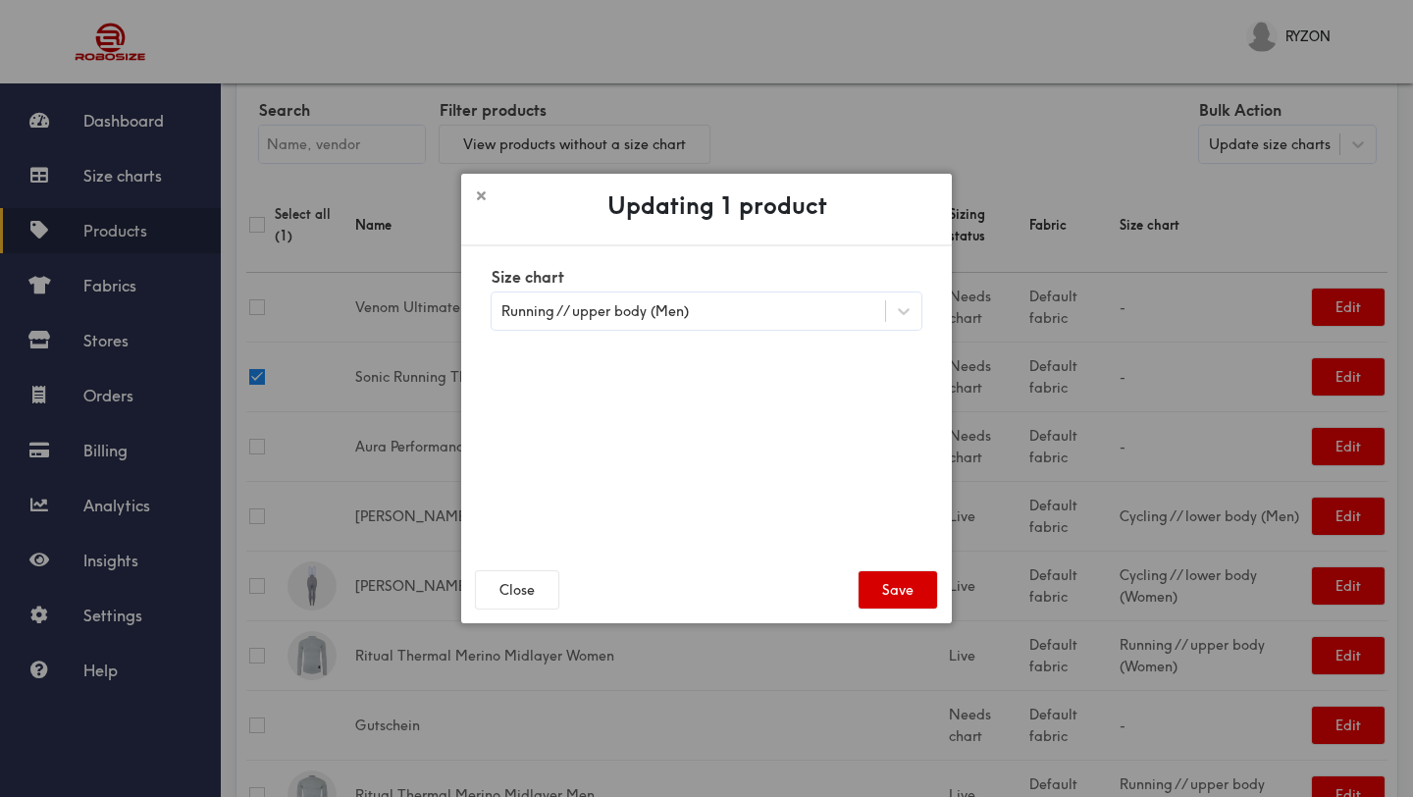
click at [899, 602] on button "Save" at bounding box center [898, 589] width 79 height 37
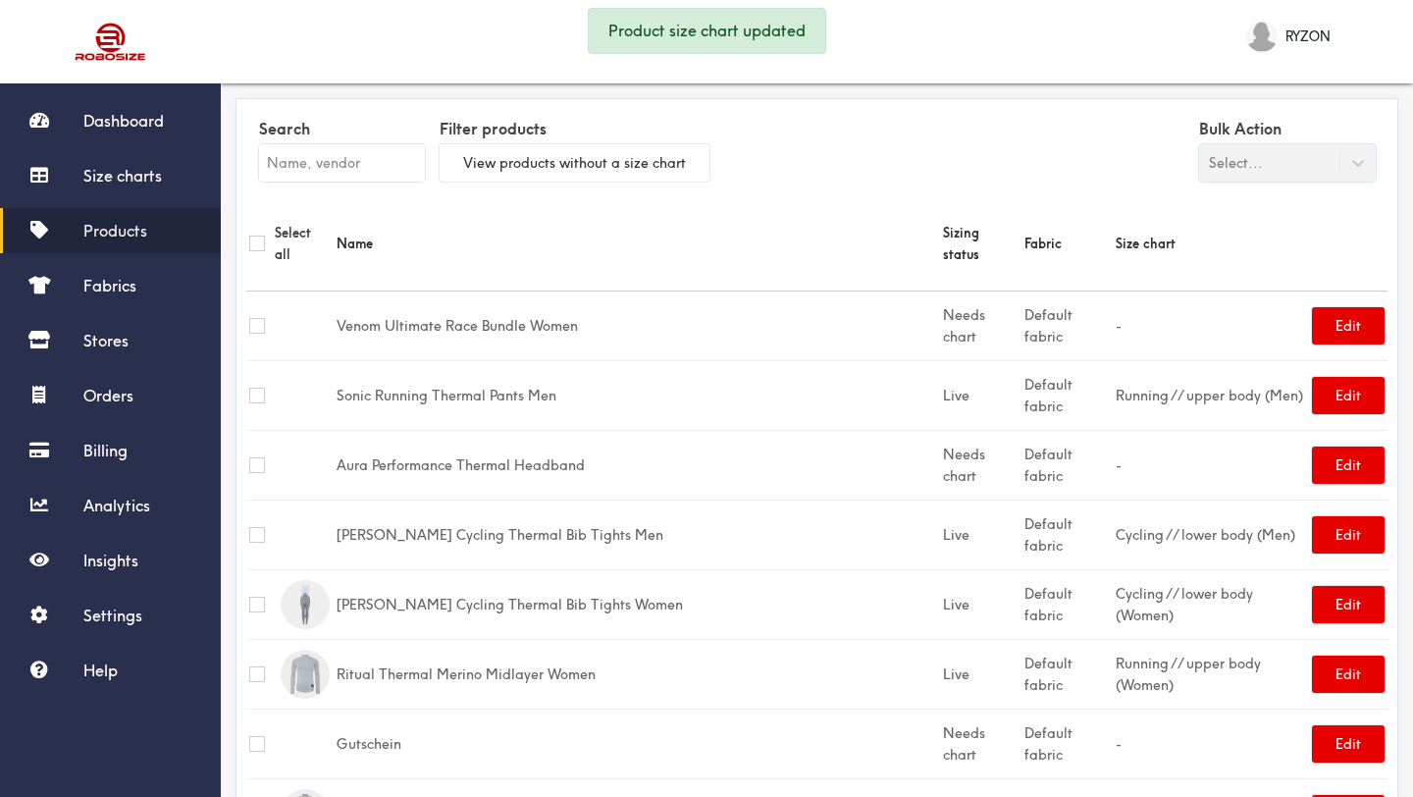
click at [255, 388] on input "checkbox" at bounding box center [257, 396] width 16 height 16
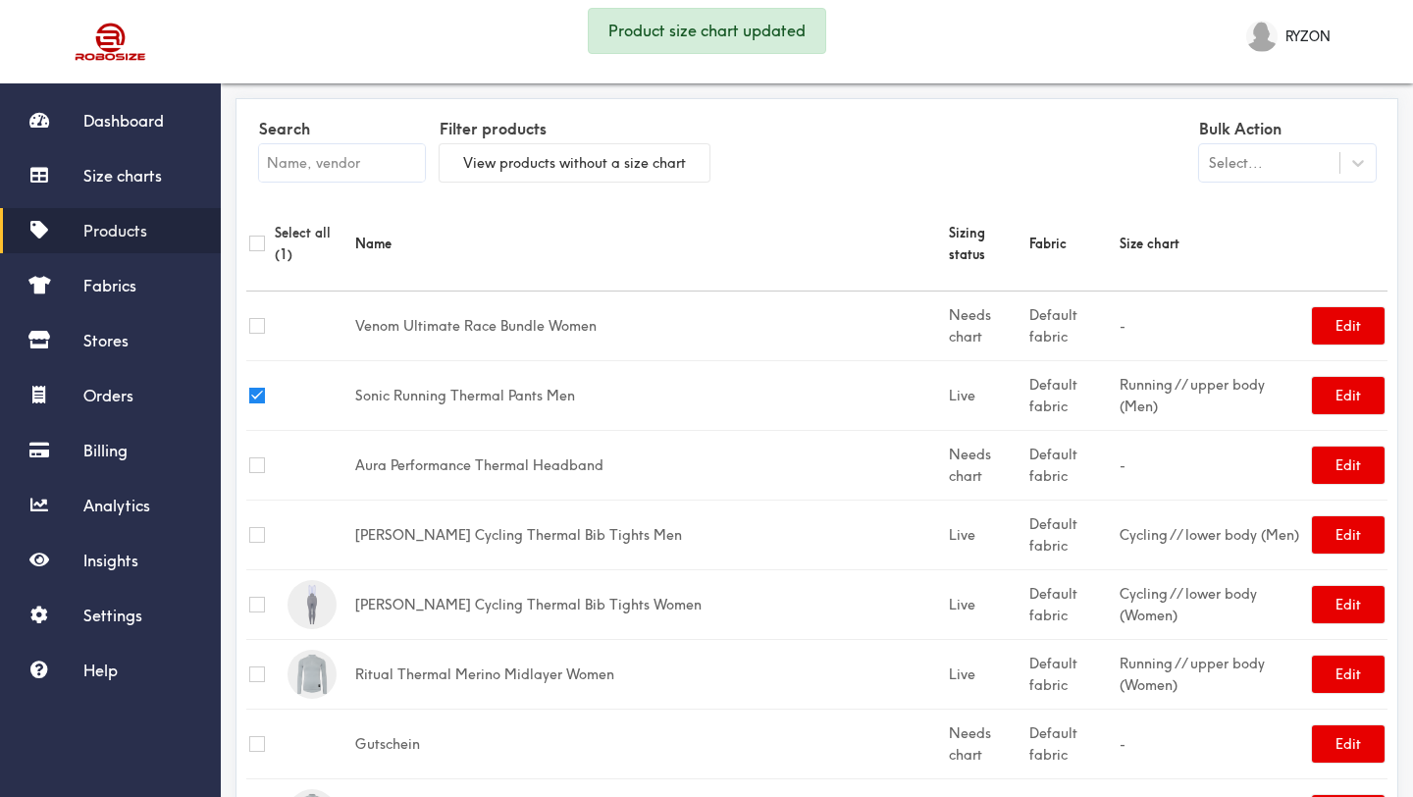
click at [1378, 153] on div "Bulk Action Select..." at bounding box center [1286, 153] width 191 height 78
click at [1367, 158] on icon at bounding box center [1358, 163] width 20 height 20
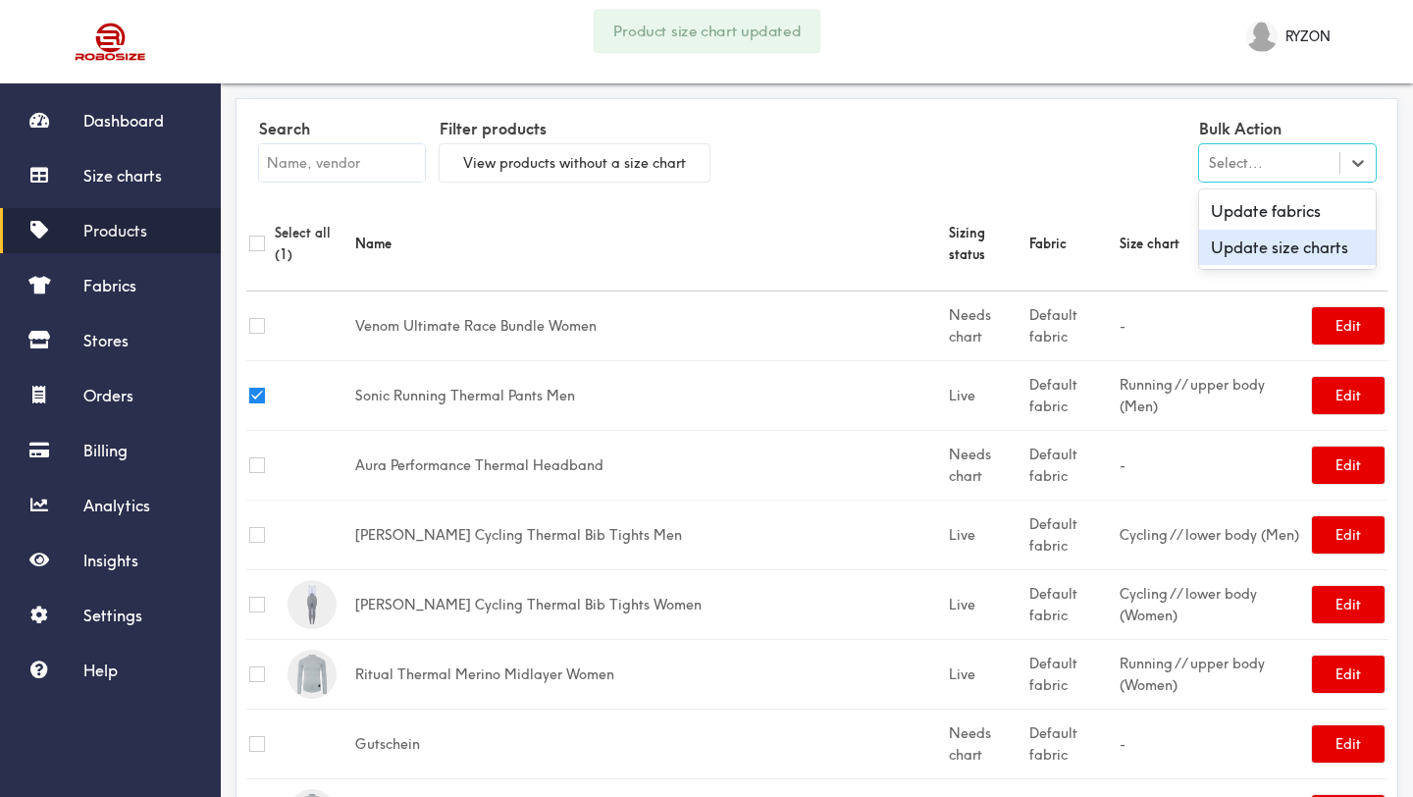
click at [1297, 241] on div "Update size charts" at bounding box center [1287, 248] width 177 height 36
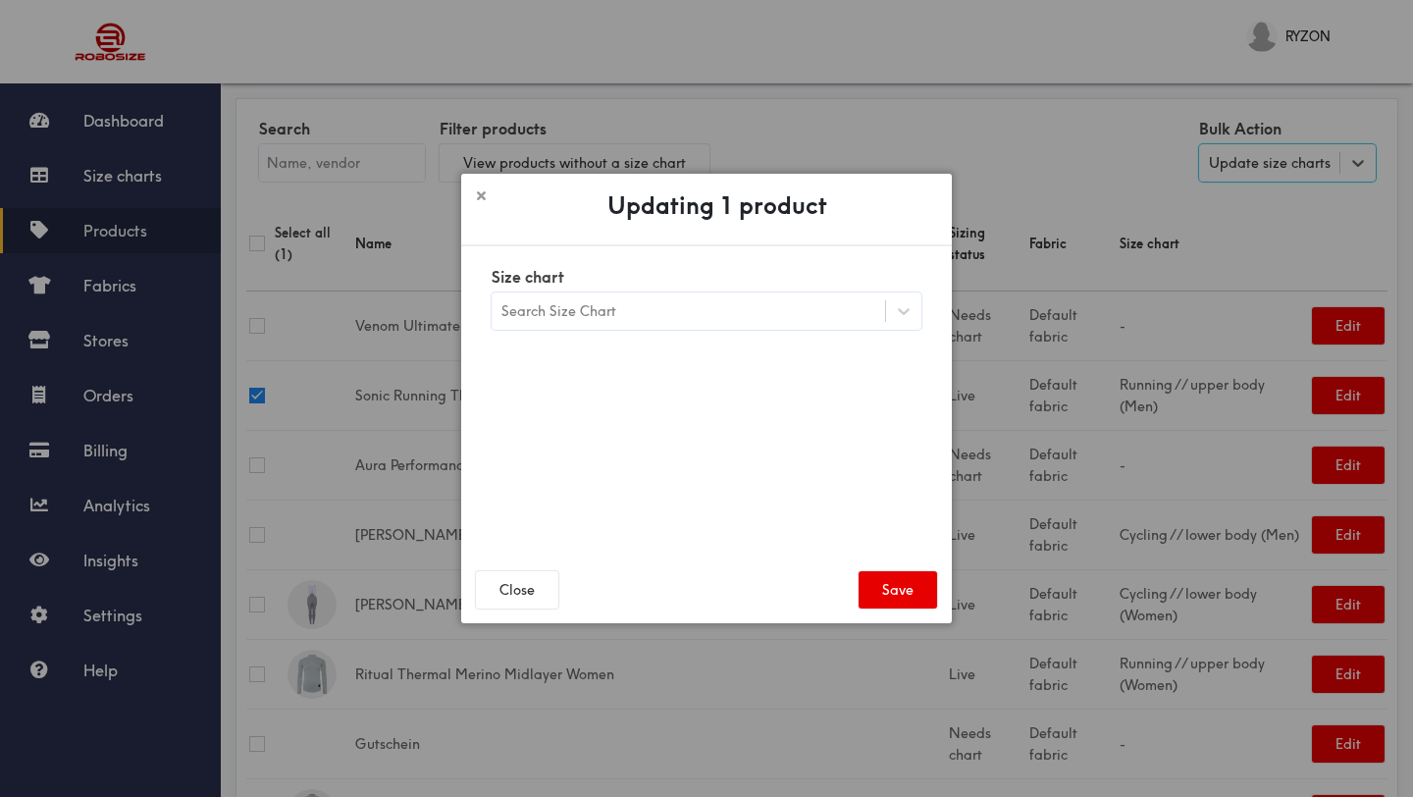
click at [871, 311] on div "Search Size Chart" at bounding box center [689, 310] width 394 height 33
click at [512, 586] on button "Close" at bounding box center [517, 589] width 82 height 37
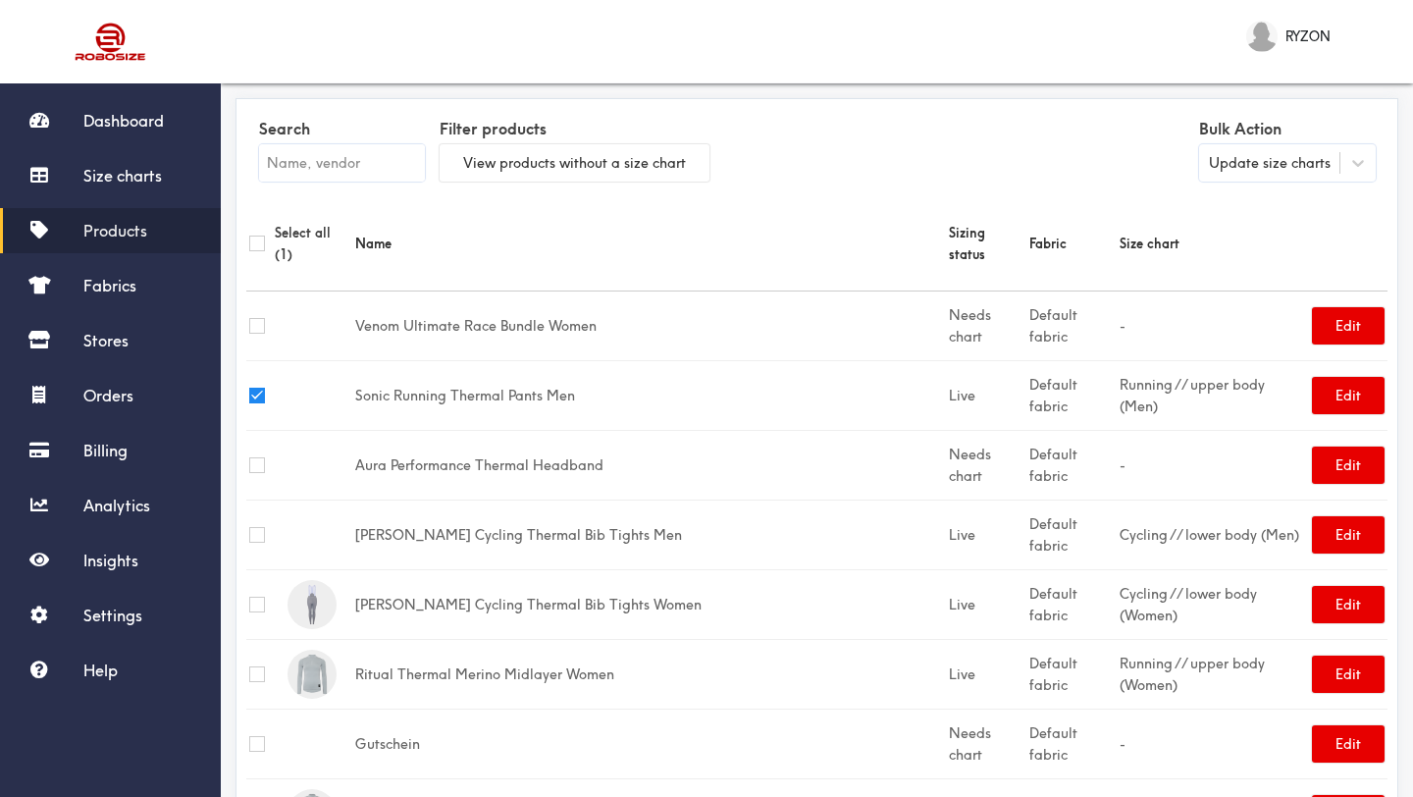
click at [255, 388] on input "checkbox" at bounding box center [257, 396] width 16 height 16
checkbox input "false"
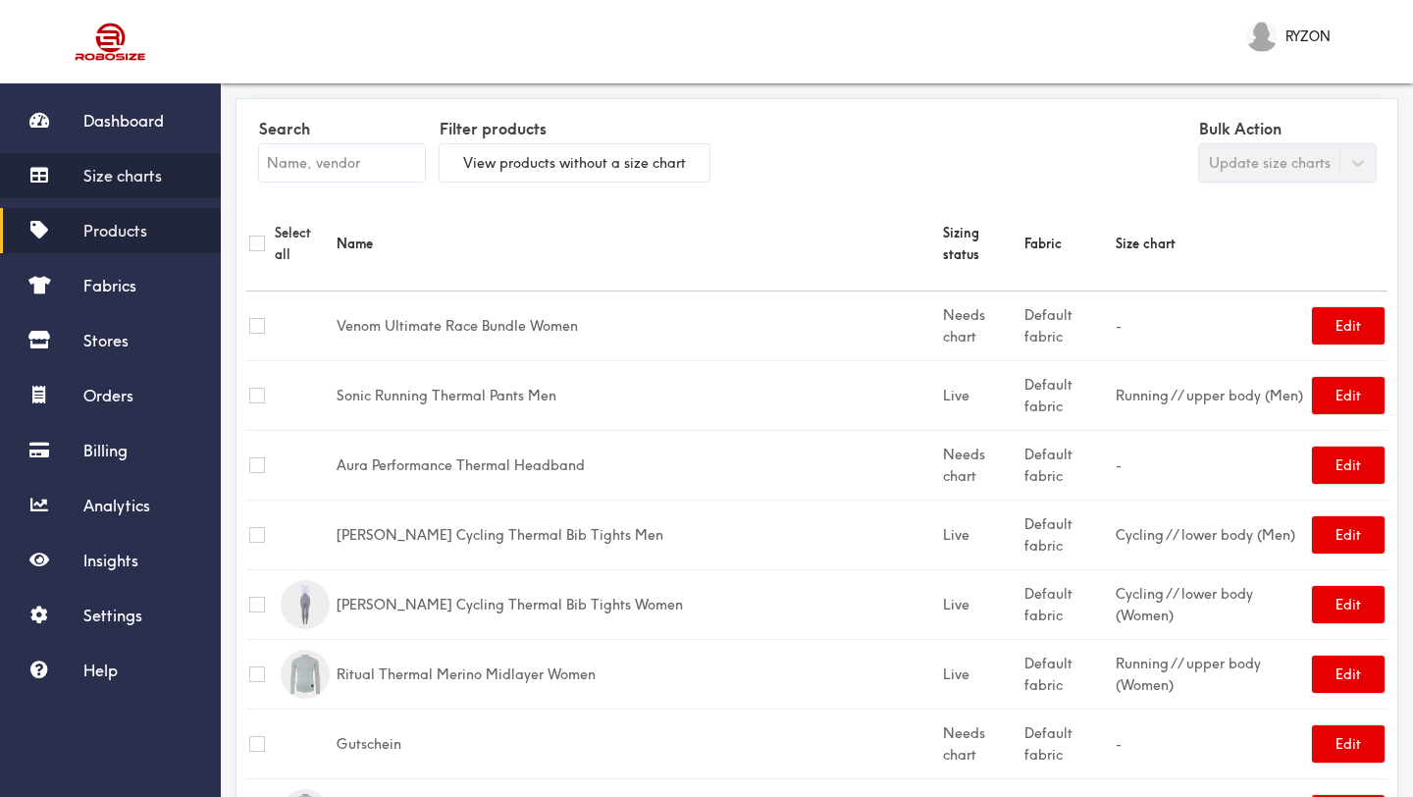
drag, startPoint x: 129, startPoint y: 177, endPoint x: 100, endPoint y: 165, distance: 30.8
click at [100, 166] on span "Size charts" at bounding box center [122, 176] width 79 height 20
